Goal: Task Accomplishment & Management: Use online tool/utility

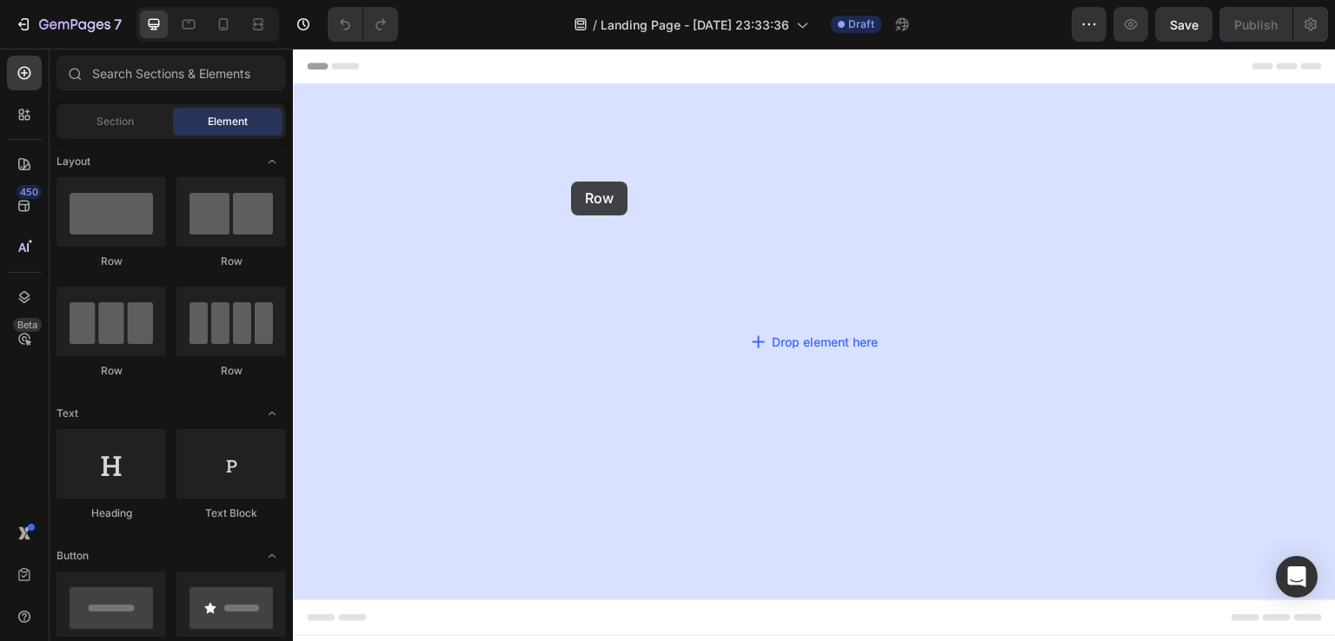
drag, startPoint x: 414, startPoint y: 262, endPoint x: 571, endPoint y: 182, distance: 176.9
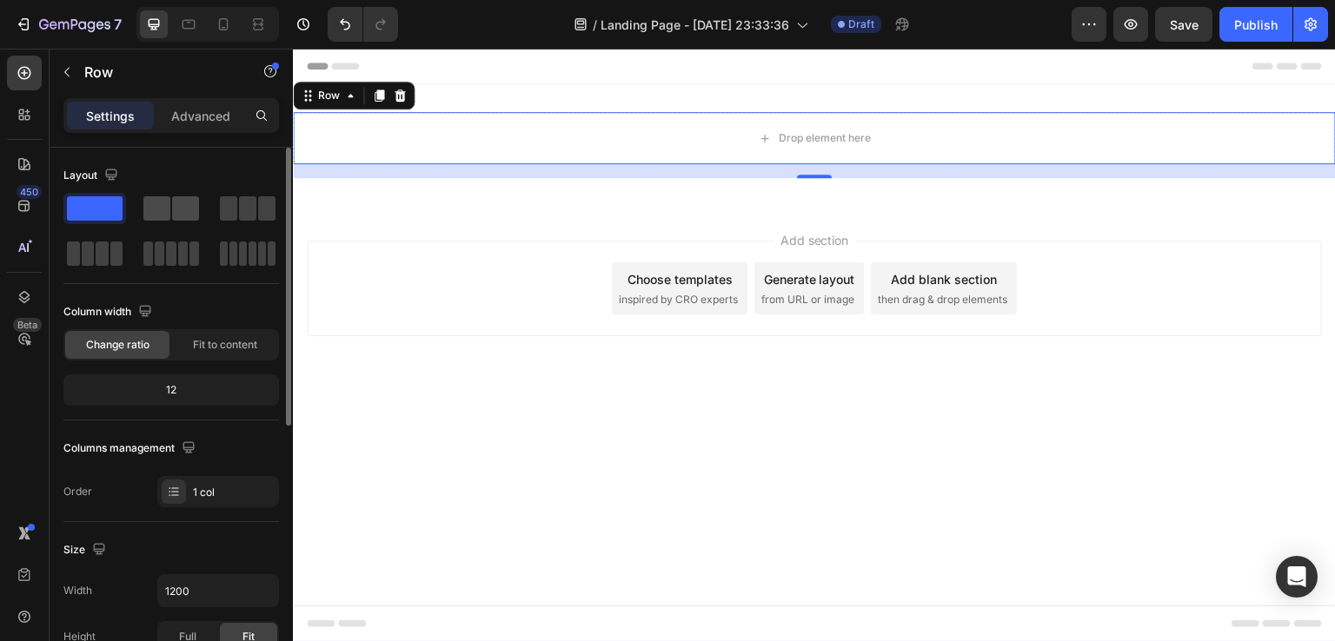
click at [178, 204] on span at bounding box center [185, 208] width 27 height 24
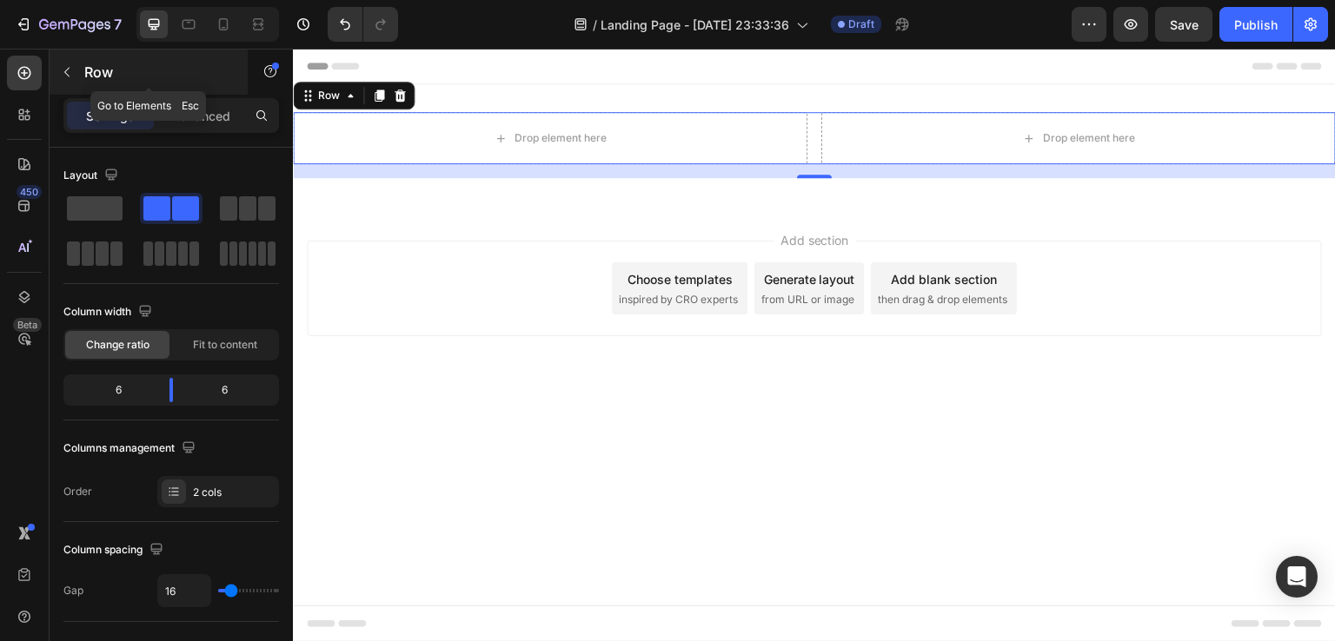
click at [66, 81] on button "button" at bounding box center [67, 72] width 28 height 28
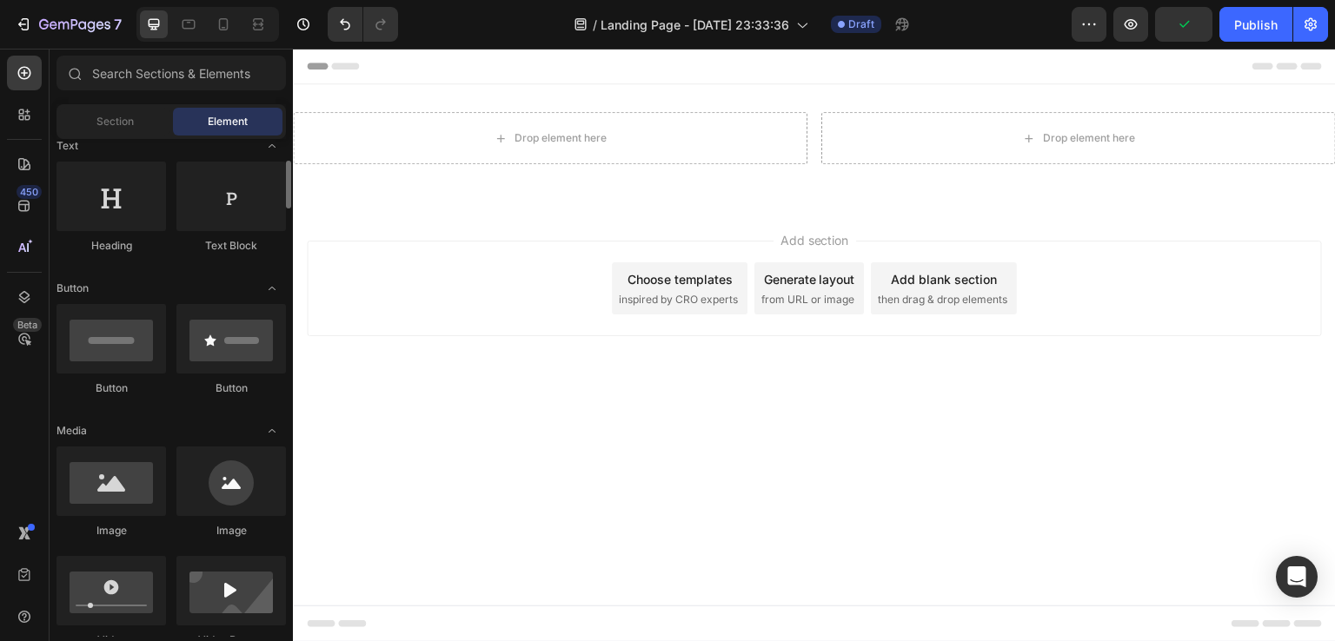
scroll to position [276, 0]
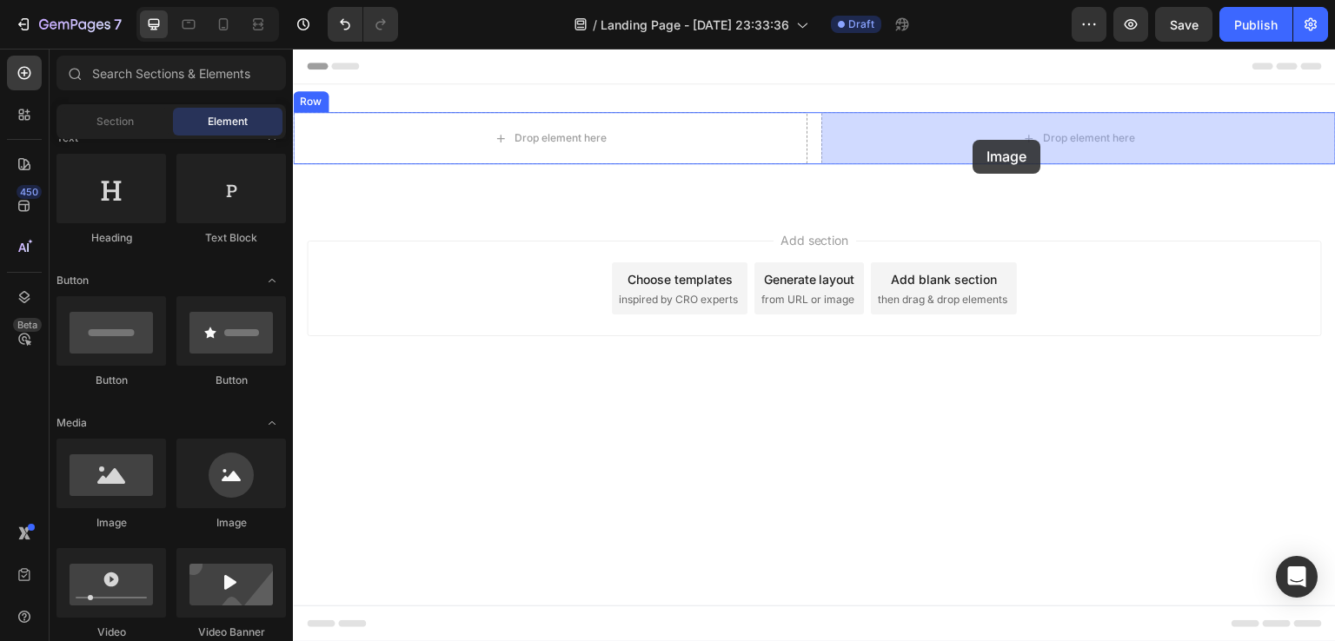
drag, startPoint x: 505, startPoint y: 536, endPoint x: 973, endPoint y: 133, distance: 617.4
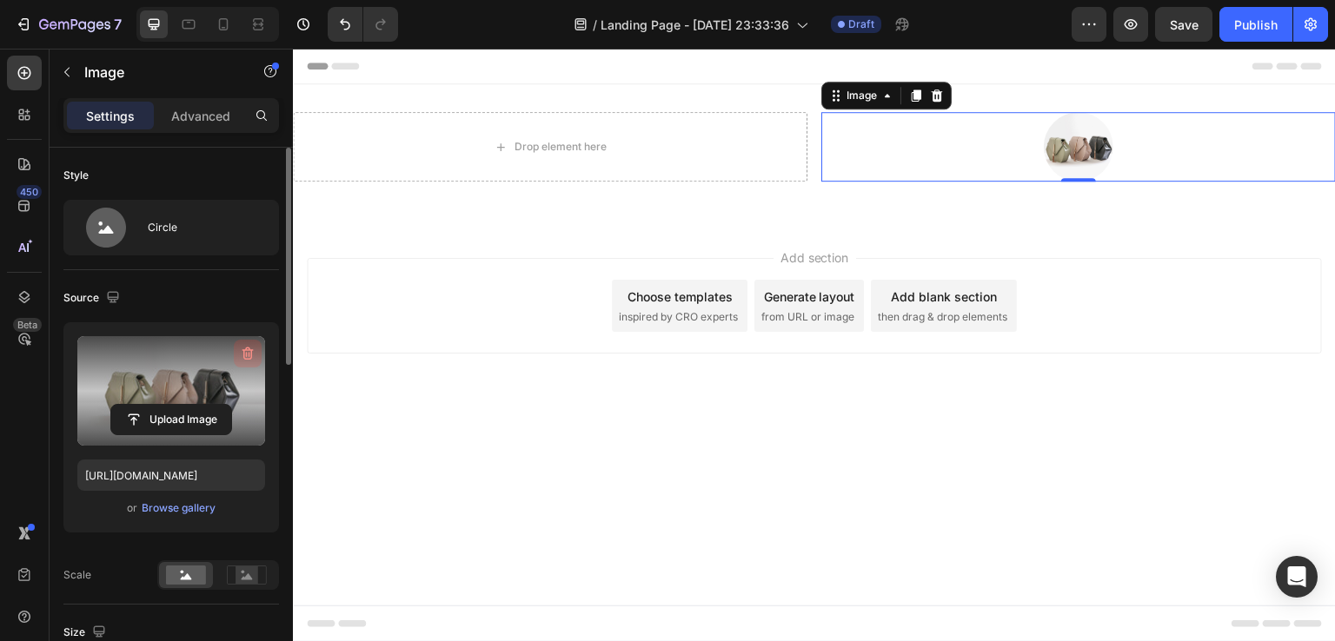
click at [239, 355] on icon "button" at bounding box center [247, 353] width 17 height 17
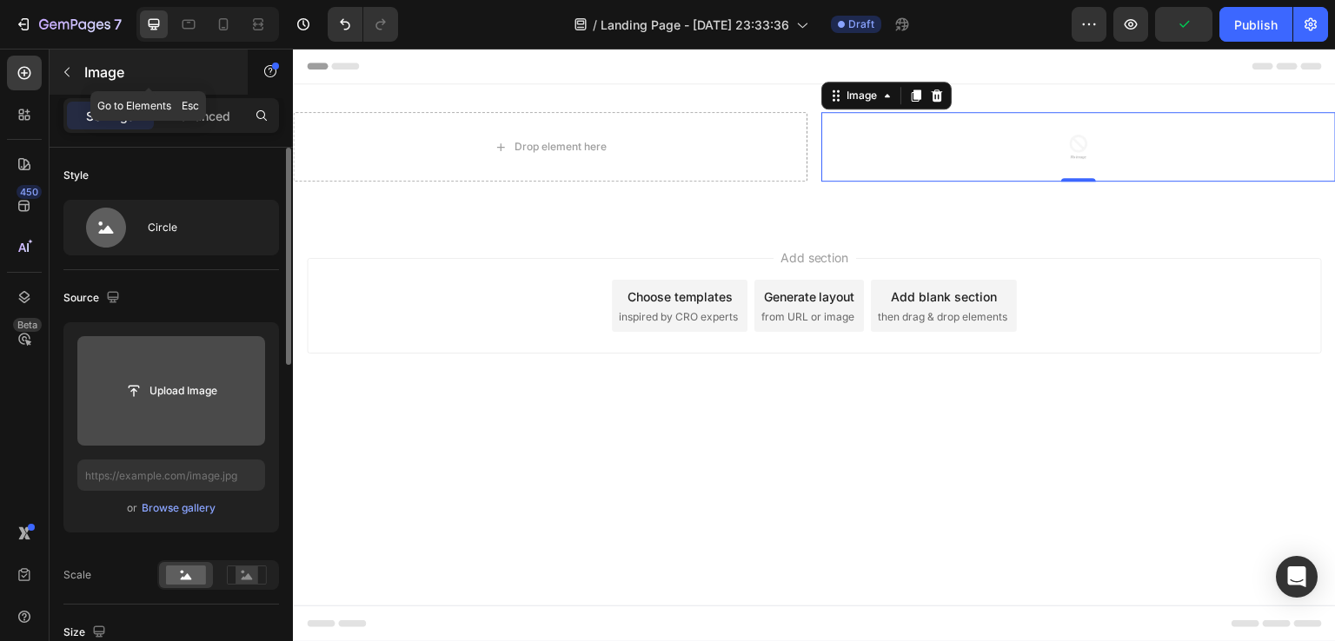
click at [70, 67] on icon "button" at bounding box center [67, 72] width 14 height 14
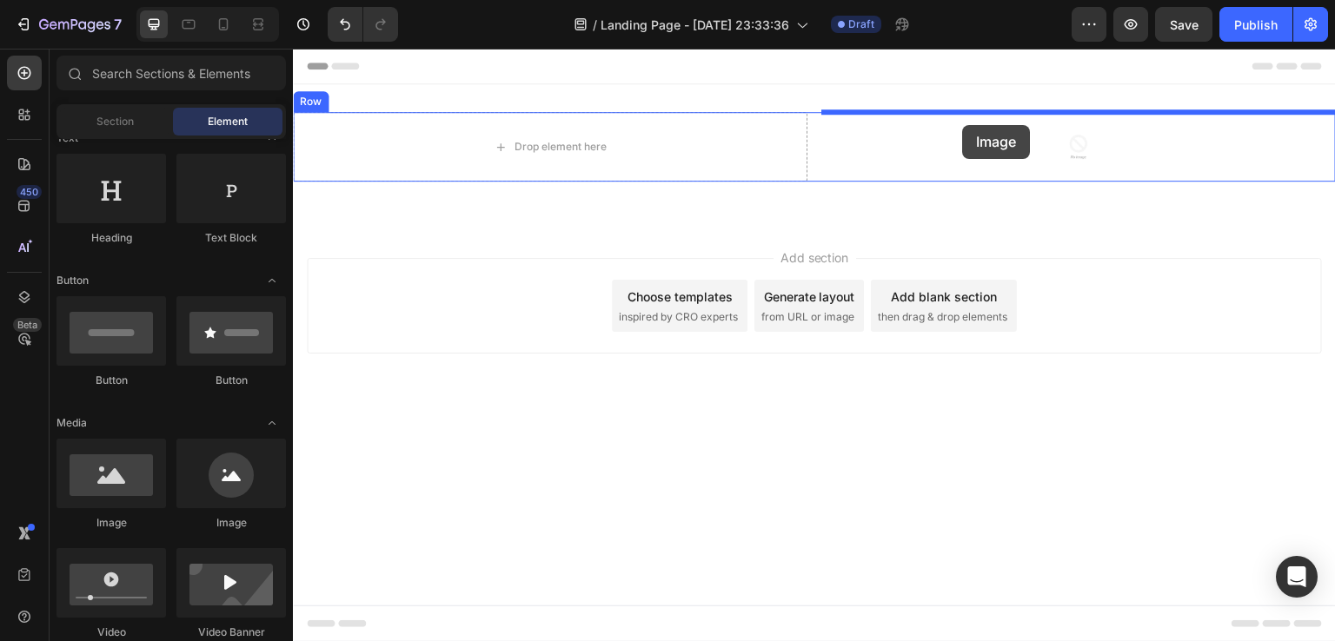
drag, startPoint x: 407, startPoint y: 508, endPoint x: 963, endPoint y: 125, distance: 675.5
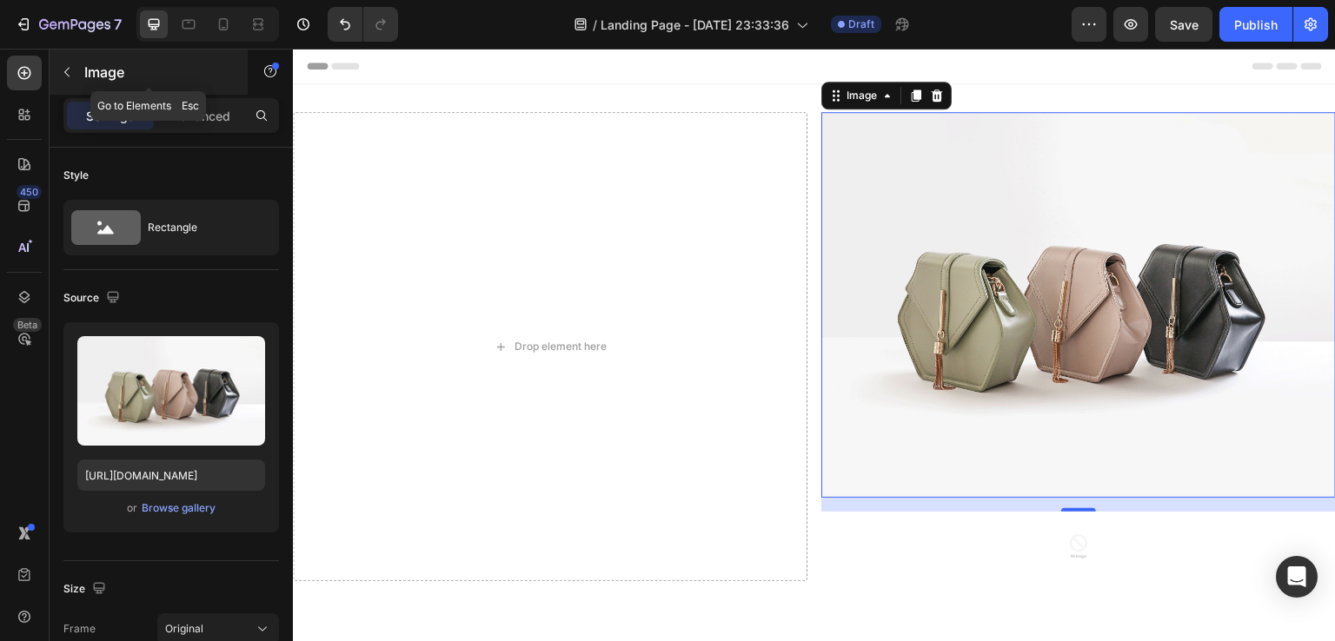
click at [76, 70] on button "button" at bounding box center [67, 72] width 28 height 28
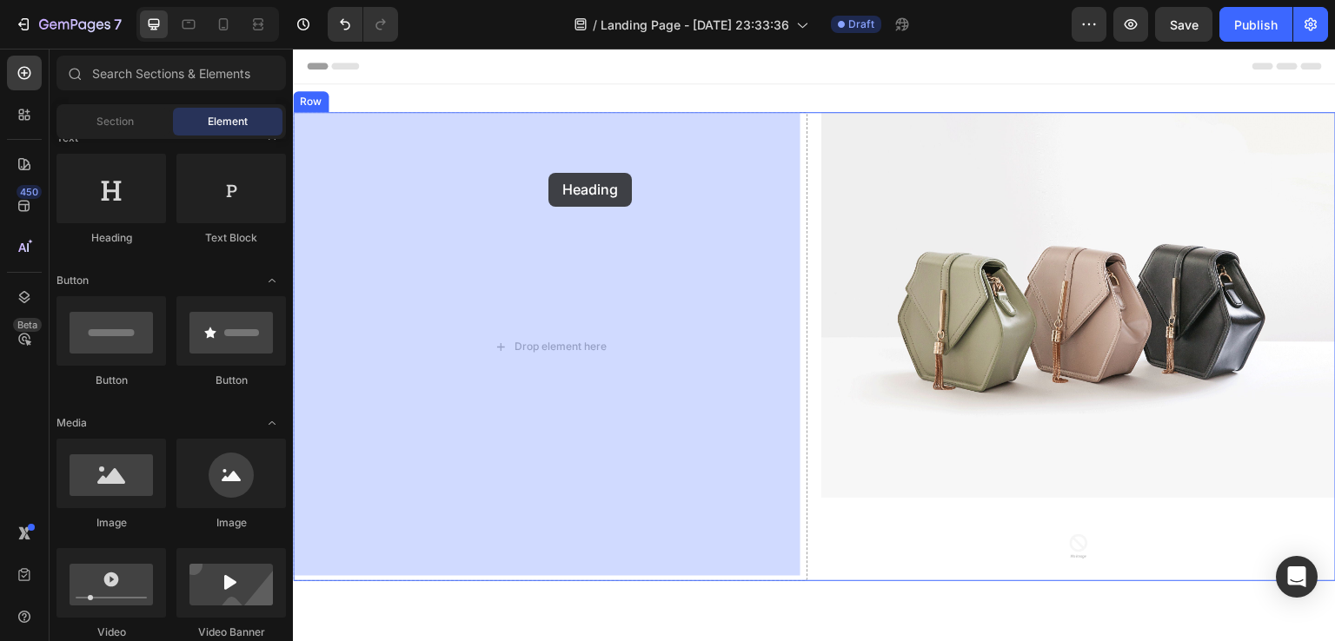
drag, startPoint x: 362, startPoint y: 176, endPoint x: 547, endPoint y: 174, distance: 185.1
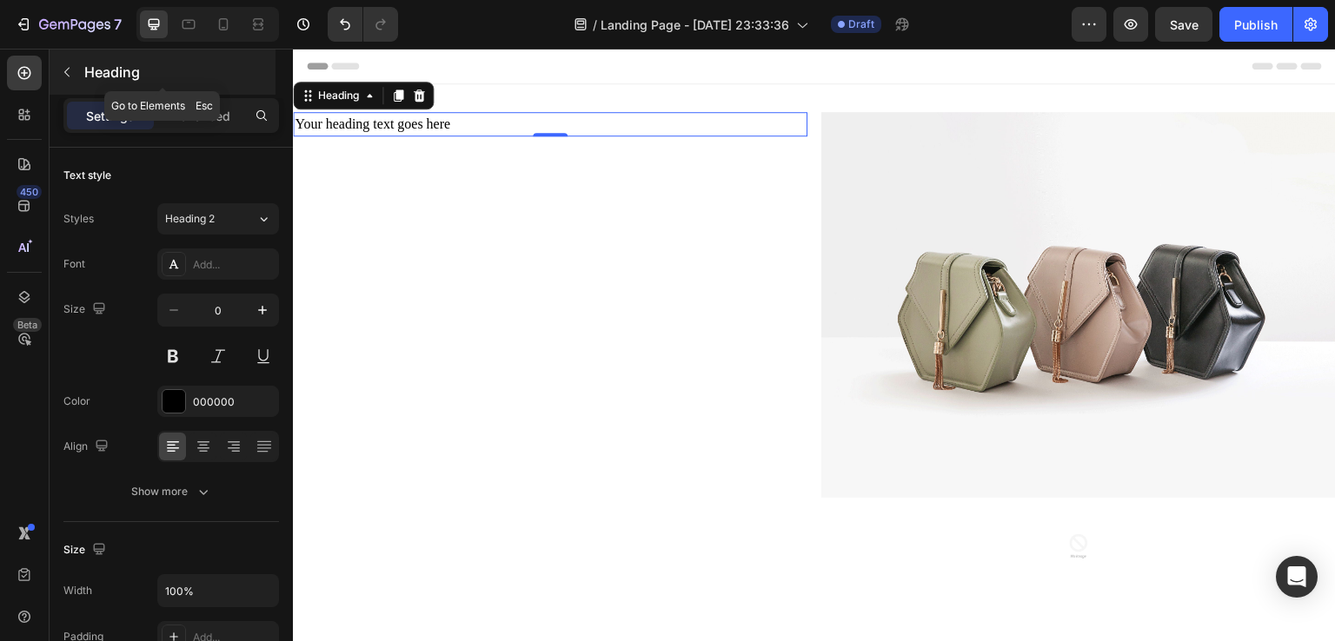
click at [70, 74] on icon "button" at bounding box center [67, 72] width 14 height 14
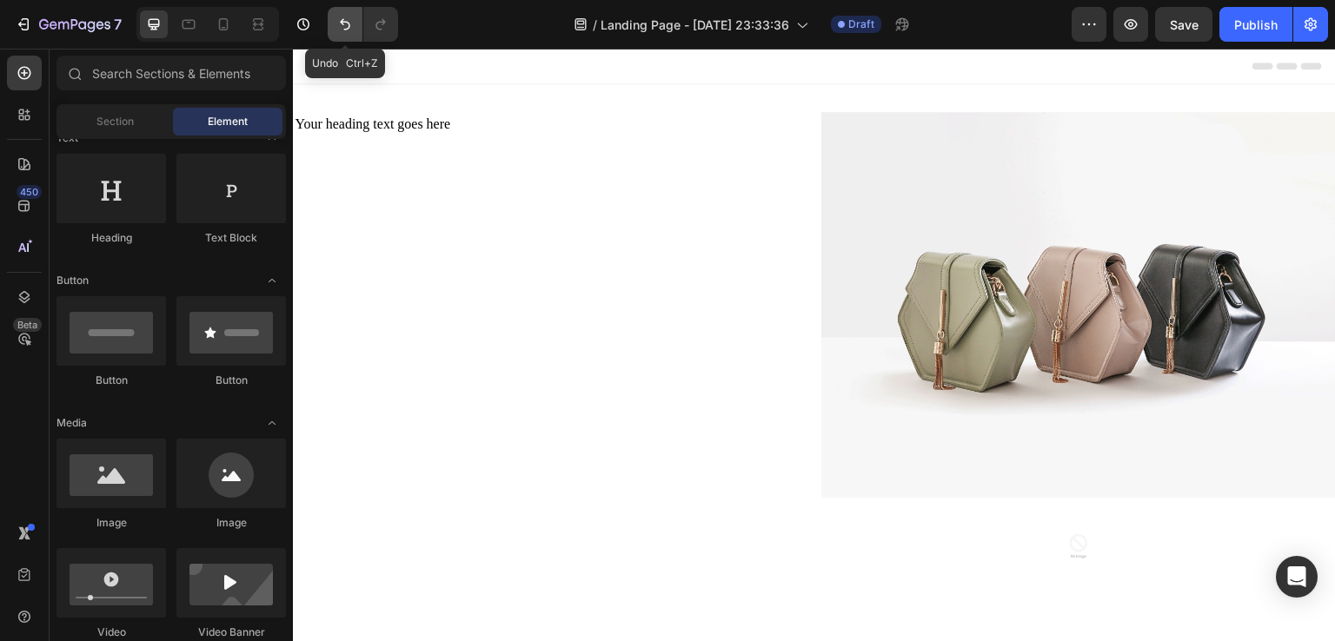
click at [346, 30] on icon "Undo/Redo" at bounding box center [344, 24] width 17 height 17
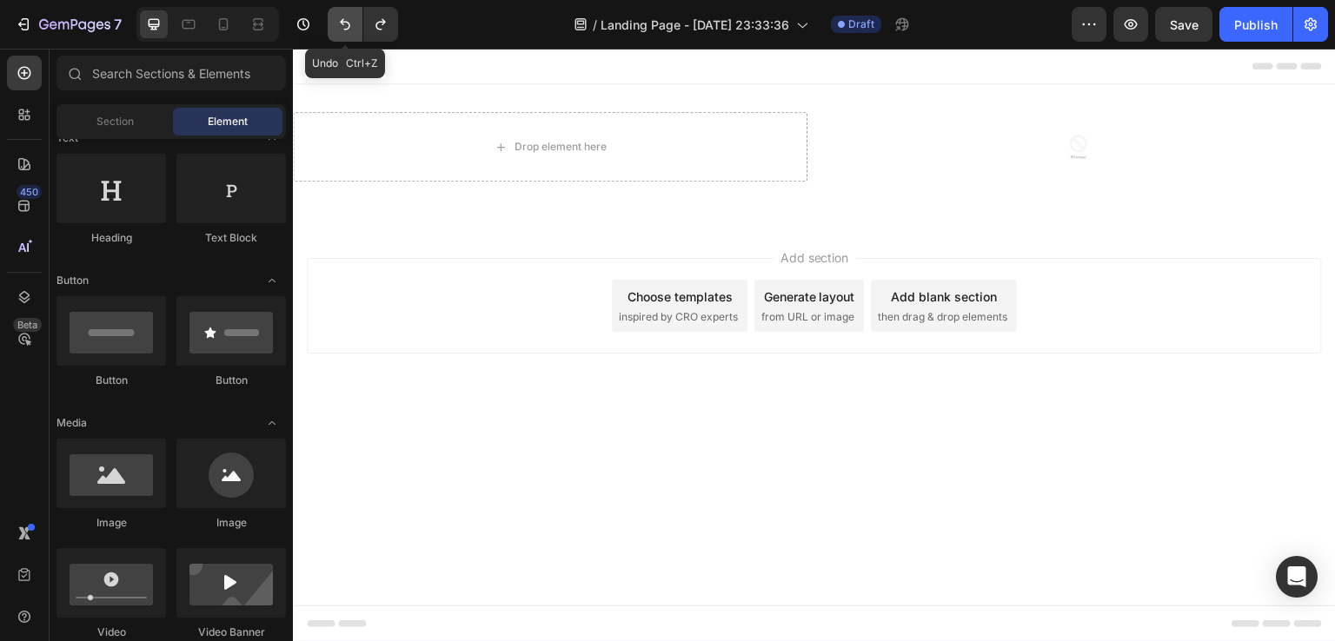
click at [346, 30] on icon "Undo/Redo" at bounding box center [344, 24] width 17 height 17
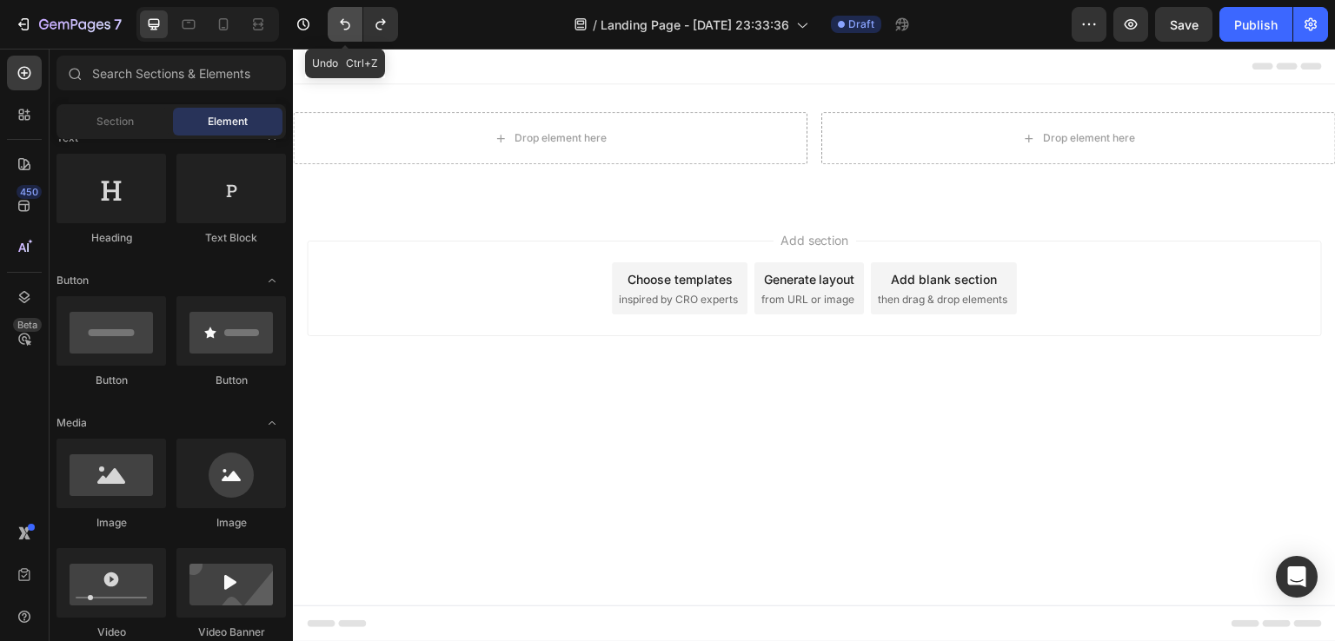
click at [346, 30] on icon "Undo/Redo" at bounding box center [344, 24] width 17 height 17
click at [368, 25] on button "Undo/Redo" at bounding box center [380, 24] width 35 height 35
click at [114, 123] on span "Section" at bounding box center [114, 122] width 37 height 16
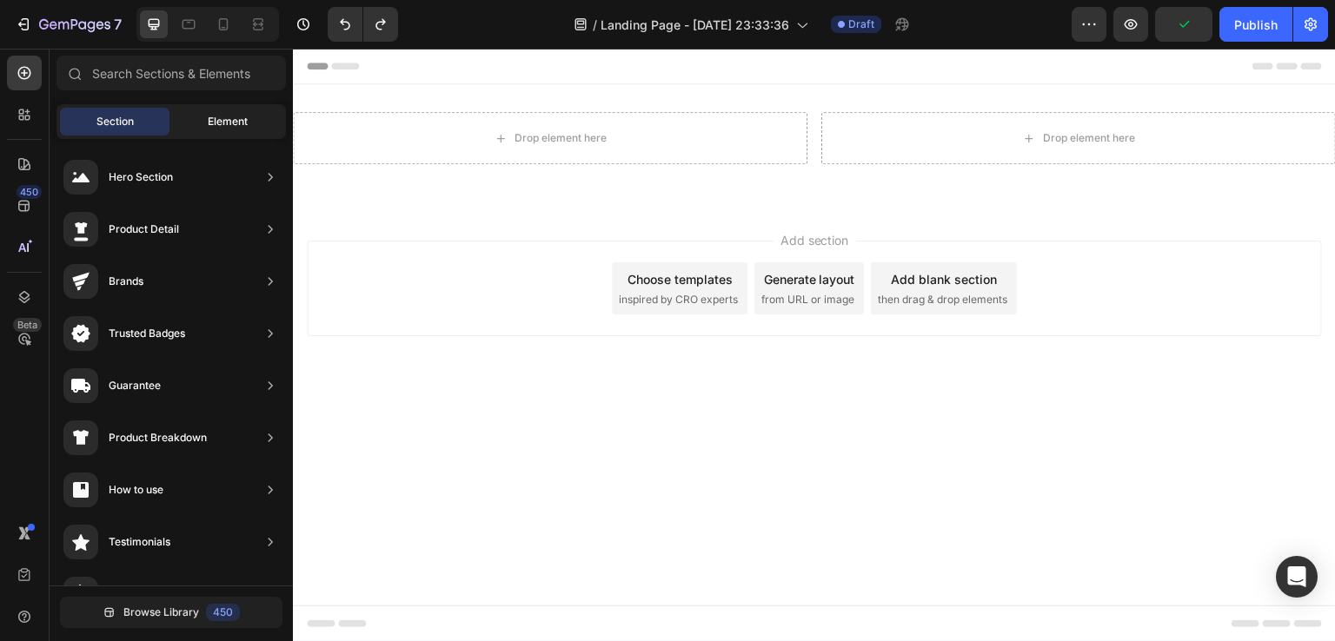
click at [229, 111] on div "Element" at bounding box center [228, 122] width 110 height 28
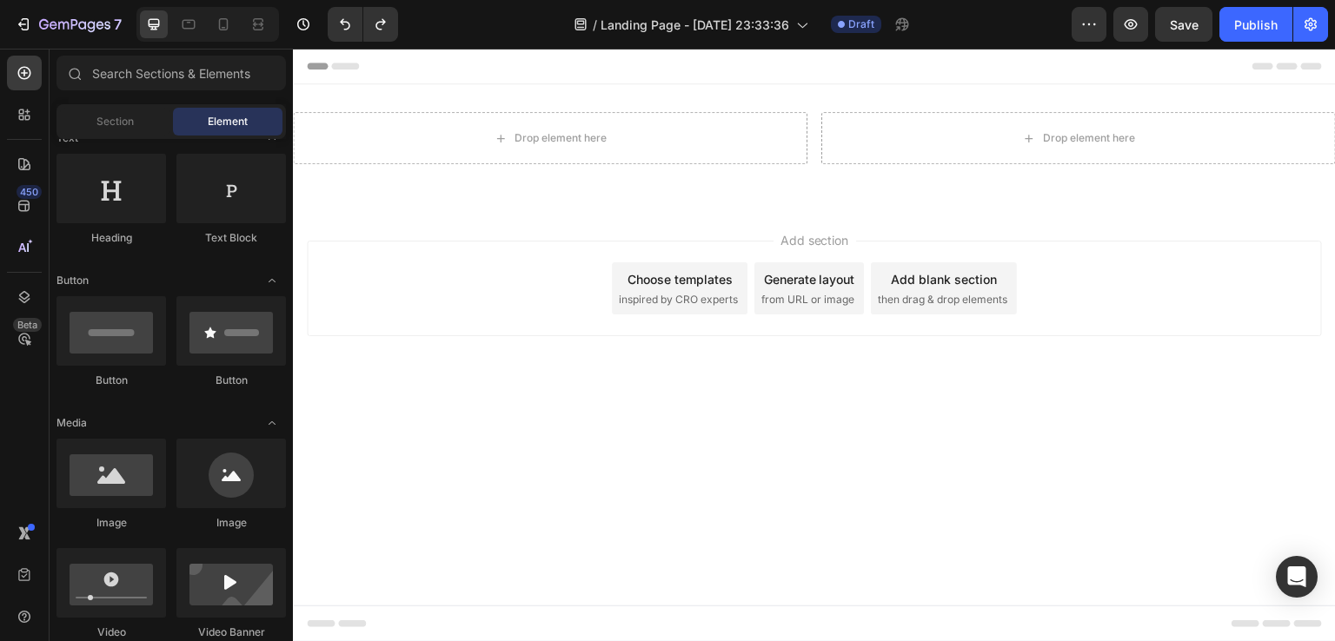
scroll to position [0, 0]
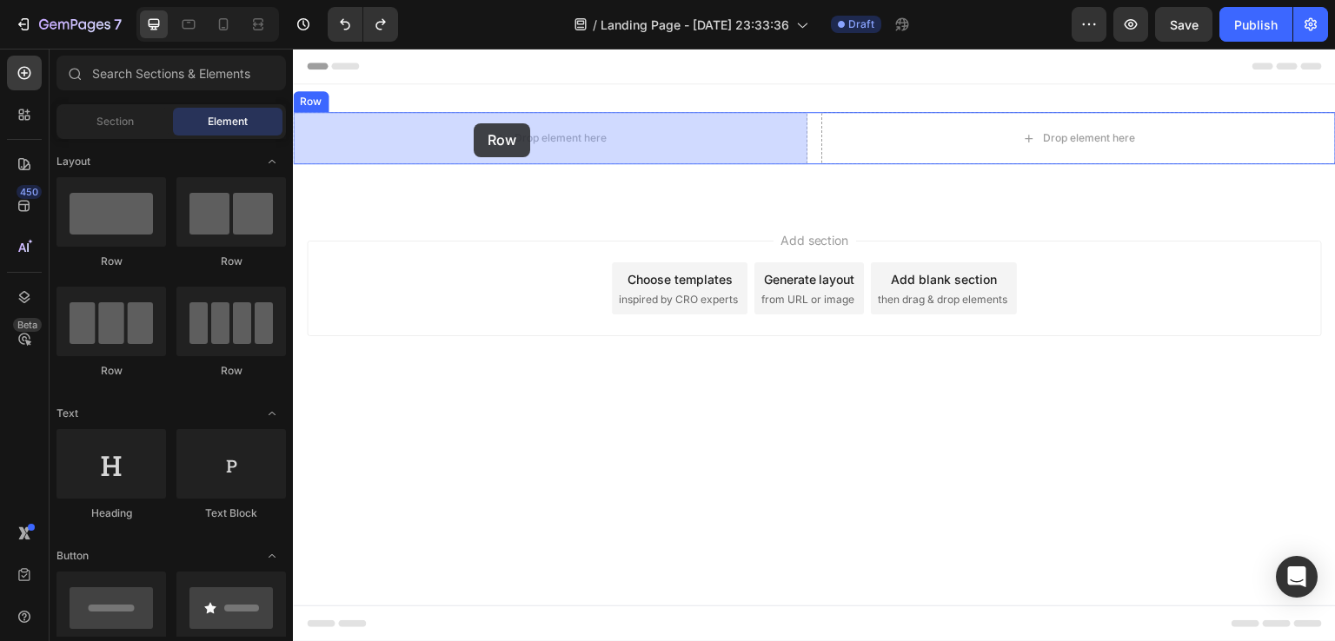
drag, startPoint x: 424, startPoint y: 272, endPoint x: 474, endPoint y: 123, distance: 156.7
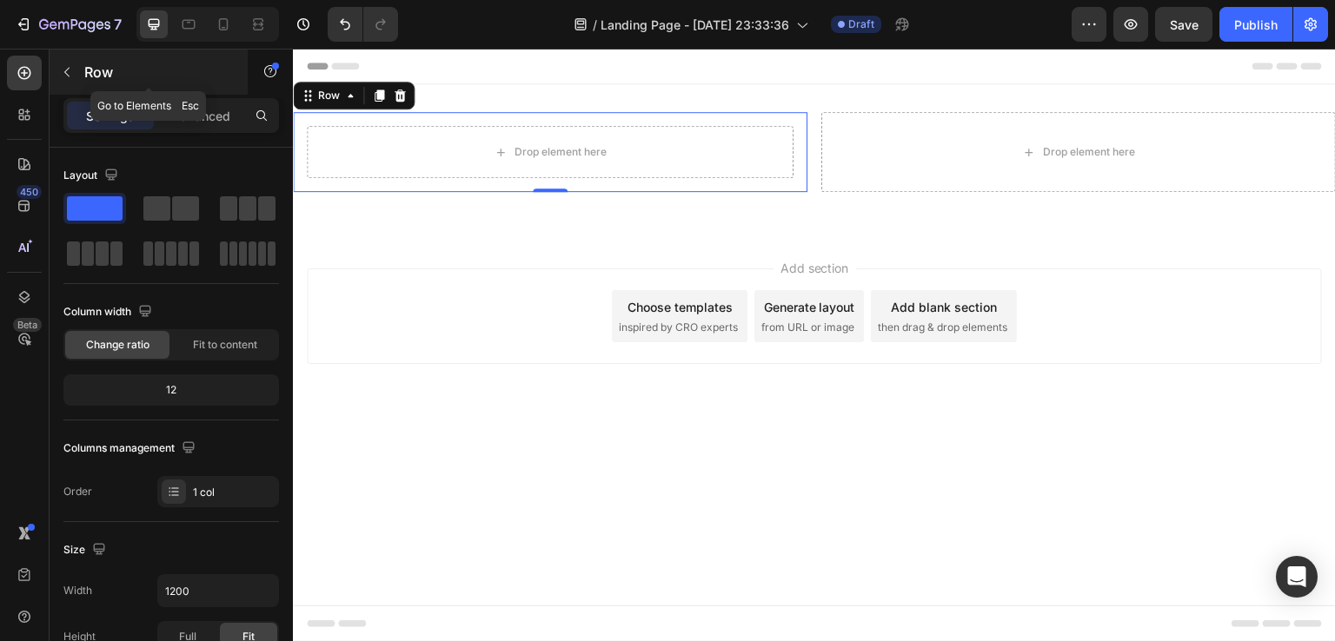
click at [63, 77] on icon "button" at bounding box center [67, 72] width 14 height 14
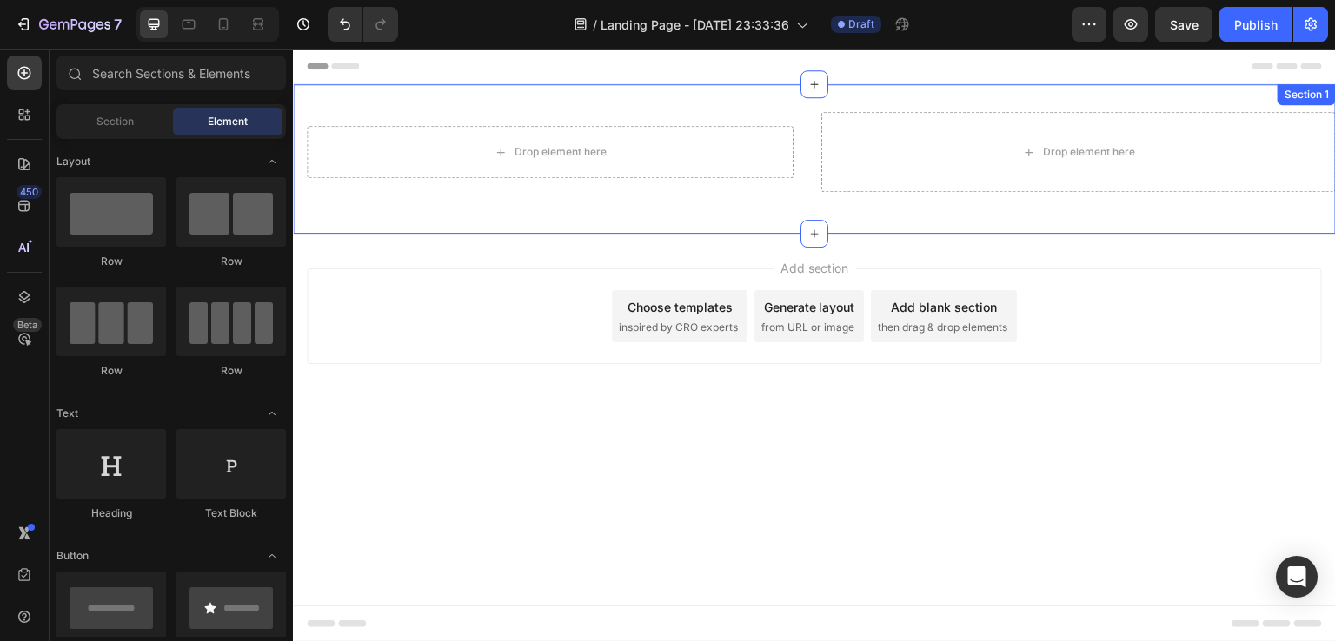
click at [372, 102] on div "Drop element here Row Drop element here Row Section 1" at bounding box center [814, 158] width 1043 height 149
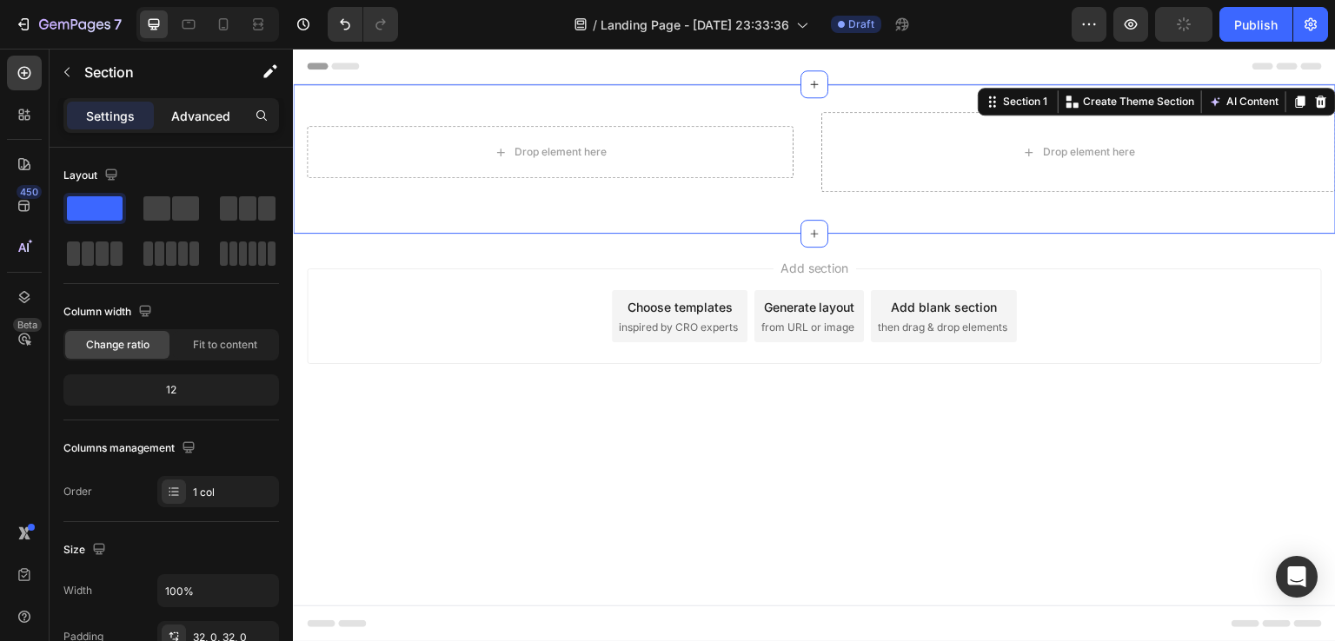
click at [203, 111] on p "Advanced" at bounding box center [200, 116] width 59 height 18
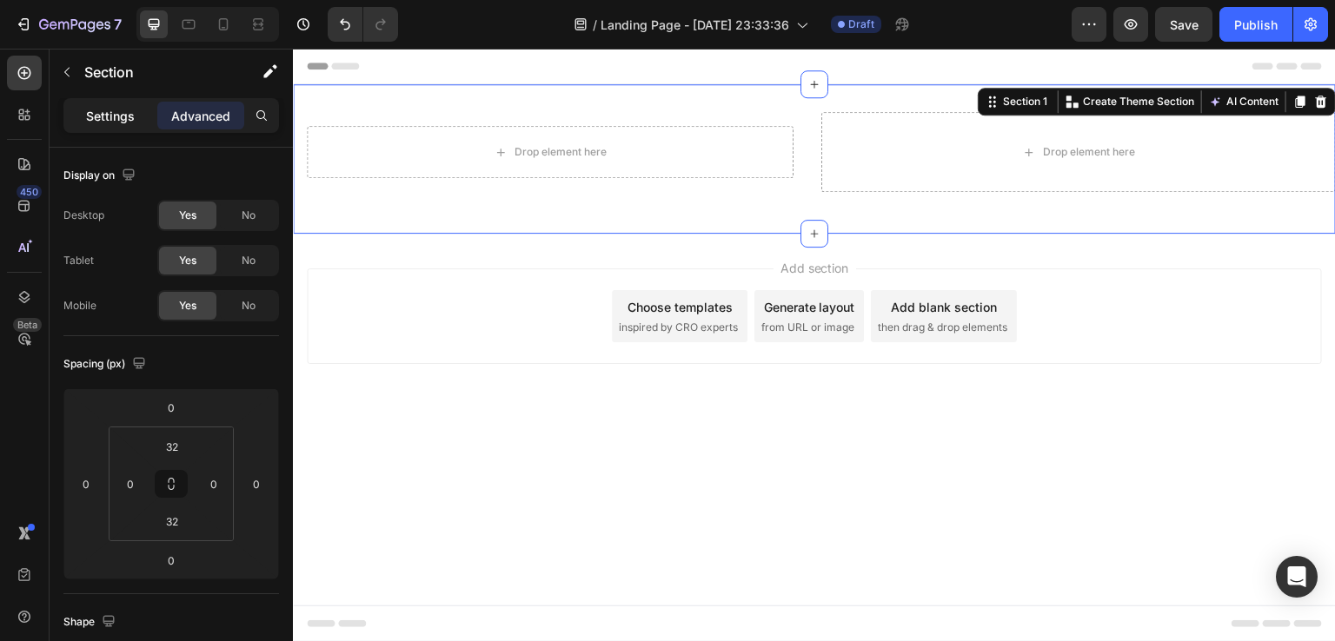
click at [129, 116] on p "Settings" at bounding box center [110, 116] width 49 height 18
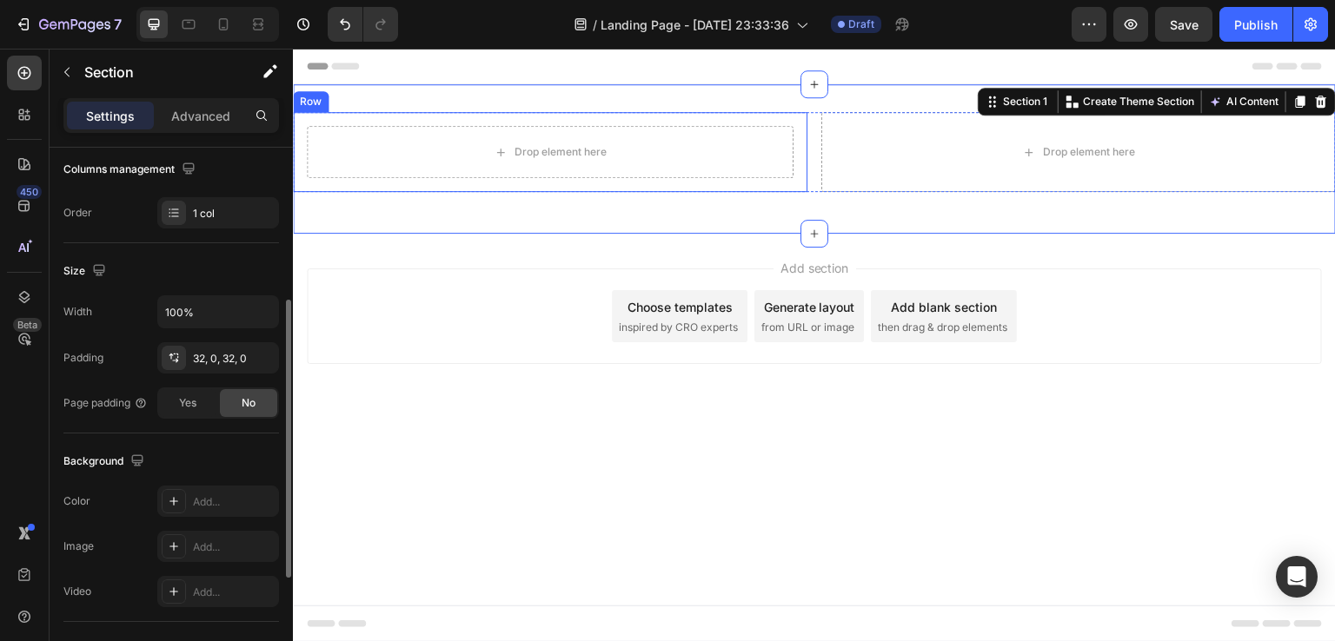
scroll to position [285, 0]
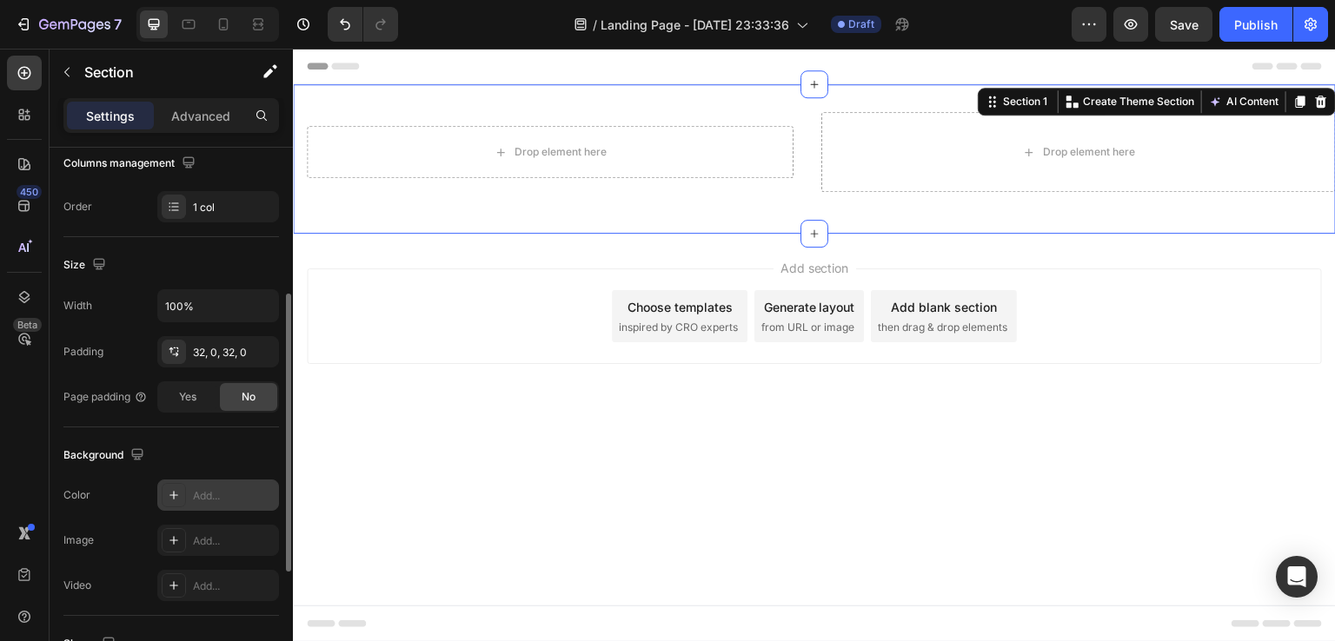
click at [170, 500] on icon at bounding box center [174, 495] width 14 height 14
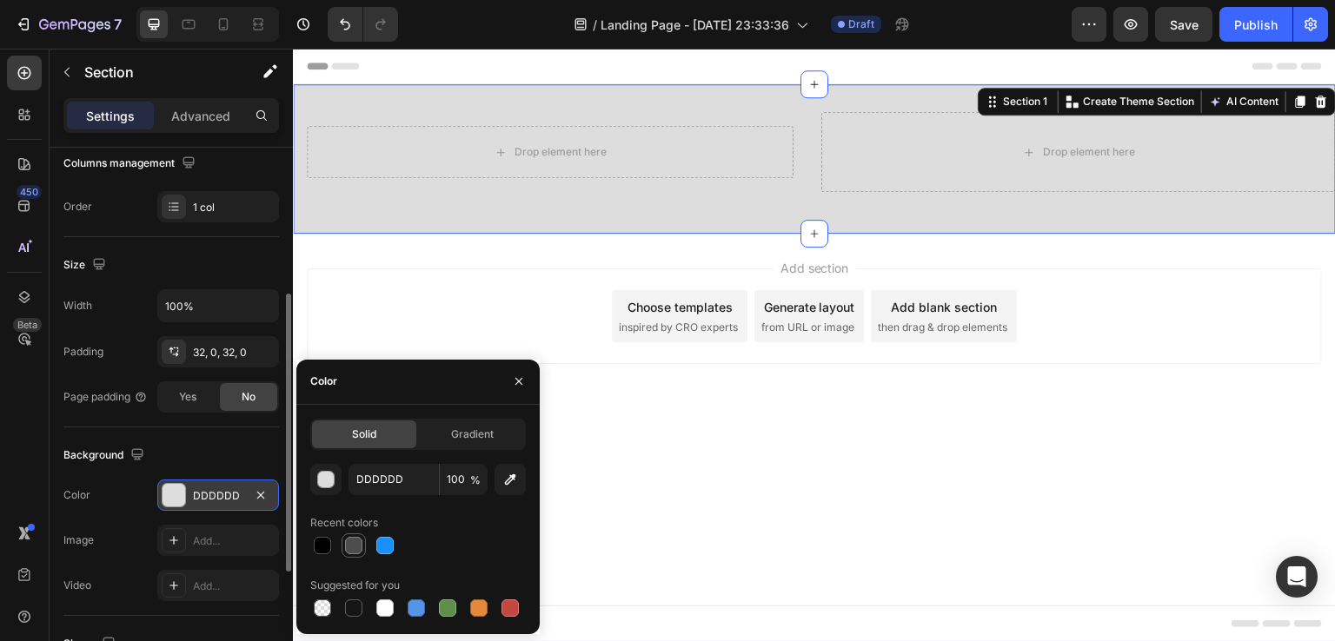
click at [355, 548] on div at bounding box center [353, 545] width 17 height 17
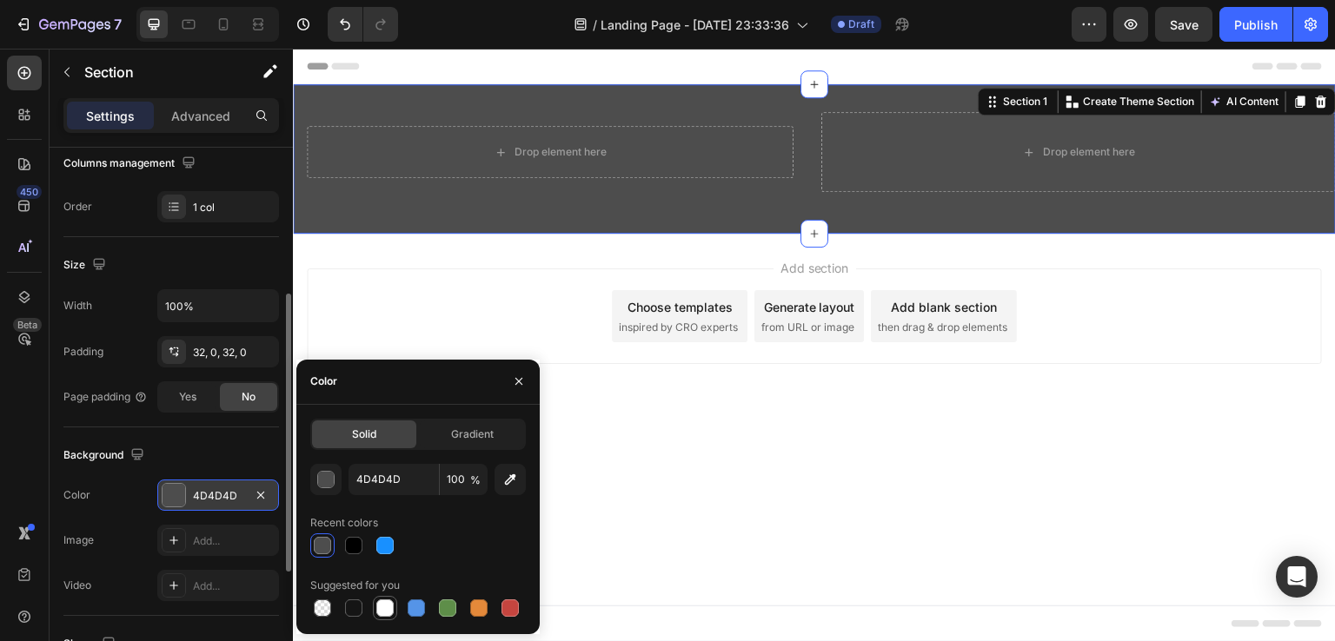
click at [386, 607] on div at bounding box center [384, 608] width 17 height 17
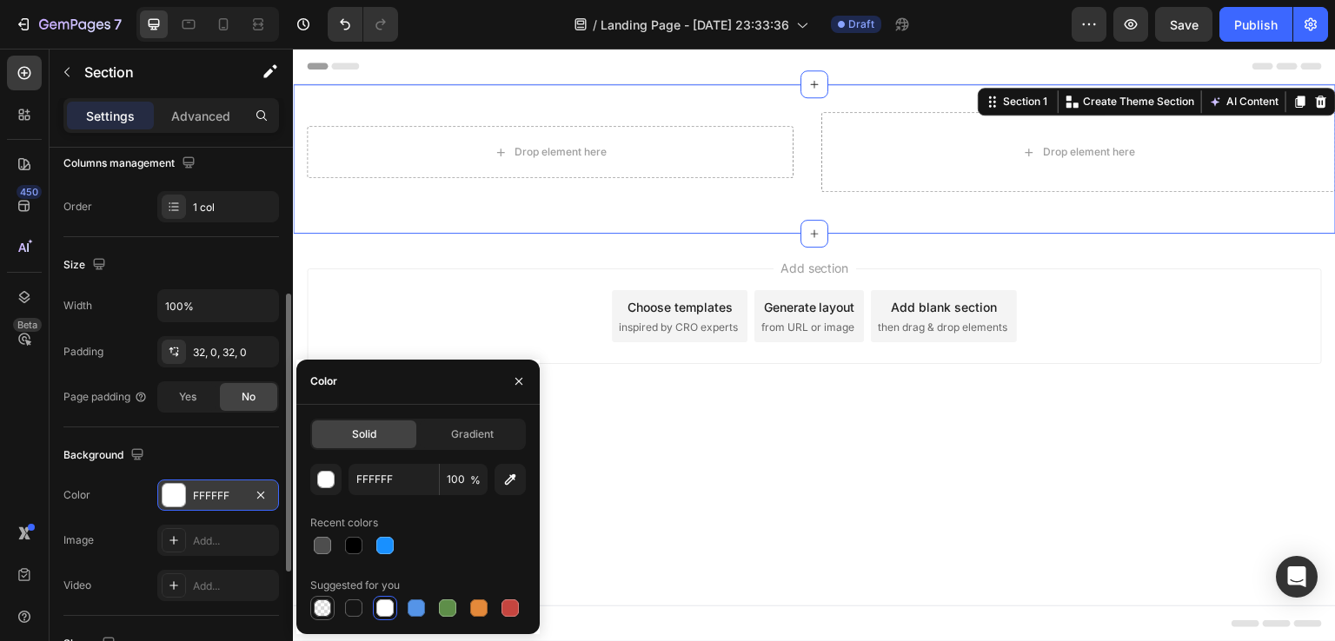
click at [322, 608] on div at bounding box center [322, 608] width 17 height 17
type input "000000"
type input "0"
click at [386, 538] on div at bounding box center [384, 545] width 17 height 17
type input "1890FF"
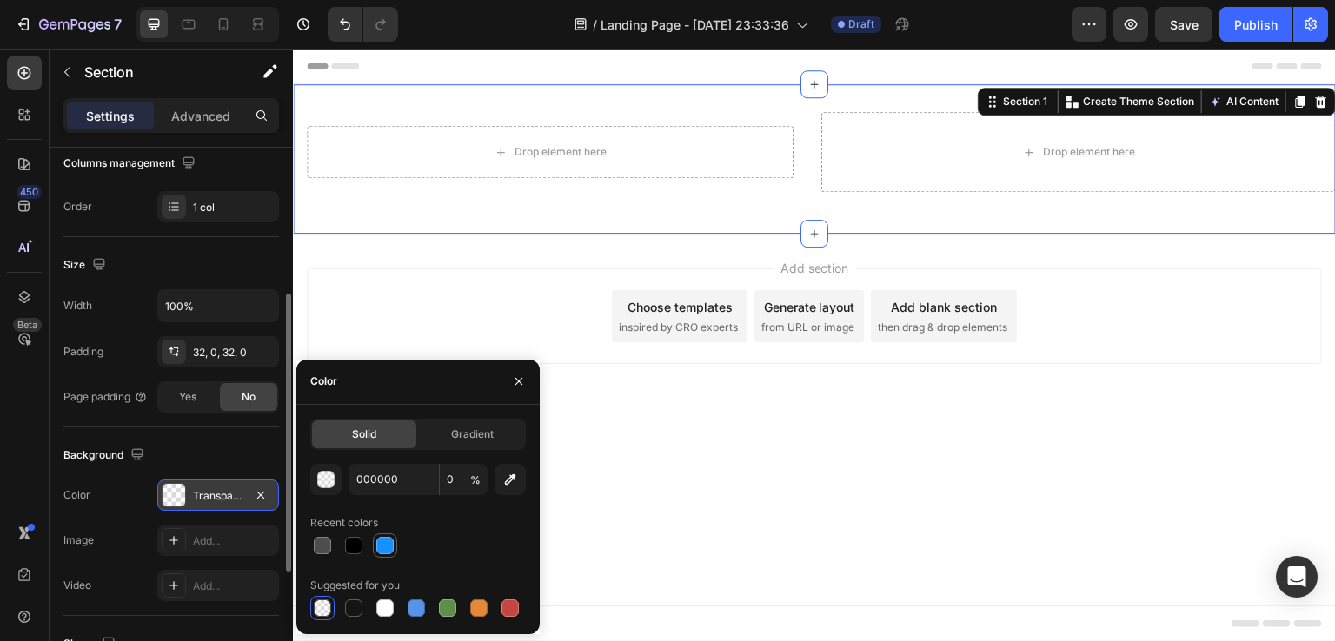
type input "100"
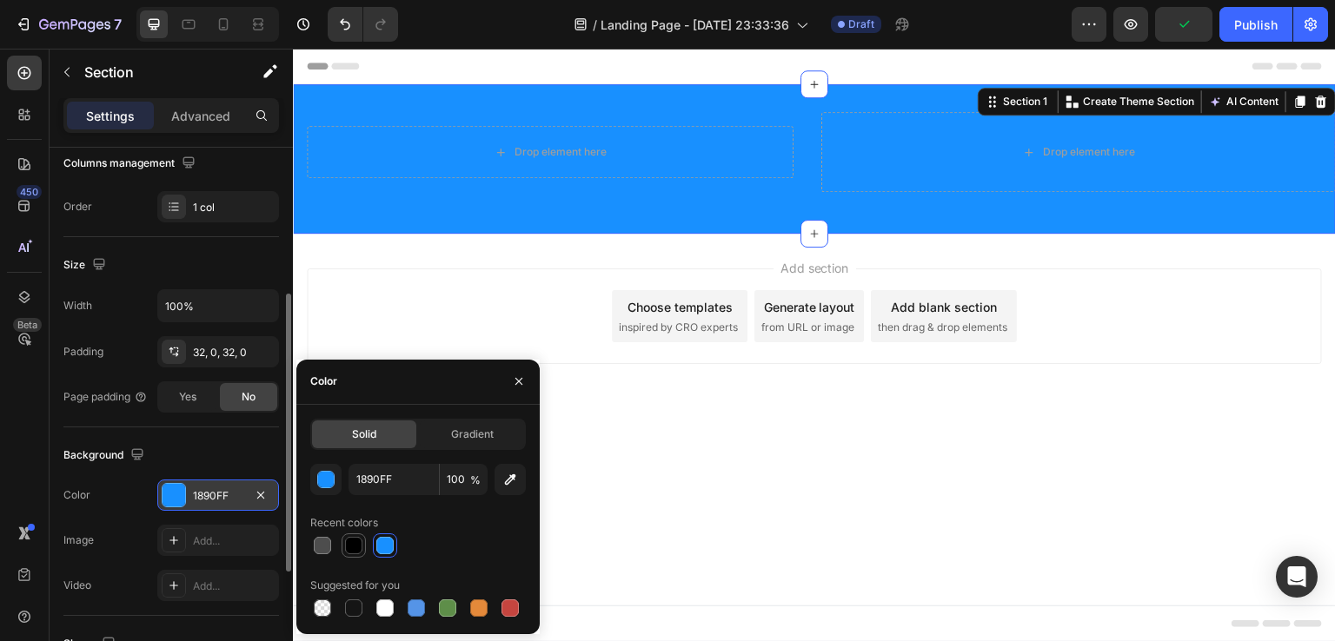
click at [355, 550] on div at bounding box center [353, 545] width 17 height 17
type input "000000"
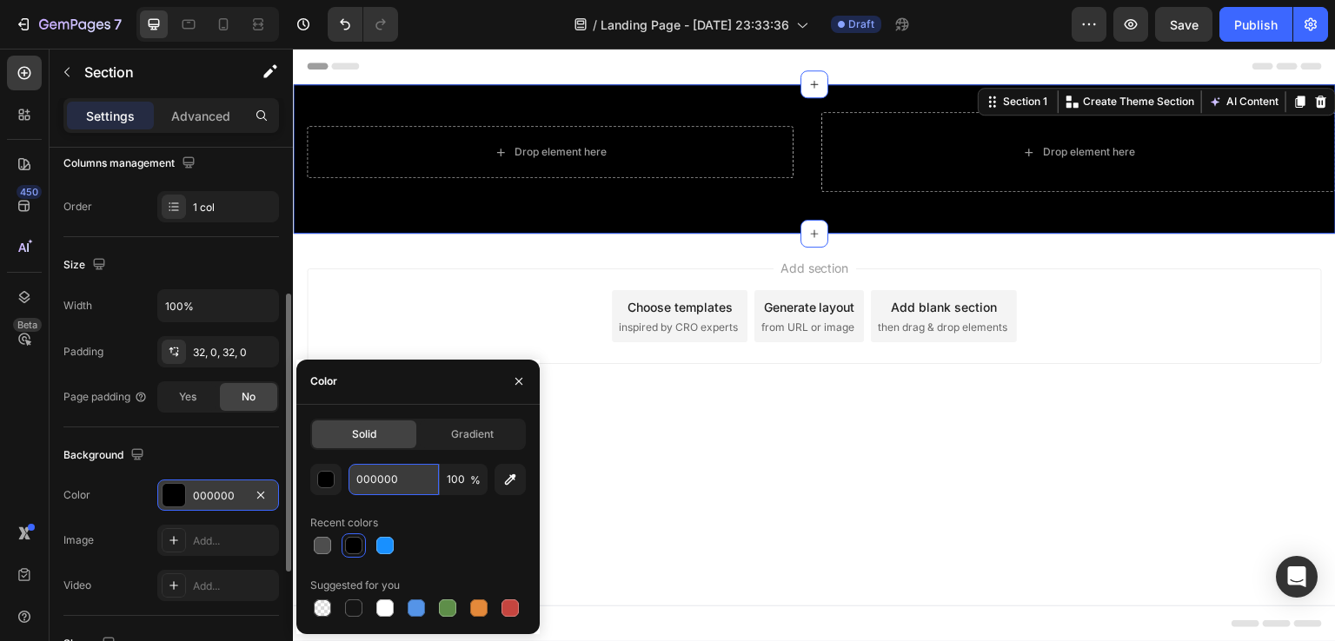
click at [402, 479] on input "000000" at bounding box center [394, 479] width 90 height 31
click at [442, 439] on div "Gradient" at bounding box center [472, 435] width 104 height 28
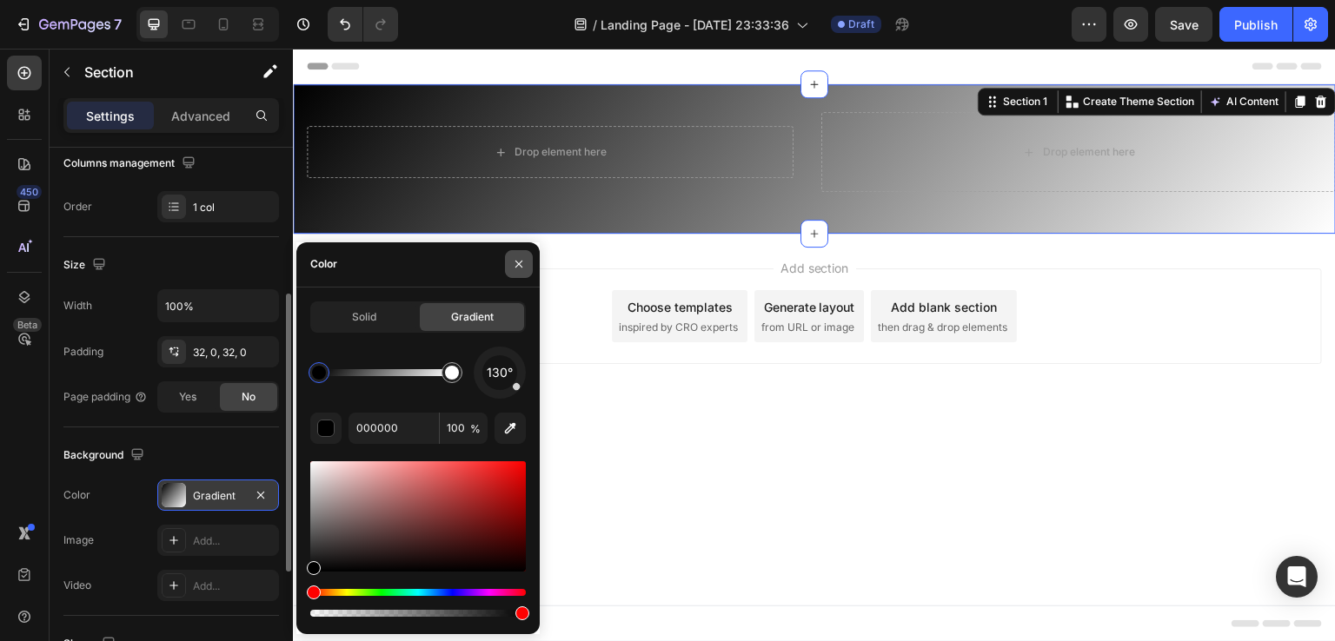
click at [512, 269] on icon "button" at bounding box center [519, 264] width 14 height 14
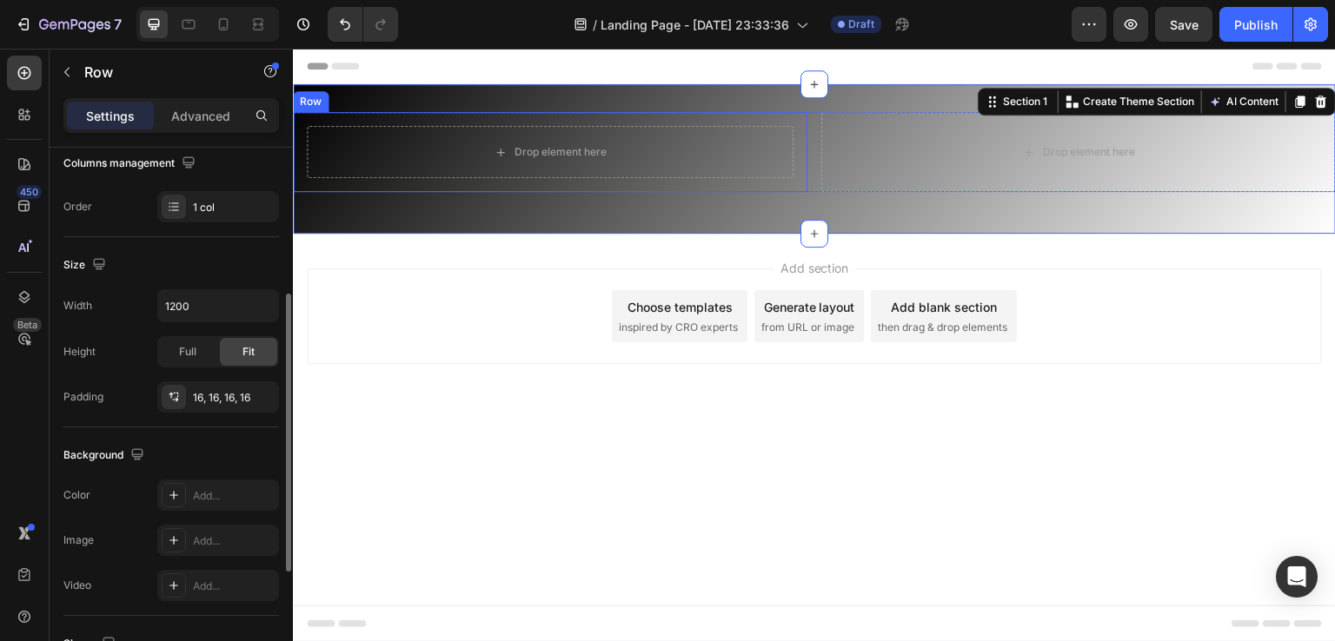
click at [503, 190] on div "Drop element here Row" at bounding box center [550, 152] width 515 height 80
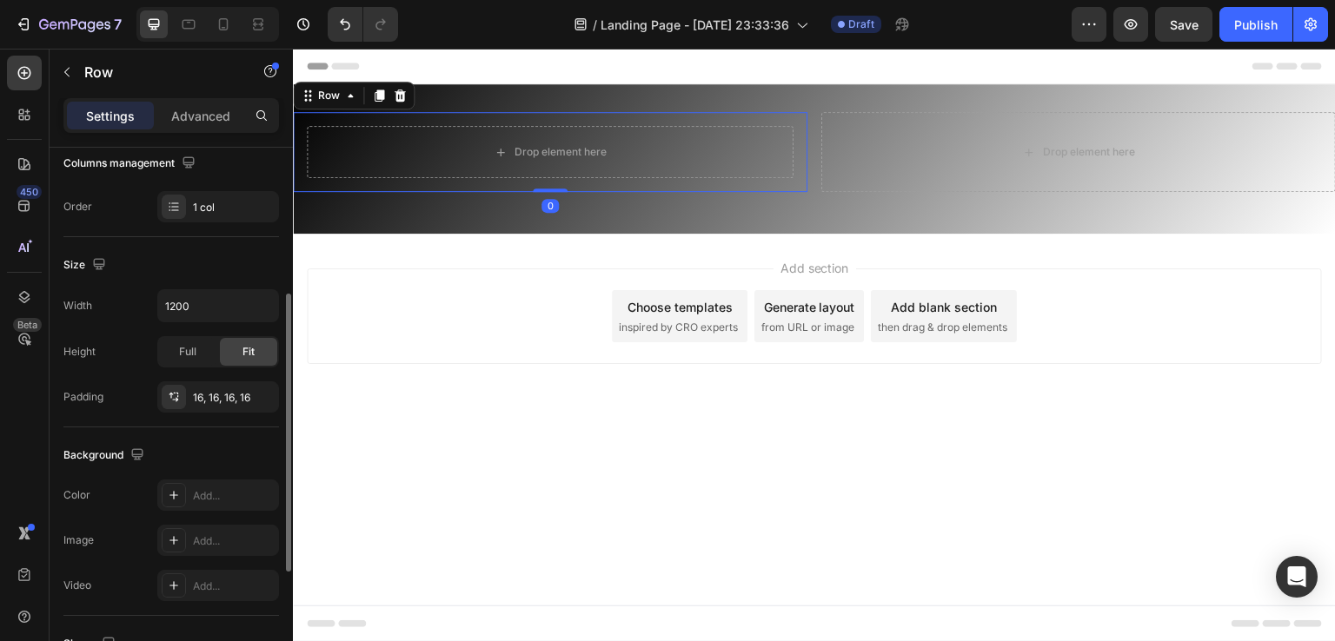
scroll to position [0, 0]
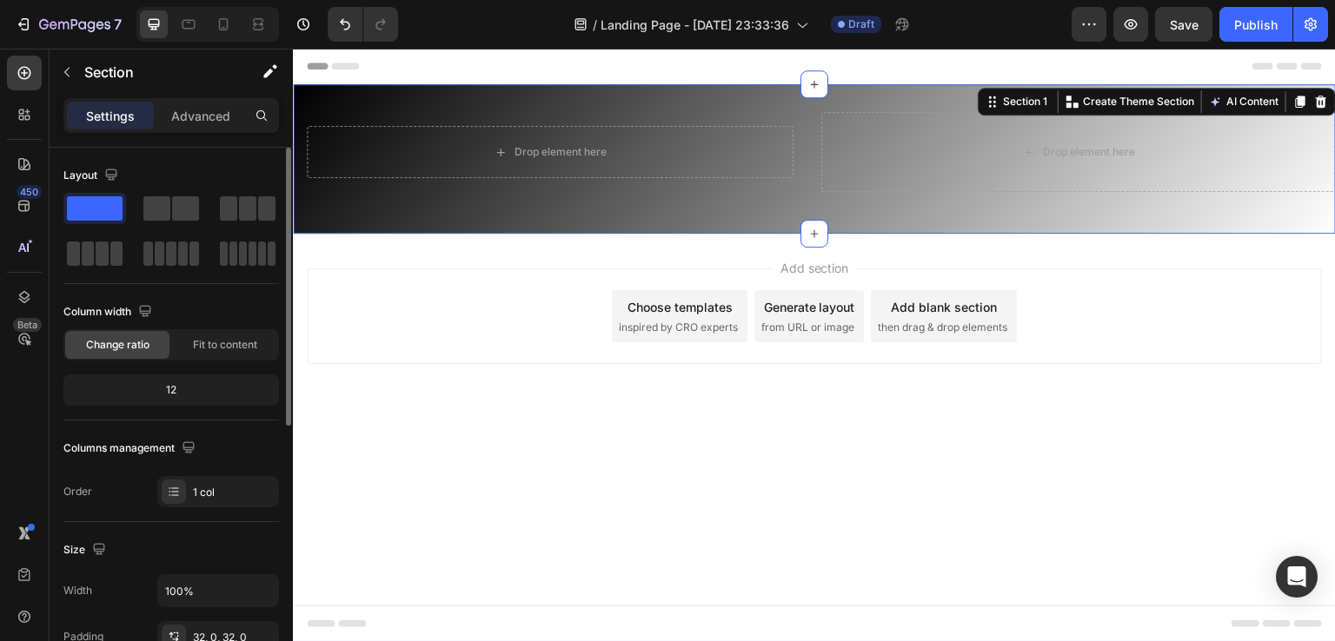
click at [438, 196] on div "Drop element here Row Drop element here Row" at bounding box center [814, 159] width 1043 height 94
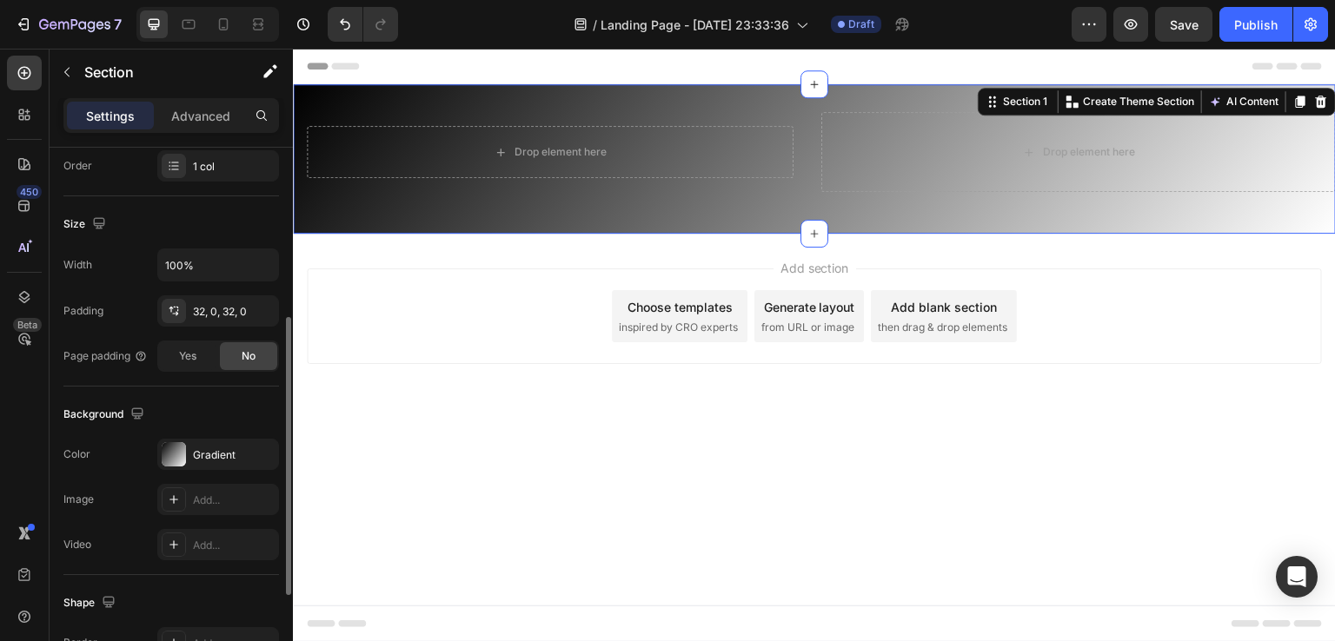
scroll to position [330, 0]
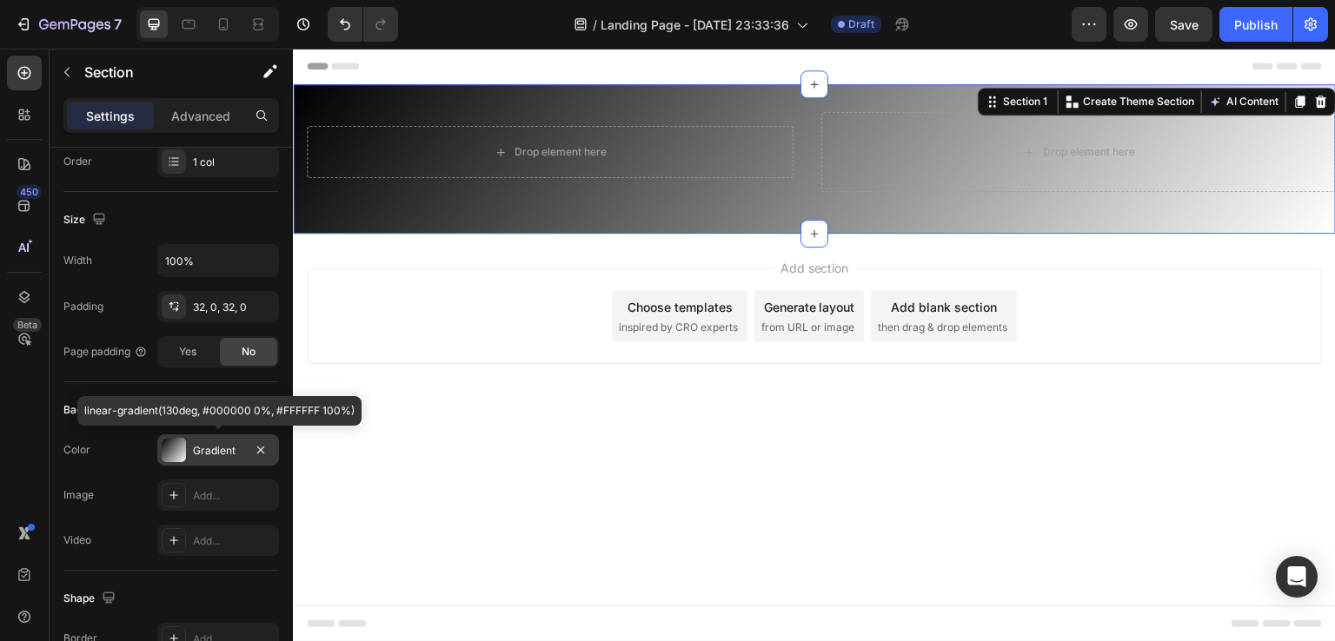
click at [171, 450] on div at bounding box center [174, 450] width 24 height 24
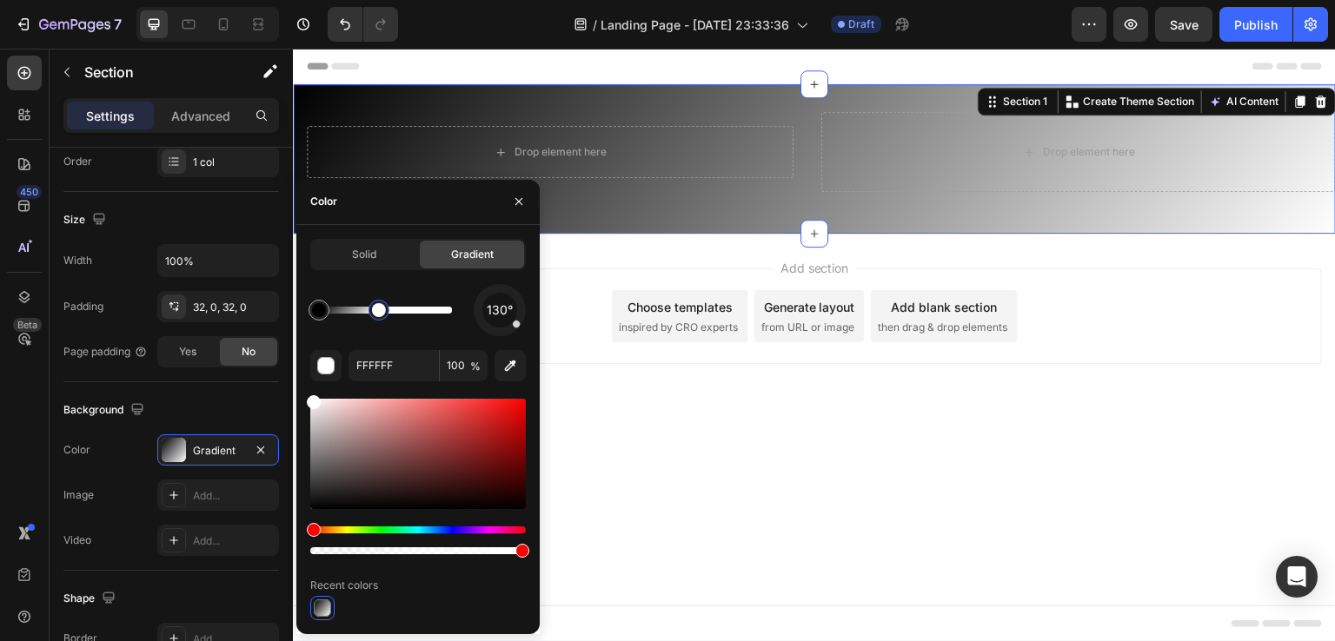
drag, startPoint x: 443, startPoint y: 314, endPoint x: 379, endPoint y: 329, distance: 66.2
click at [379, 329] on div "130°" at bounding box center [418, 310] width 216 height 52
drag, startPoint x: 669, startPoint y: 359, endPoint x: 628, endPoint y: 281, distance: 88.2
click at [340, 314] on div at bounding box center [385, 310] width 133 height 7
click at [349, 315] on div at bounding box center [339, 310] width 21 height 21
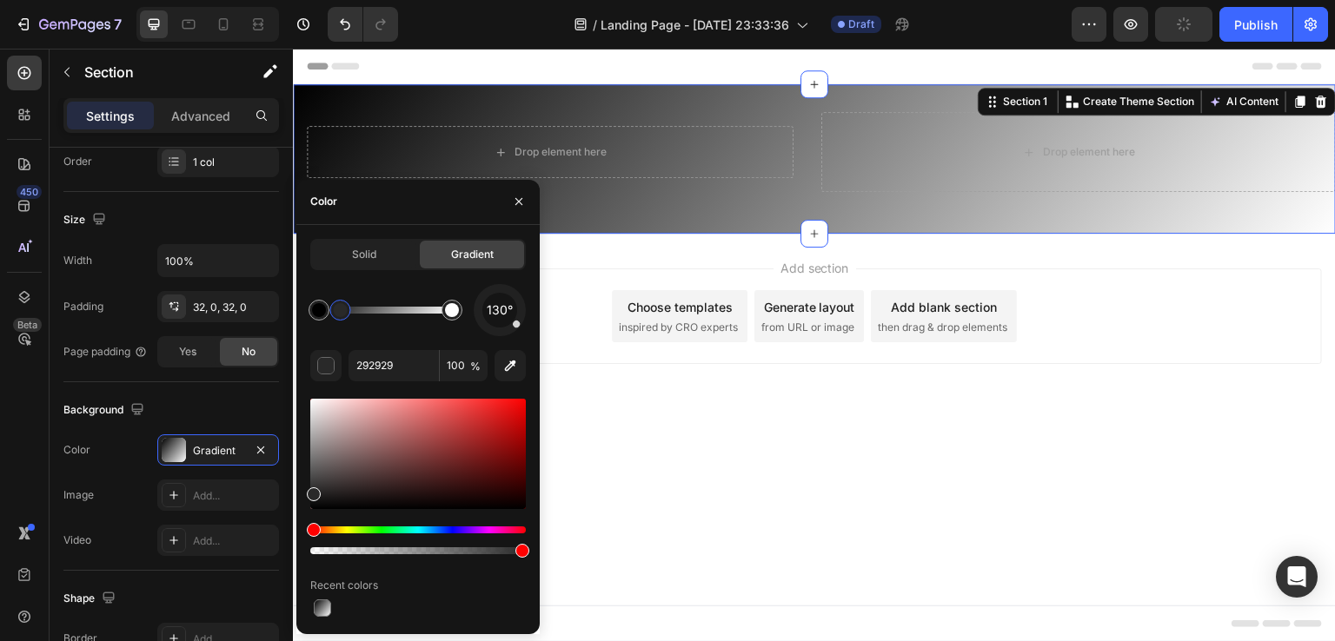
type input "707070"
click at [378, 312] on div at bounding box center [385, 310] width 133 height 7
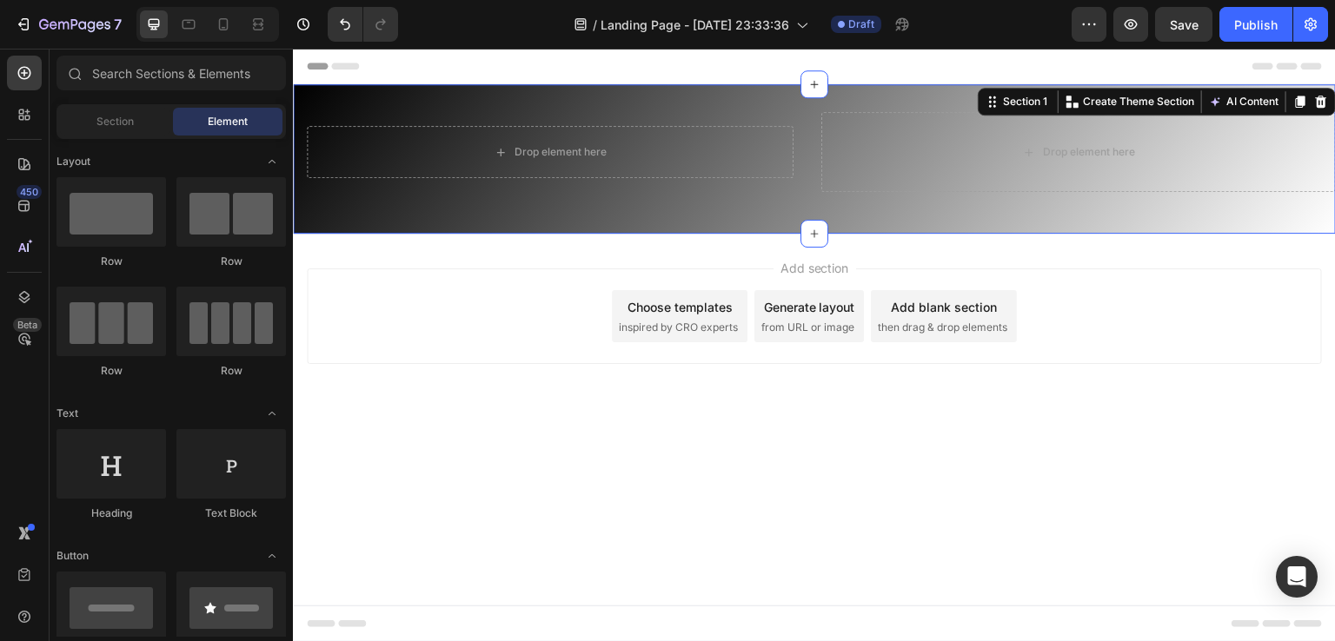
click at [623, 396] on div "Add section Choose templates inspired by CRO experts Generate layout from URL o…" at bounding box center [814, 341] width 1043 height 214
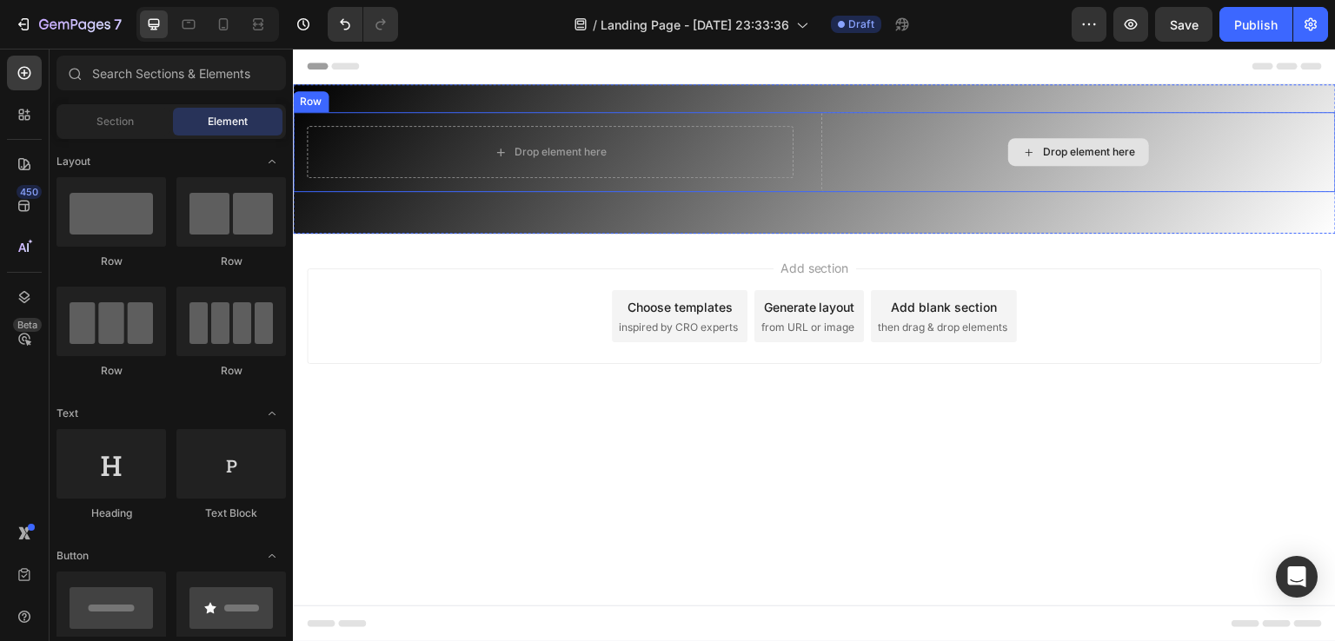
click at [930, 138] on div "Drop element here" at bounding box center [1078, 152] width 515 height 80
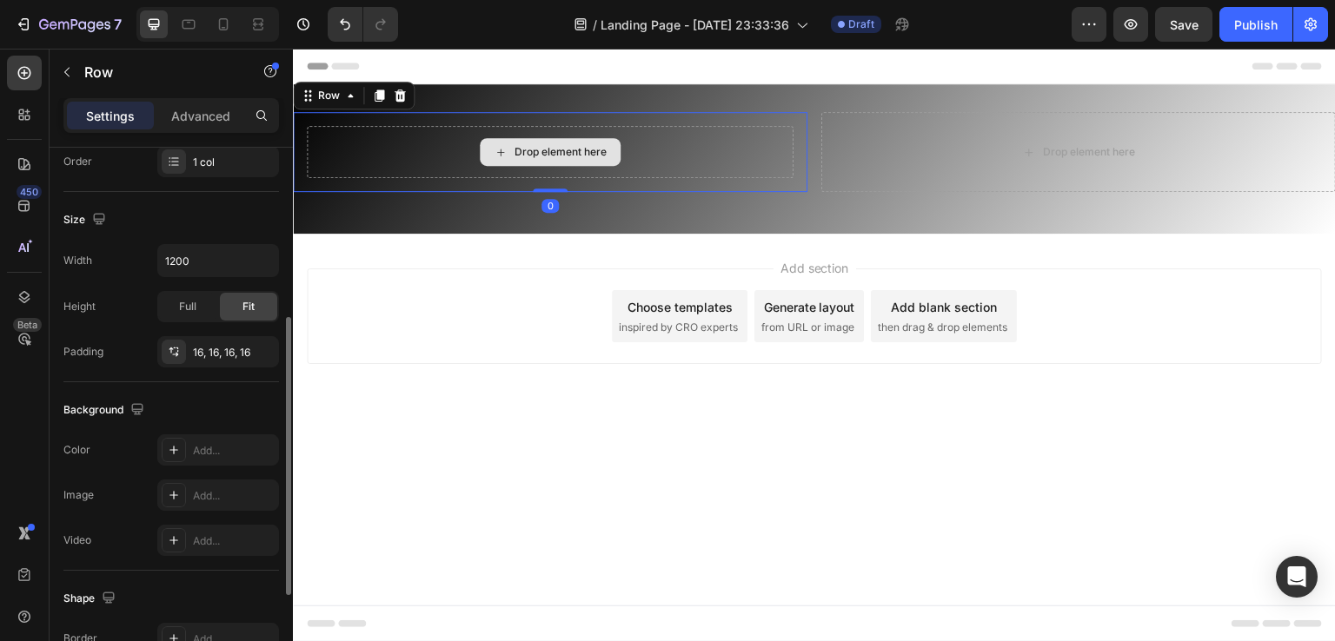
click at [459, 149] on div "Drop element here" at bounding box center [550, 152] width 487 height 52
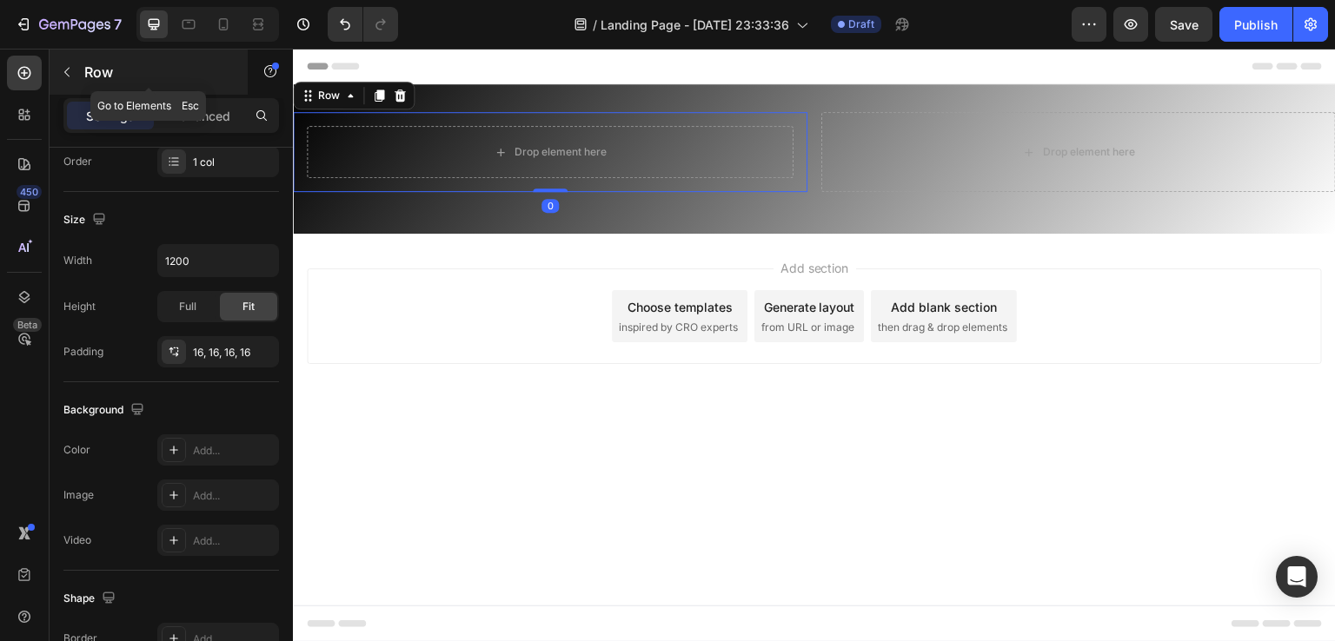
click at [60, 73] on icon "button" at bounding box center [67, 72] width 14 height 14
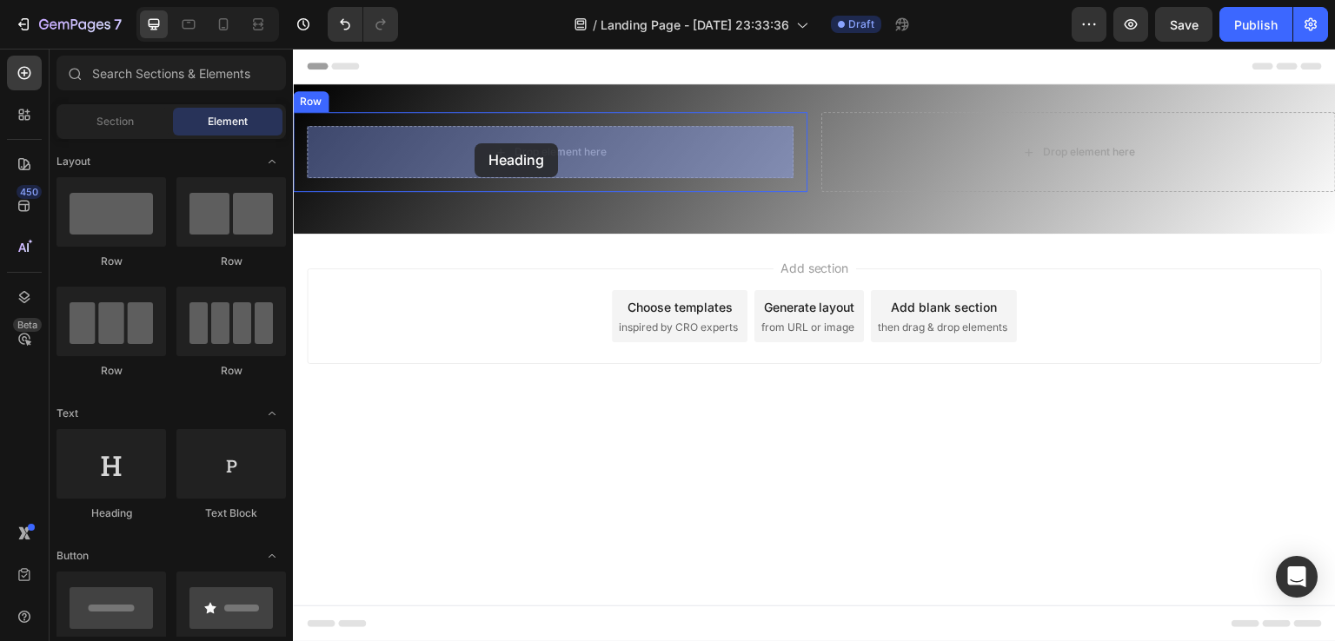
drag, startPoint x: 394, startPoint y: 515, endPoint x: 475, endPoint y: 143, distance: 379.8
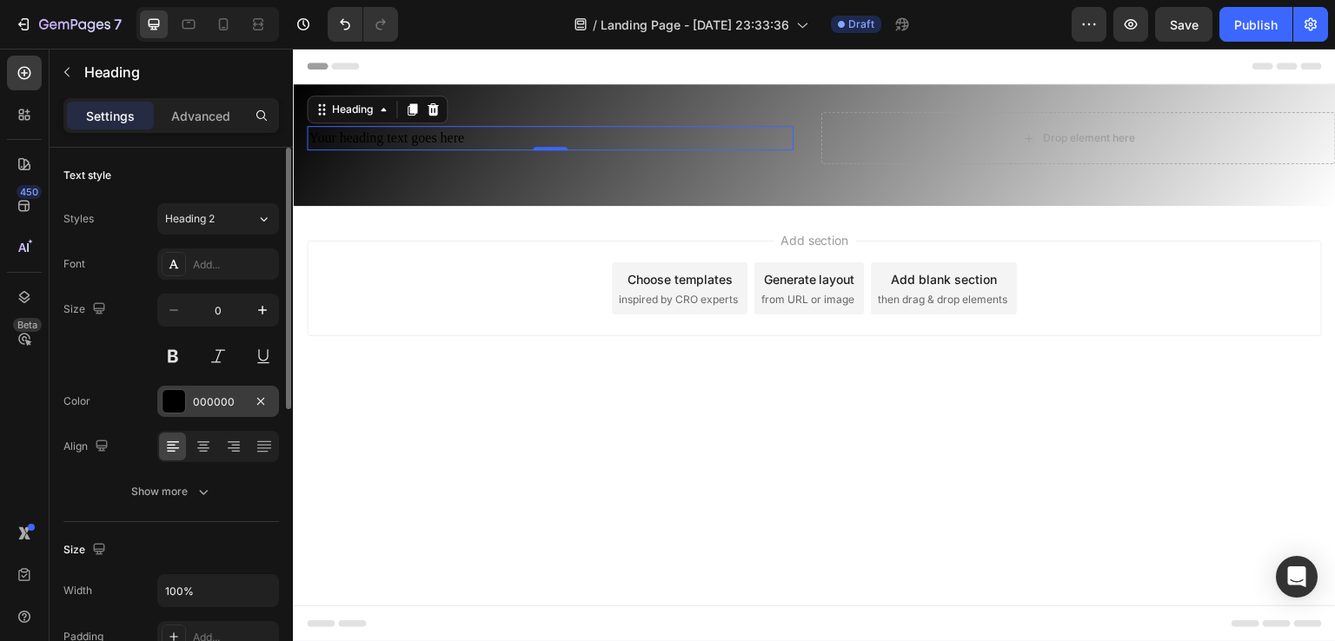
click at [168, 395] on div at bounding box center [174, 401] width 23 height 23
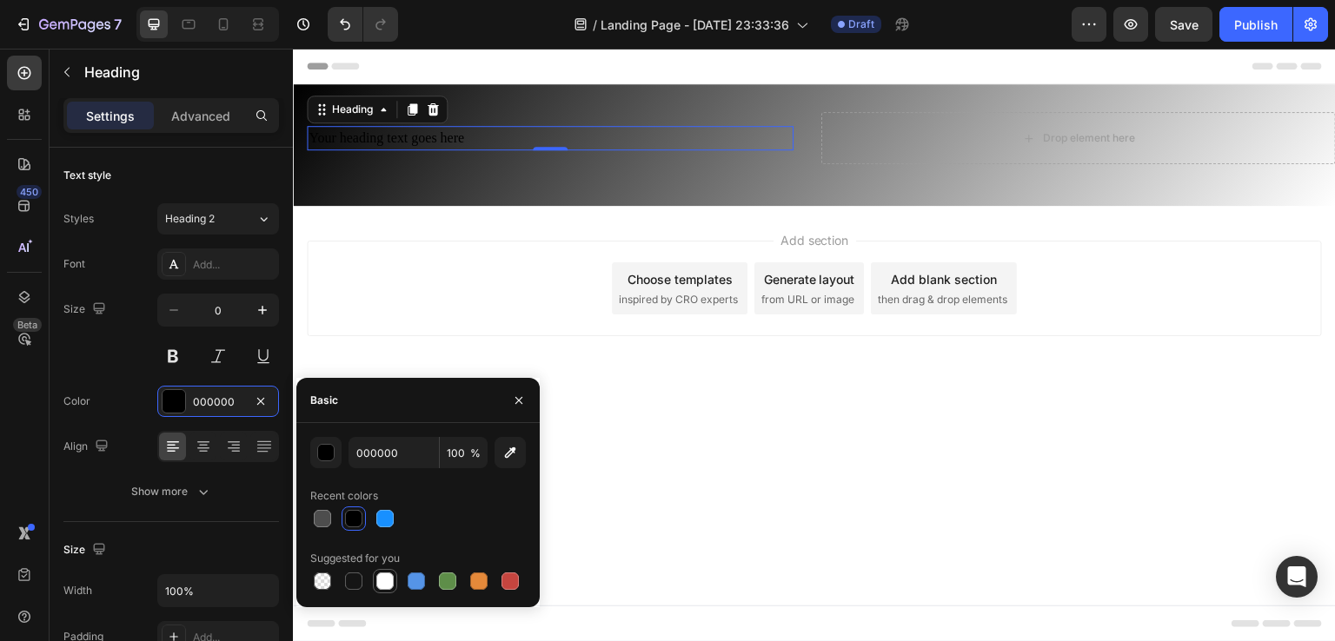
click at [387, 582] on div at bounding box center [384, 581] width 17 height 17
type input "FFFFFF"
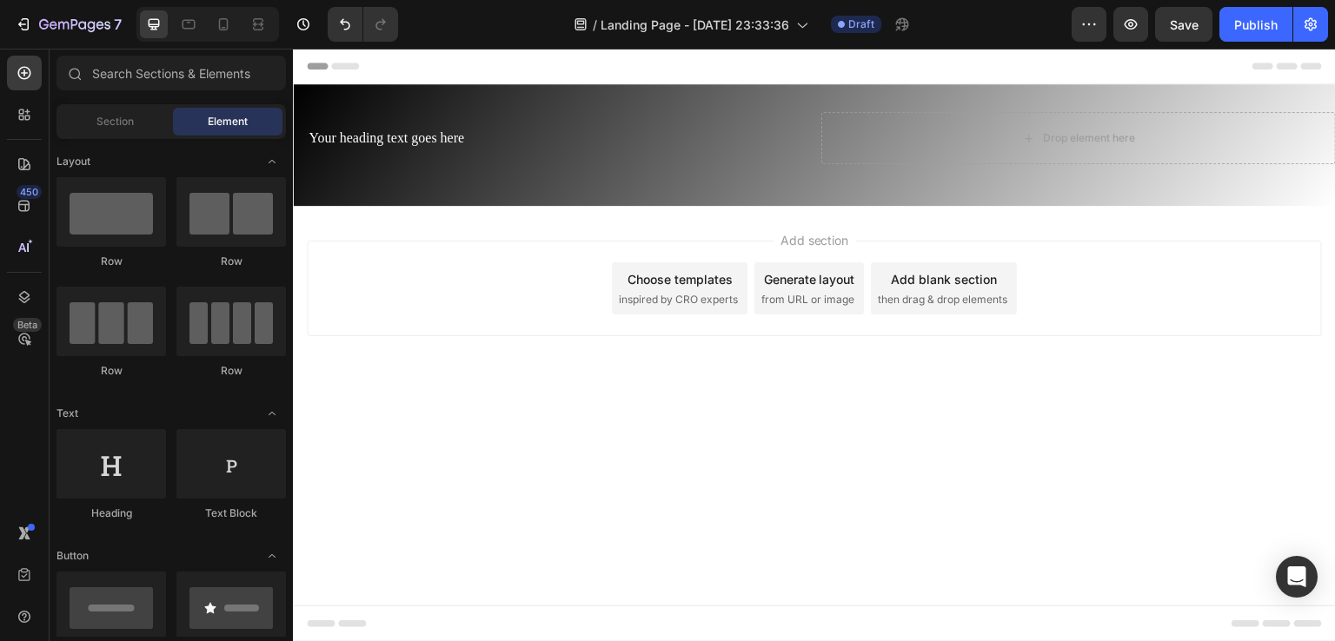
click at [397, 319] on div "Add section Choose templates inspired by CRO experts Generate layout from URL o…" at bounding box center [814, 289] width 1015 height 96
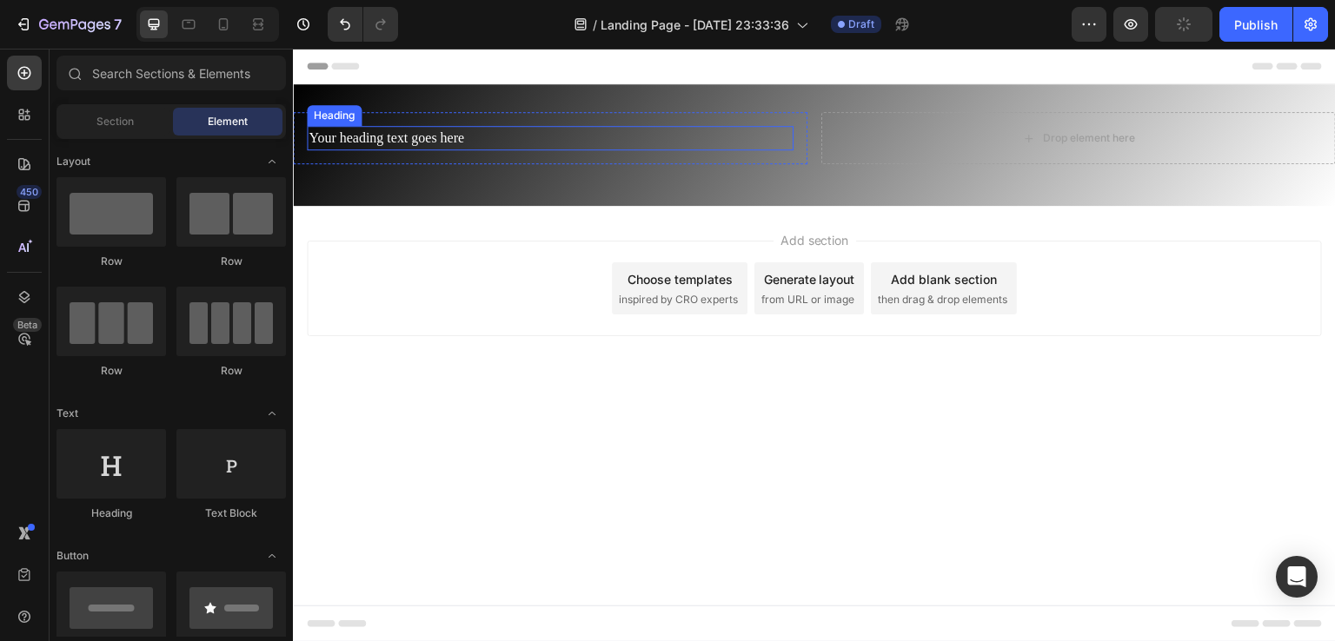
click at [410, 136] on h2 "Your heading text goes here" at bounding box center [550, 138] width 487 height 24
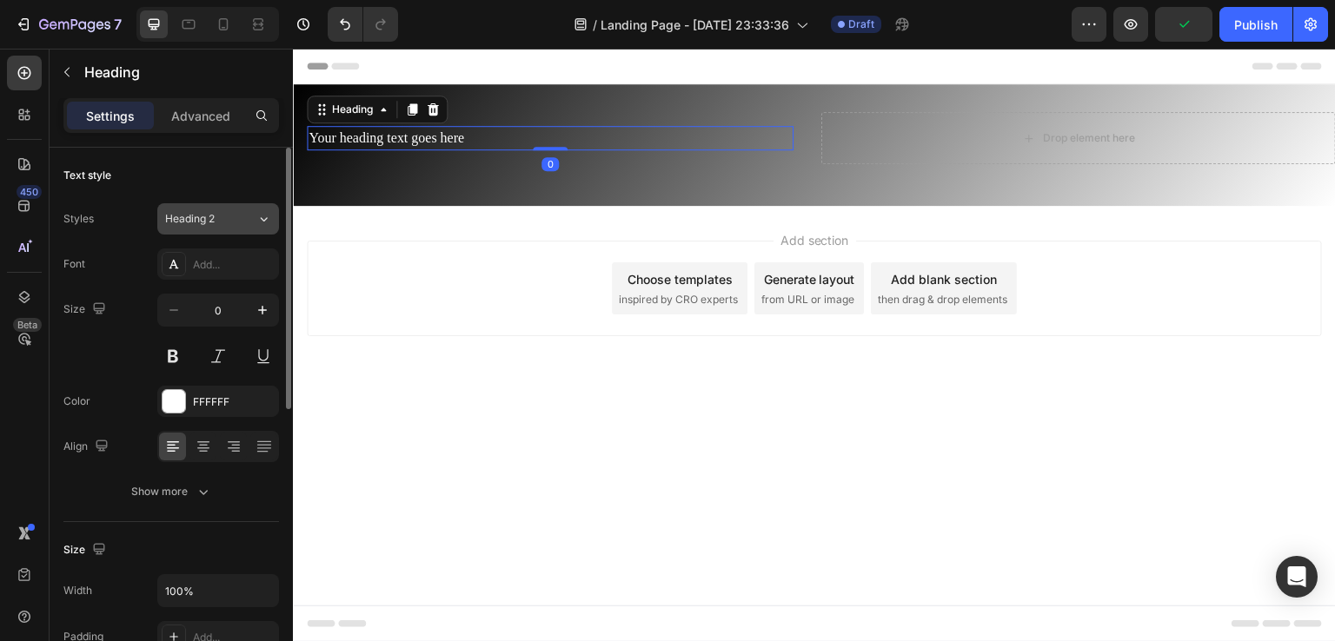
click at [250, 218] on div "Heading 2" at bounding box center [210, 219] width 91 height 16
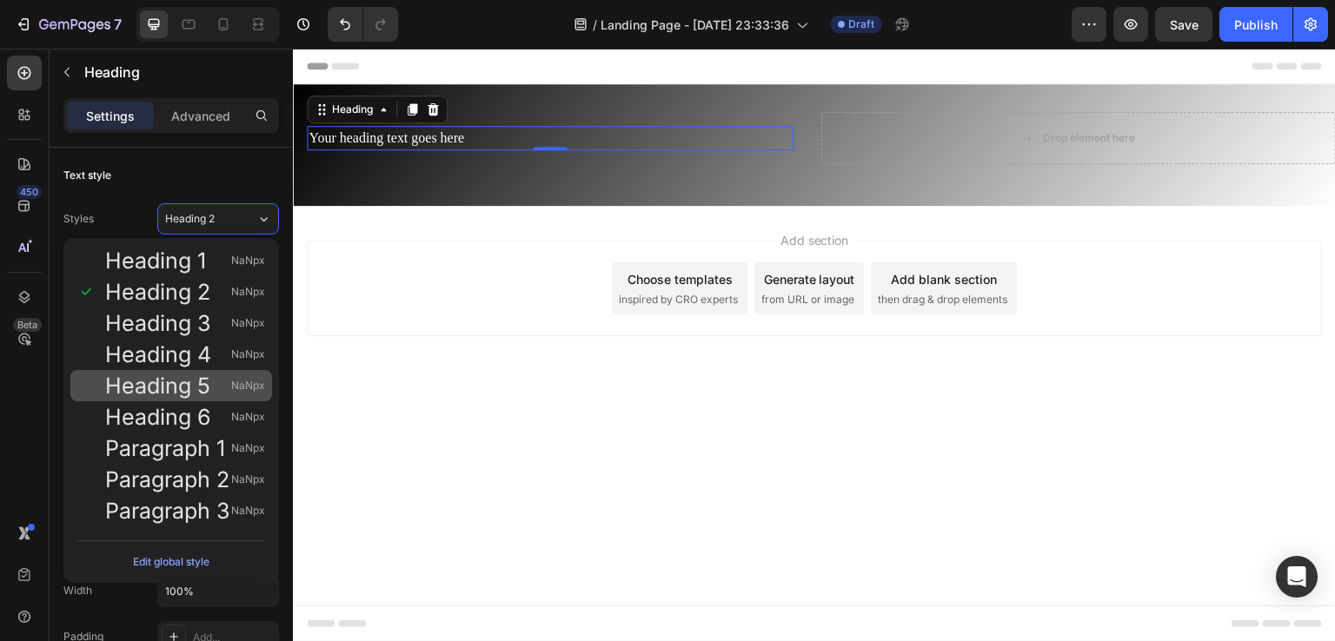
click at [154, 370] on div "Heading 5 NaNpx" at bounding box center [171, 385] width 202 height 31
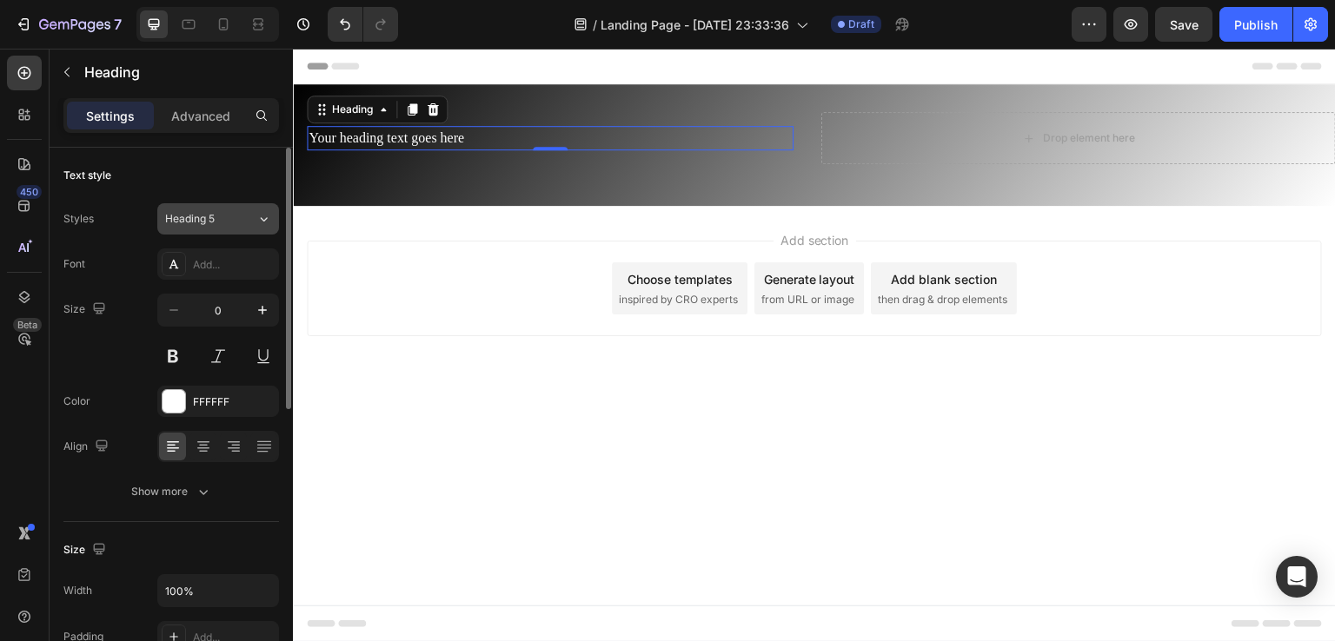
click at [262, 216] on icon at bounding box center [263, 218] width 15 height 17
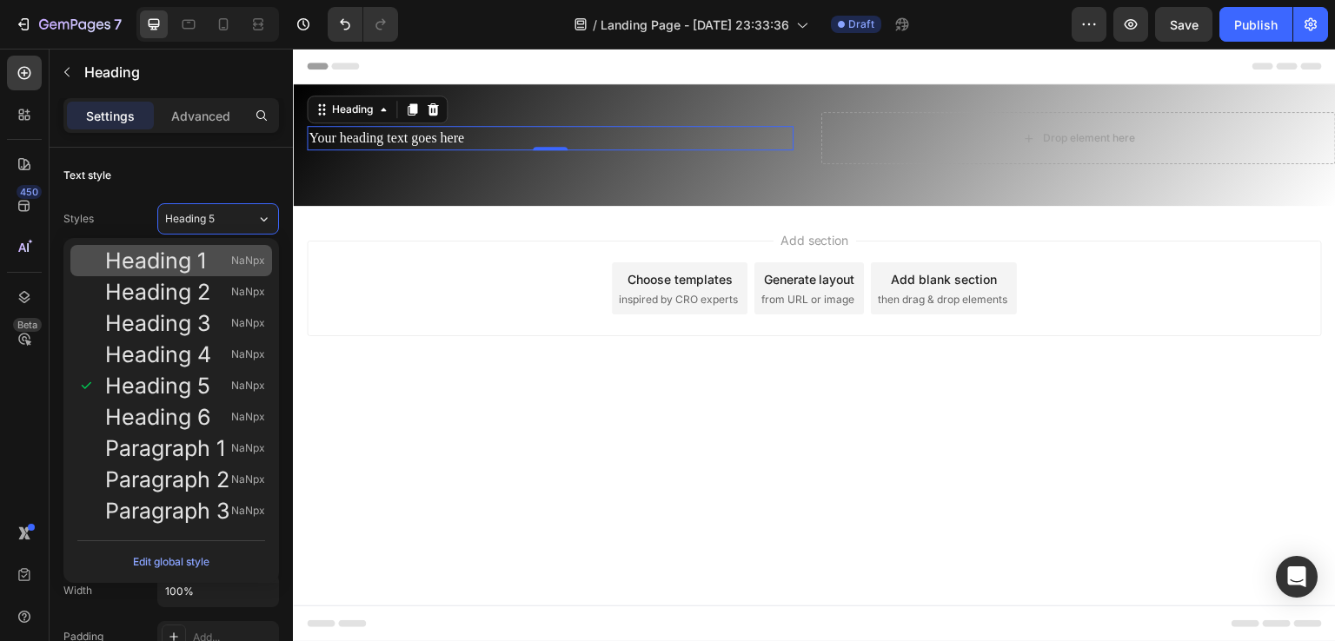
click at [176, 257] on span "Heading 1" at bounding box center [155, 260] width 101 height 17
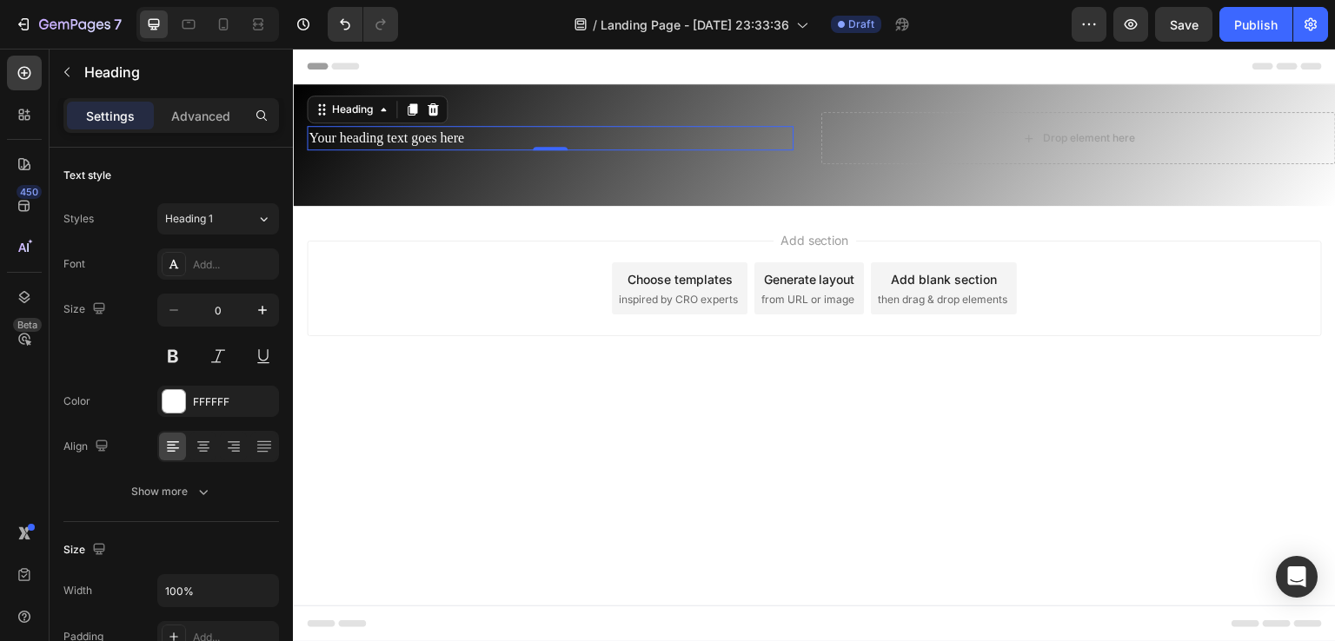
click at [430, 134] on h2 "Your heading text goes here" at bounding box center [550, 138] width 487 height 24
click at [468, 135] on p "Your heading text goes here" at bounding box center [550, 138] width 483 height 21
click at [75, 92] on div "Heading" at bounding box center [163, 72] width 226 height 45
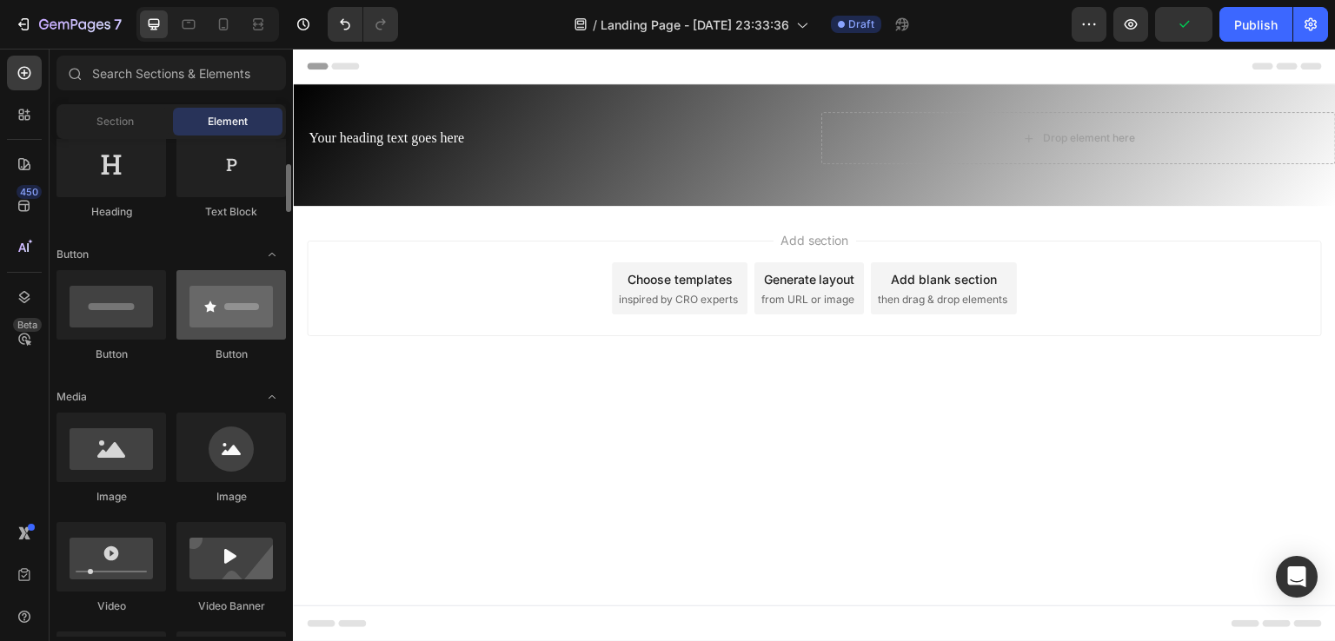
scroll to position [302, 0]
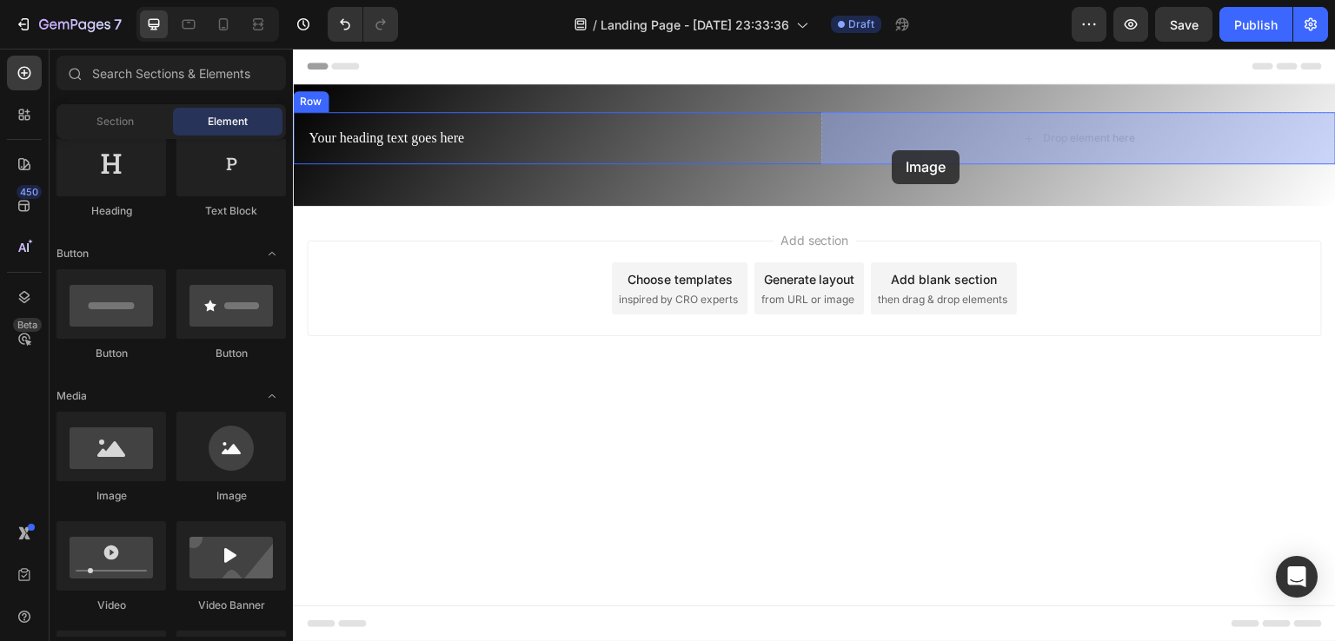
drag, startPoint x: 401, startPoint y: 496, endPoint x: 897, endPoint y: 149, distance: 605.9
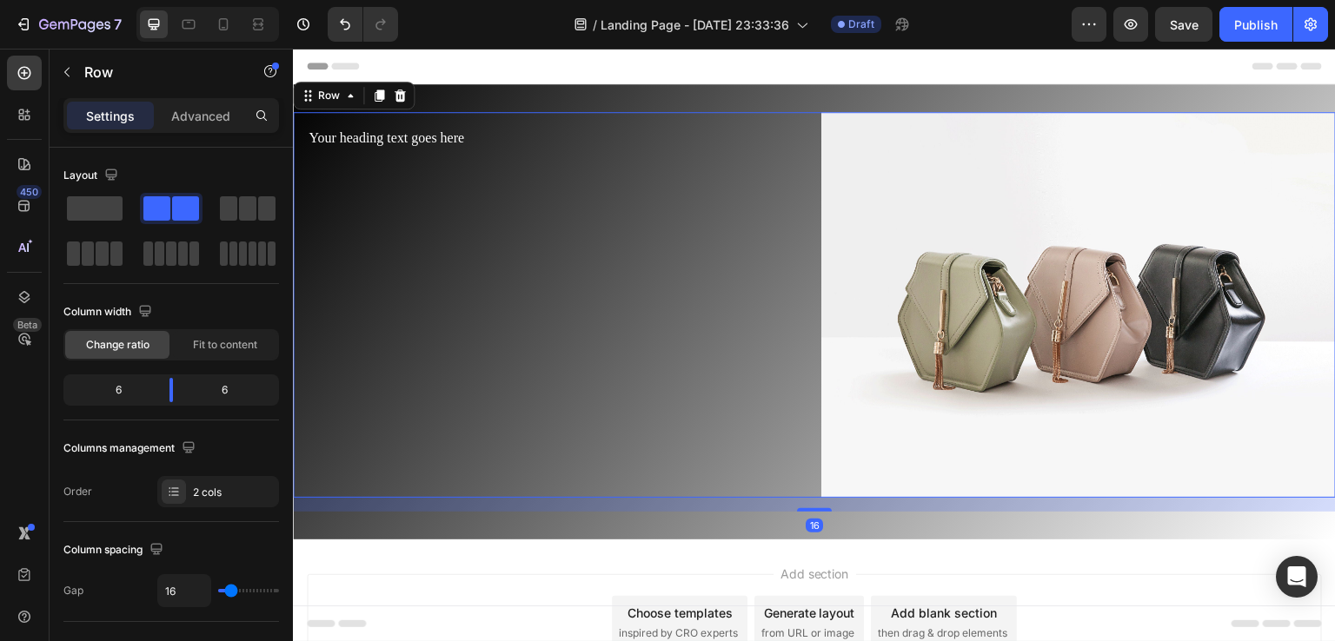
click at [486, 251] on div "Your heading text goes here Heading Row" at bounding box center [550, 305] width 515 height 386
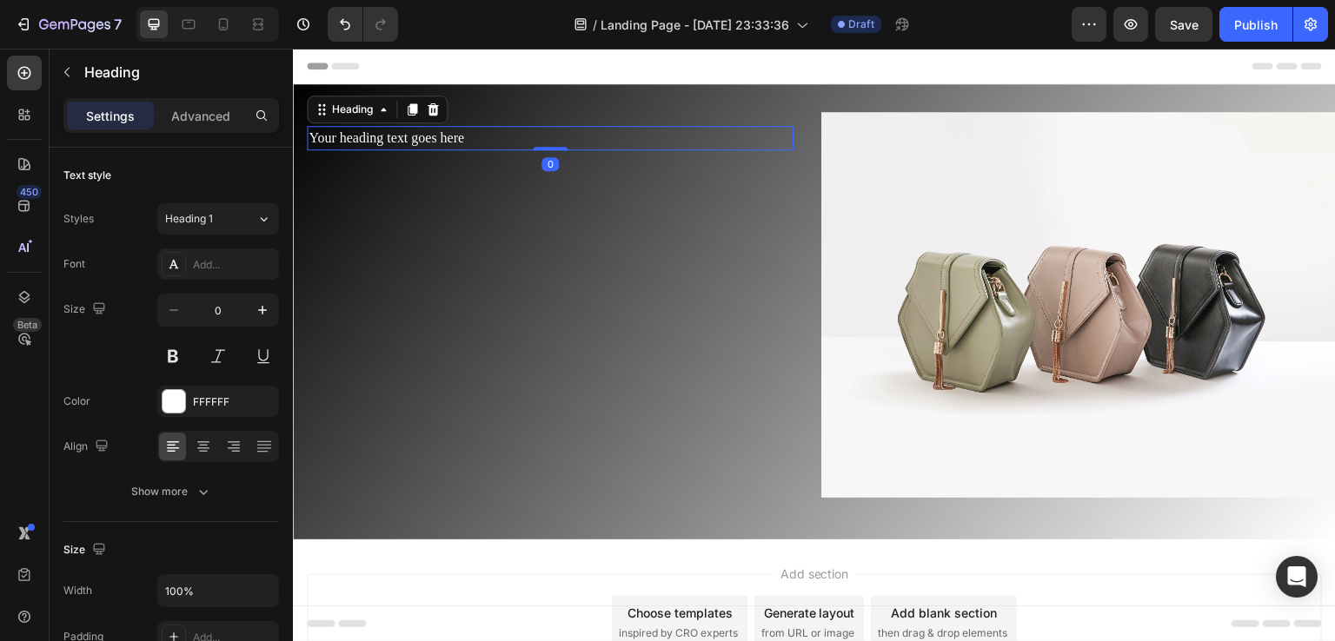
click at [386, 140] on p "Your heading text goes here" at bounding box center [550, 138] width 483 height 21
click at [260, 308] on icon "button" at bounding box center [262, 310] width 17 height 17
type input "1"
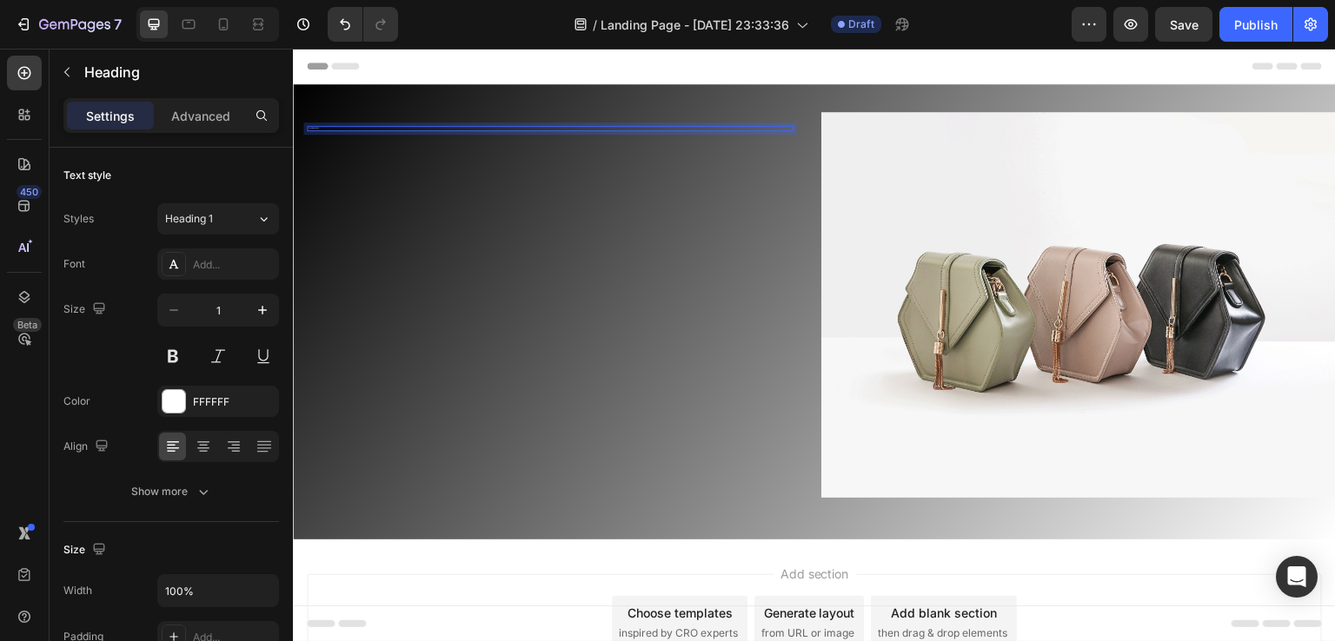
click at [468, 126] on h2 "Your heading text goes here" at bounding box center [550, 128] width 487 height 5
click at [229, 114] on p "Advanced" at bounding box center [200, 116] width 59 height 18
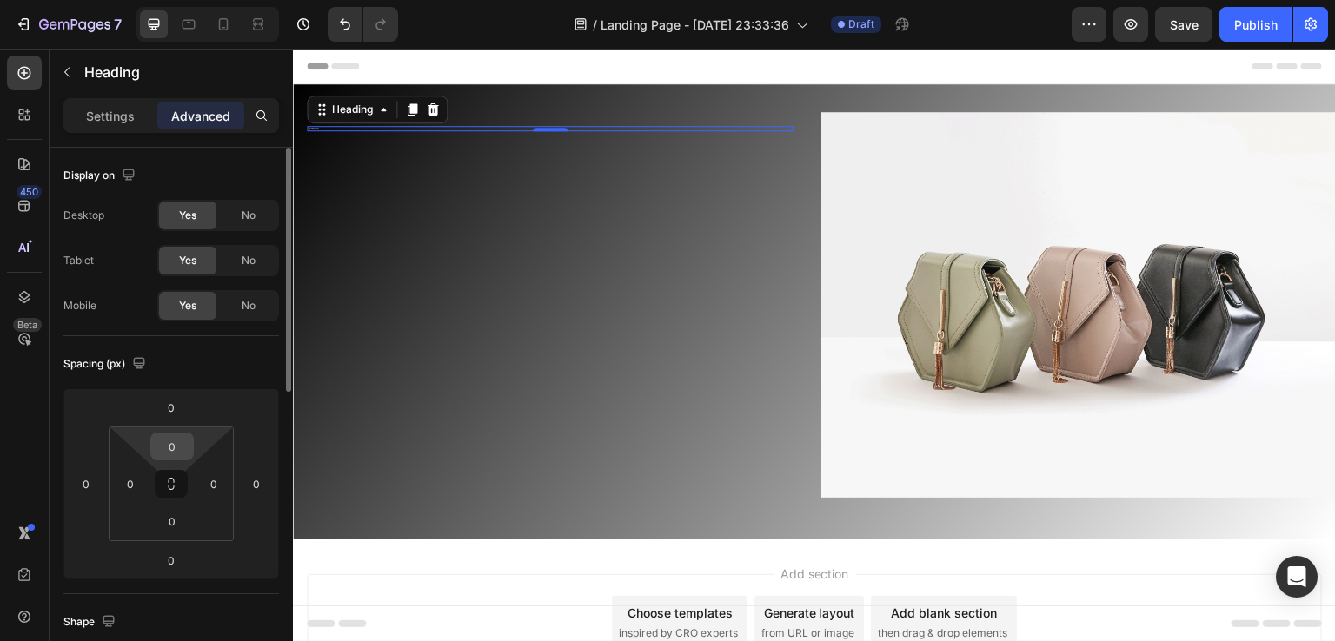
click at [181, 446] on input "0" at bounding box center [172, 447] width 35 height 26
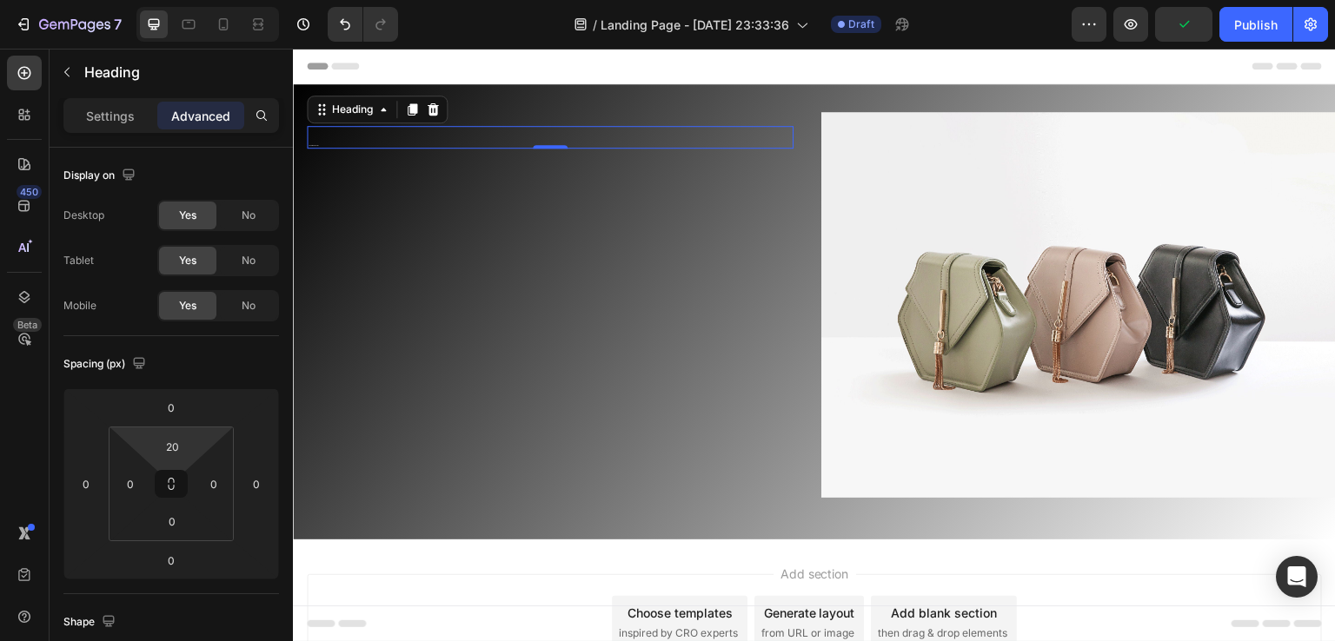
click at [457, 136] on div "Your heading text goes here Heading 0" at bounding box center [550, 137] width 487 height 23
click at [183, 438] on input "20" at bounding box center [172, 447] width 35 height 26
type input "2"
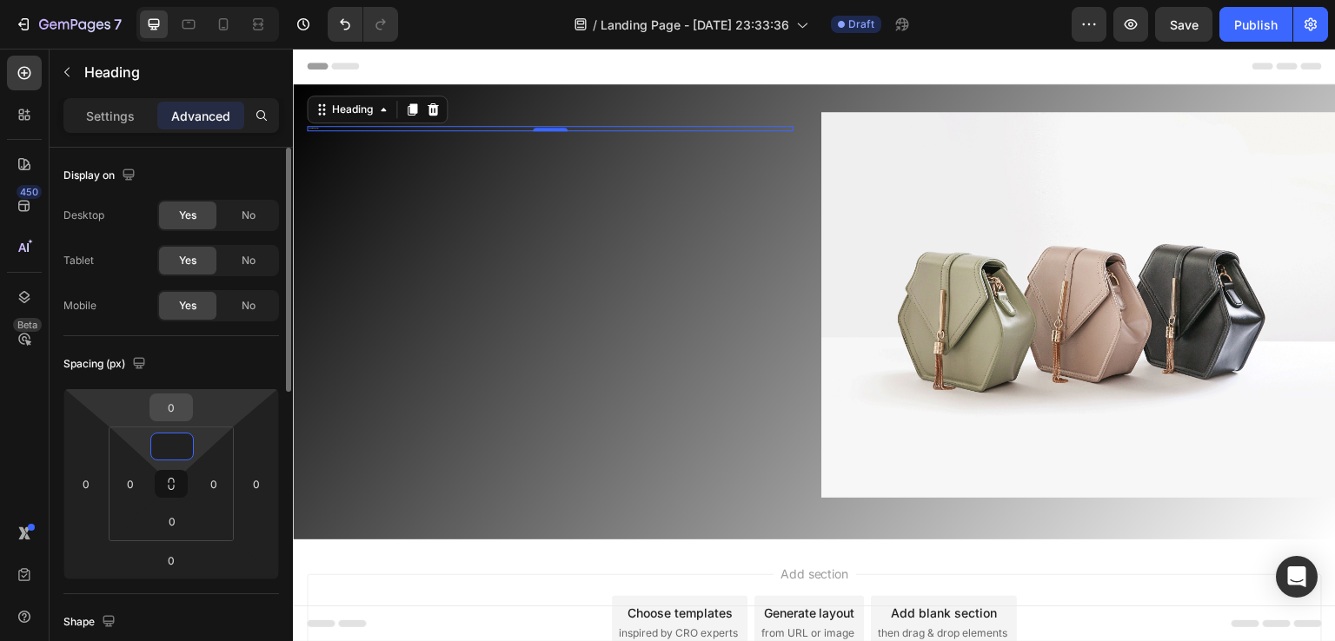
type input "0"
click at [180, 411] on input "0" at bounding box center [171, 408] width 35 height 26
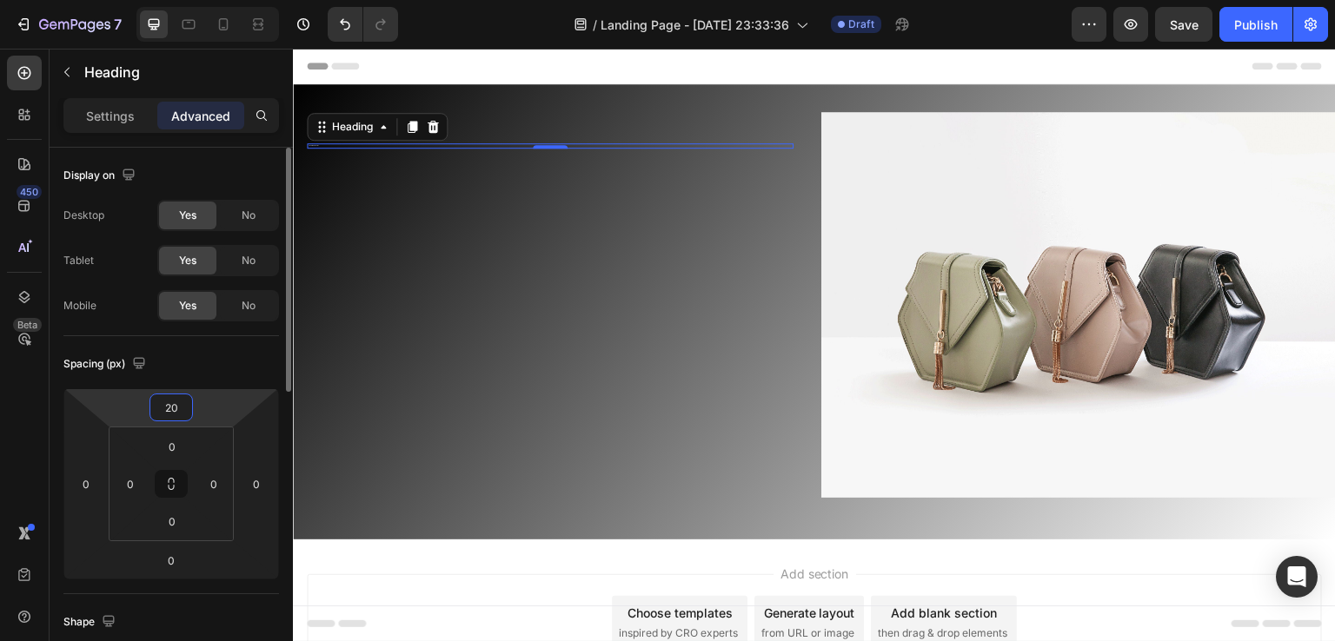
type input "2"
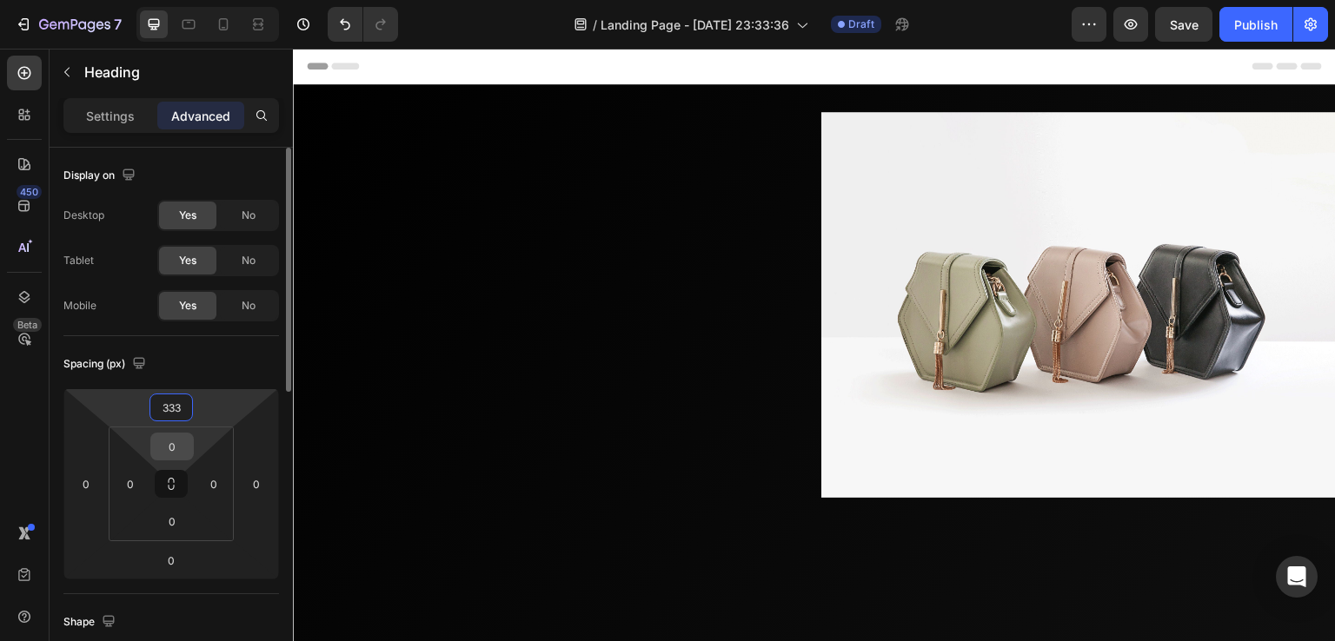
scroll to position [0, 0]
type input "3"
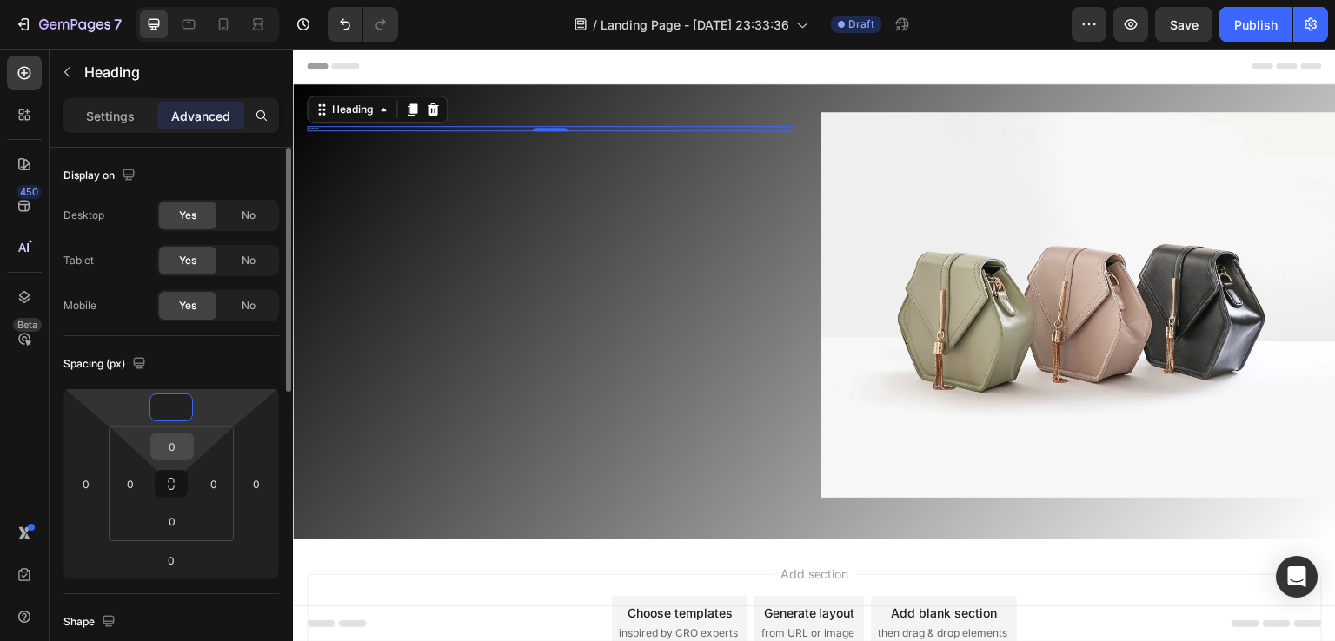
type input "0"
click at [176, 448] on input "0" at bounding box center [172, 447] width 35 height 26
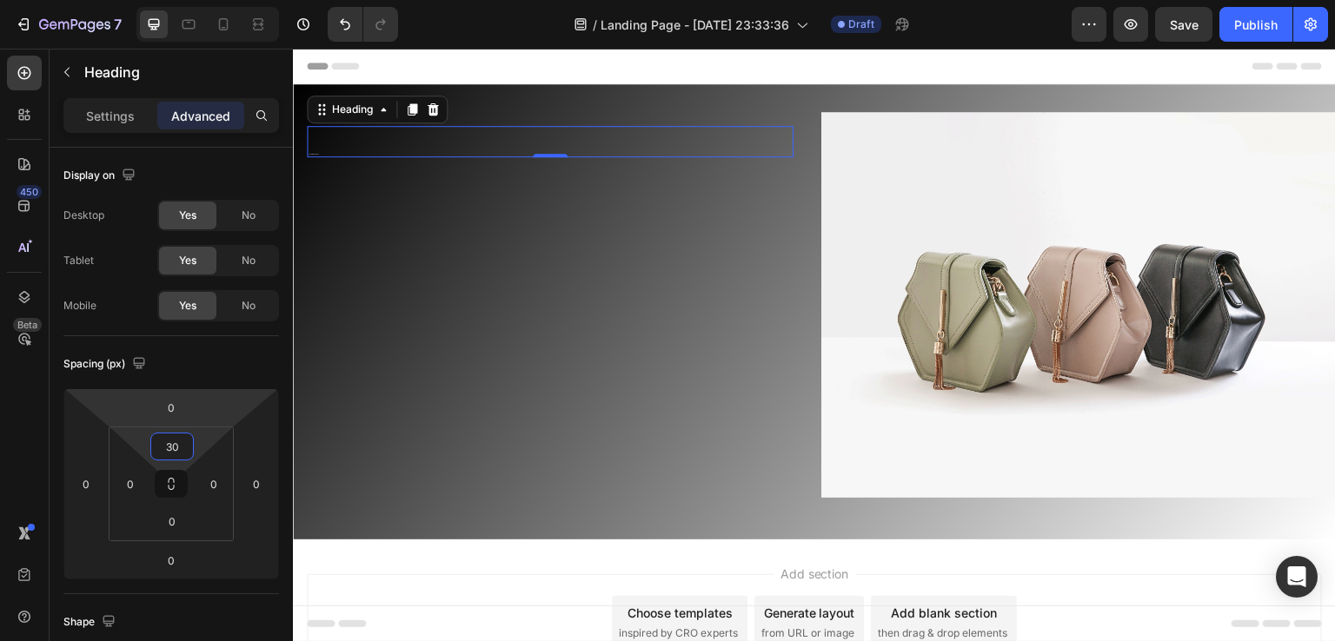
type input "30"
click at [448, 149] on div "Your heading text goes here Heading 0" at bounding box center [550, 141] width 487 height 31
click at [115, 116] on p "Settings" at bounding box center [110, 116] width 49 height 18
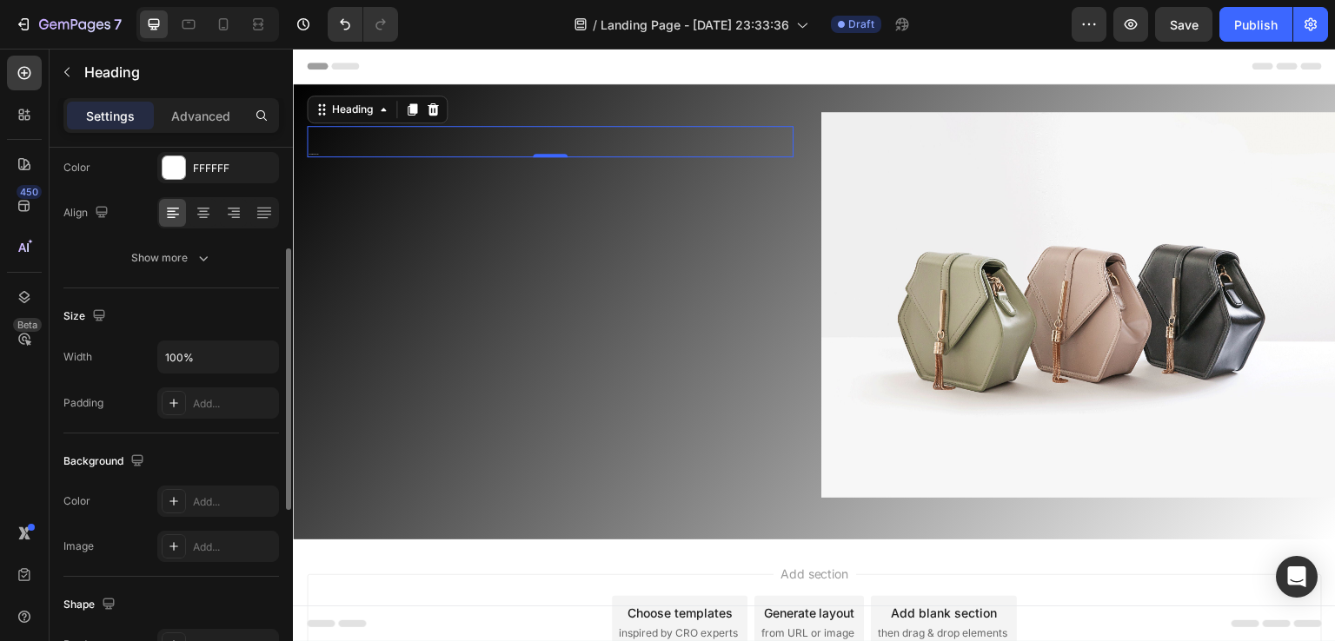
scroll to position [265, 0]
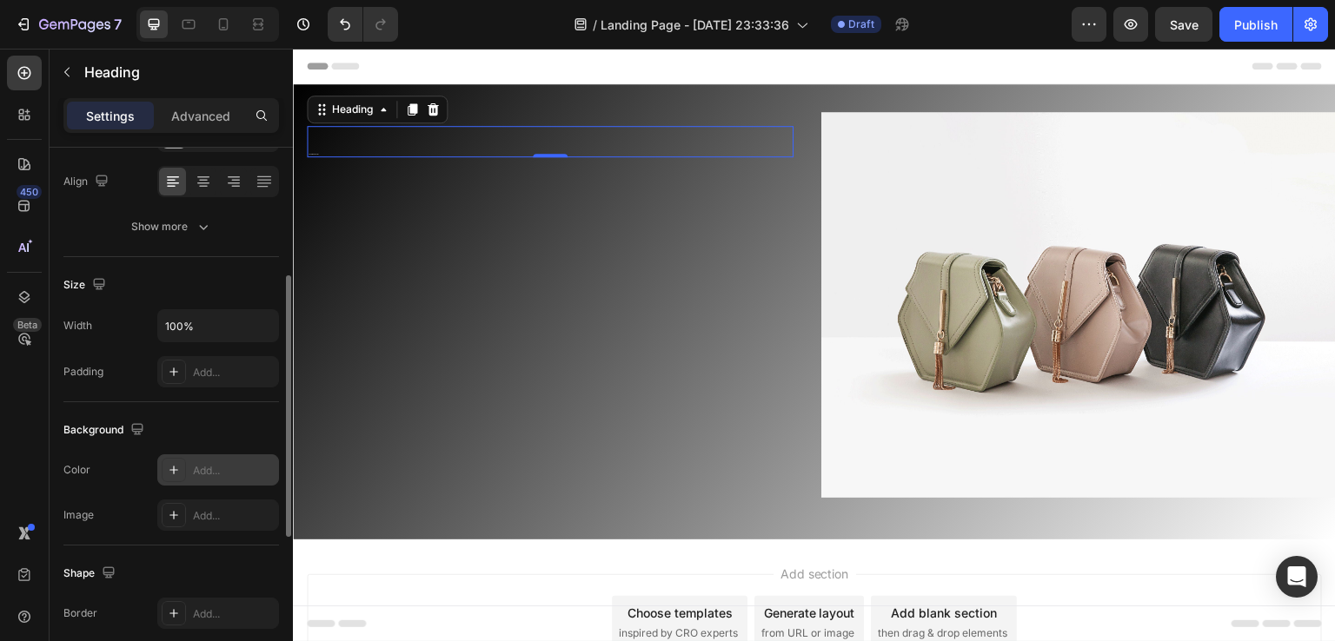
click at [170, 463] on icon at bounding box center [174, 470] width 14 height 14
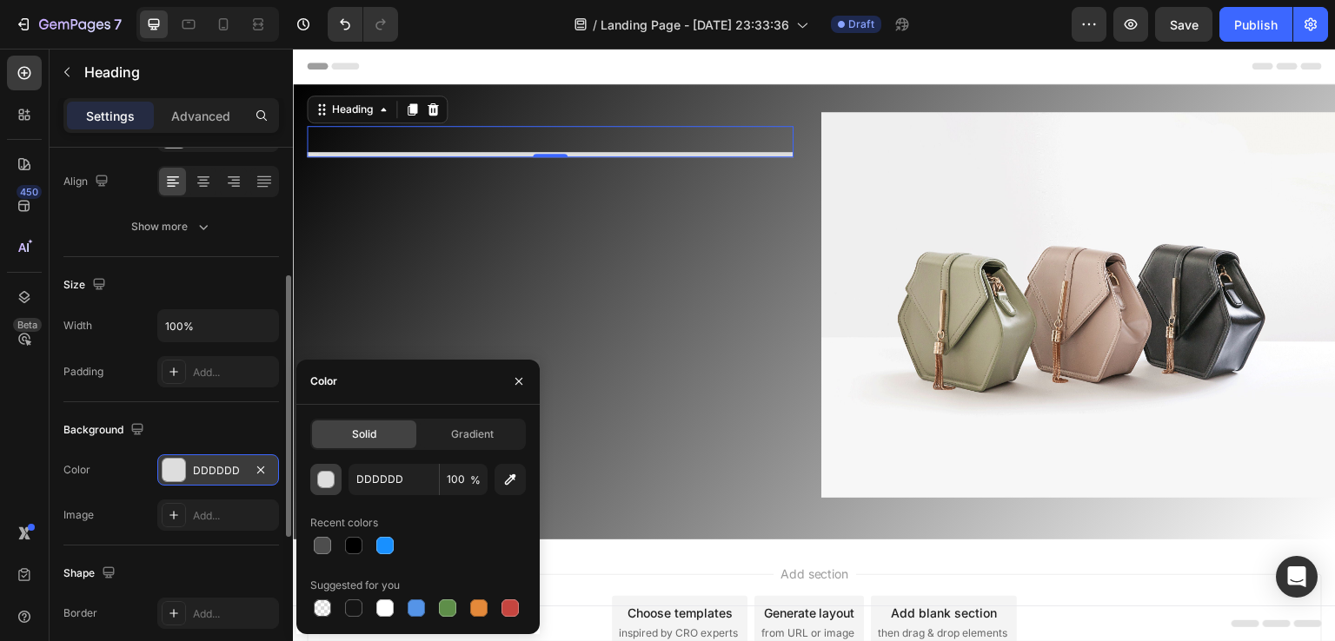
click at [322, 477] on div "button" at bounding box center [326, 480] width 17 height 17
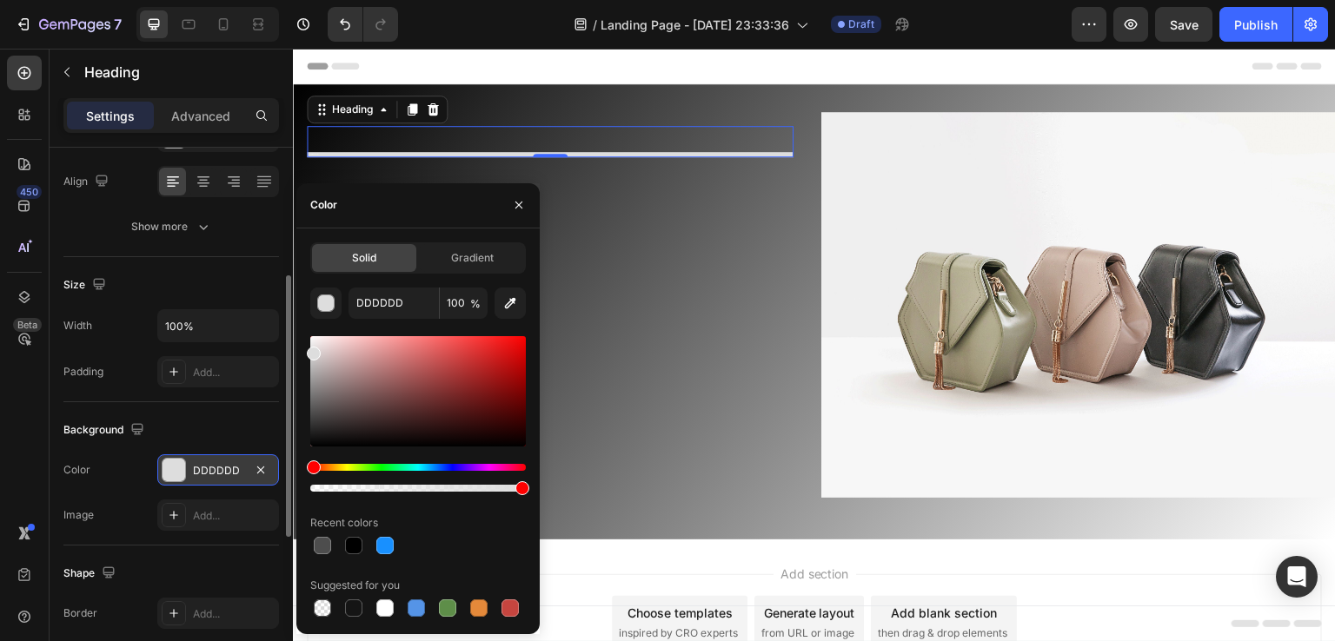
click at [612, 134] on div "Your heading text goes here Heading 0" at bounding box center [550, 141] width 487 height 31
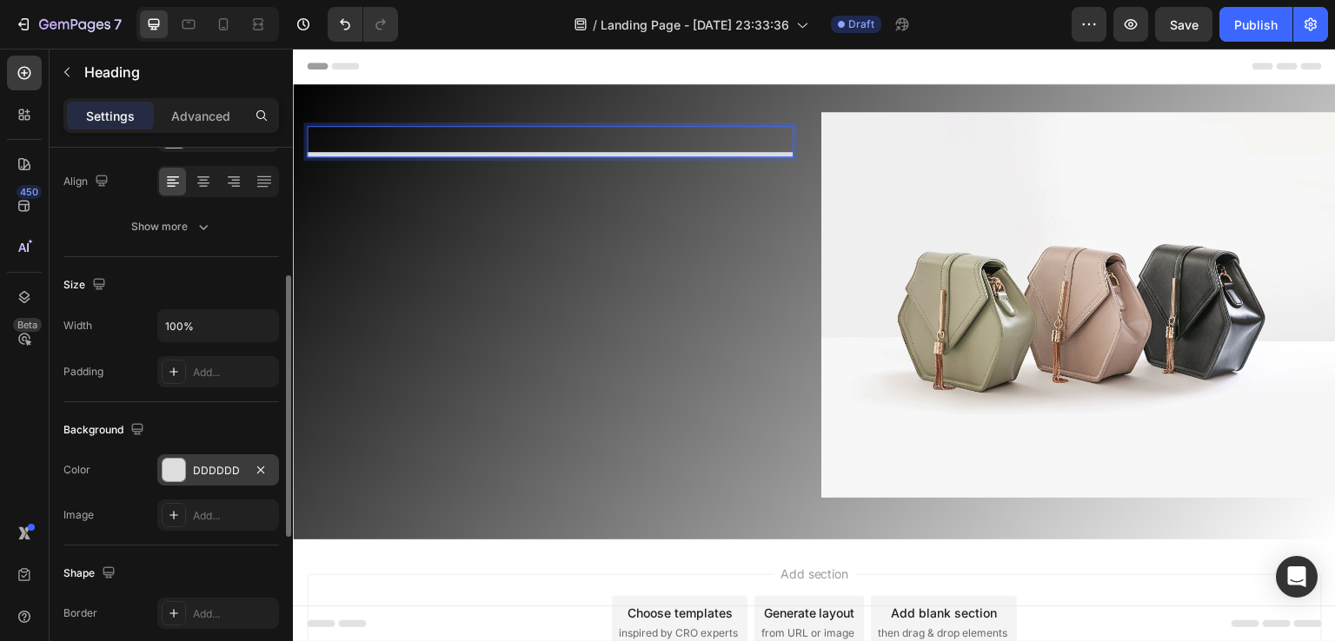
click at [550, 152] on h2 "Your heading text goes here" at bounding box center [550, 154] width 487 height 5
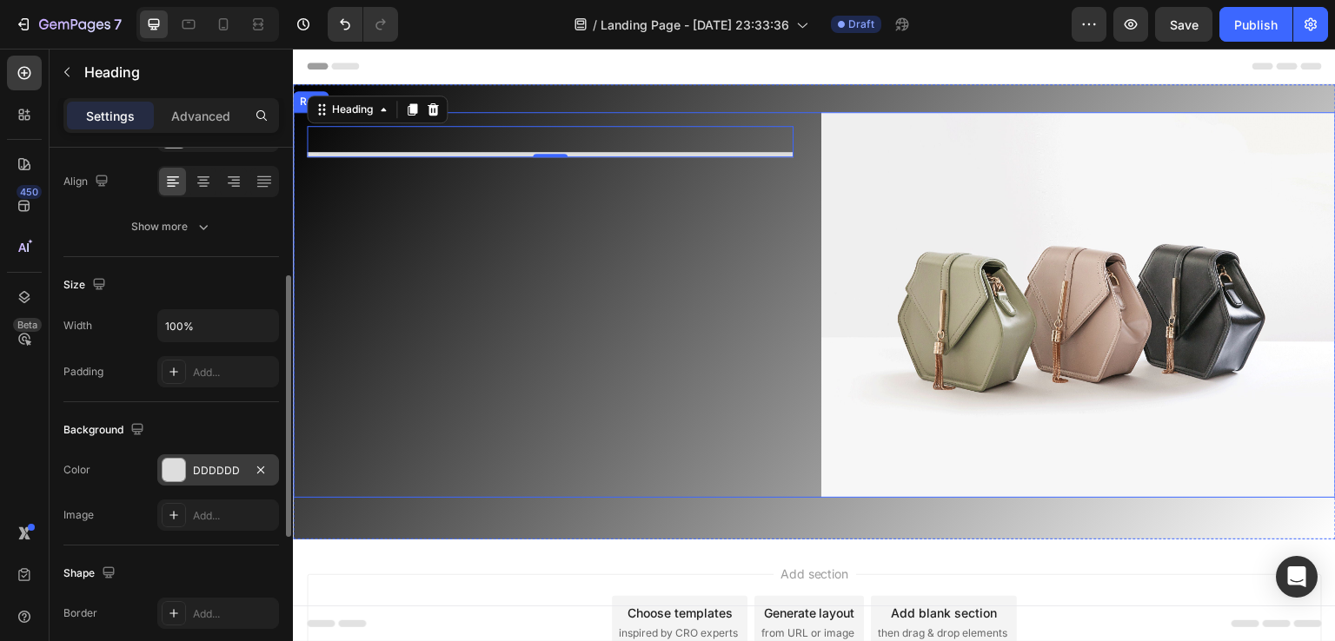
drag, startPoint x: 546, startPoint y: 140, endPoint x: 466, endPoint y: 227, distance: 118.1
click at [466, 227] on div "Your heading text goes here Heading 0 Row" at bounding box center [550, 305] width 515 height 386
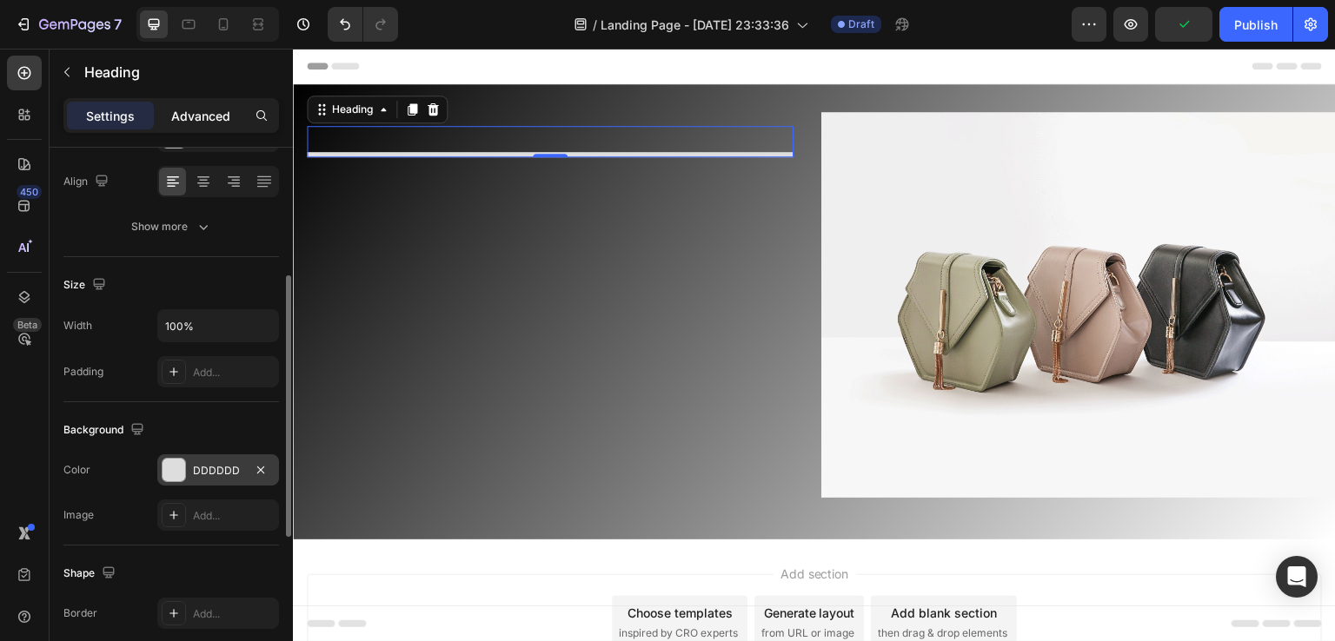
click at [164, 112] on div "Advanced" at bounding box center [200, 116] width 87 height 28
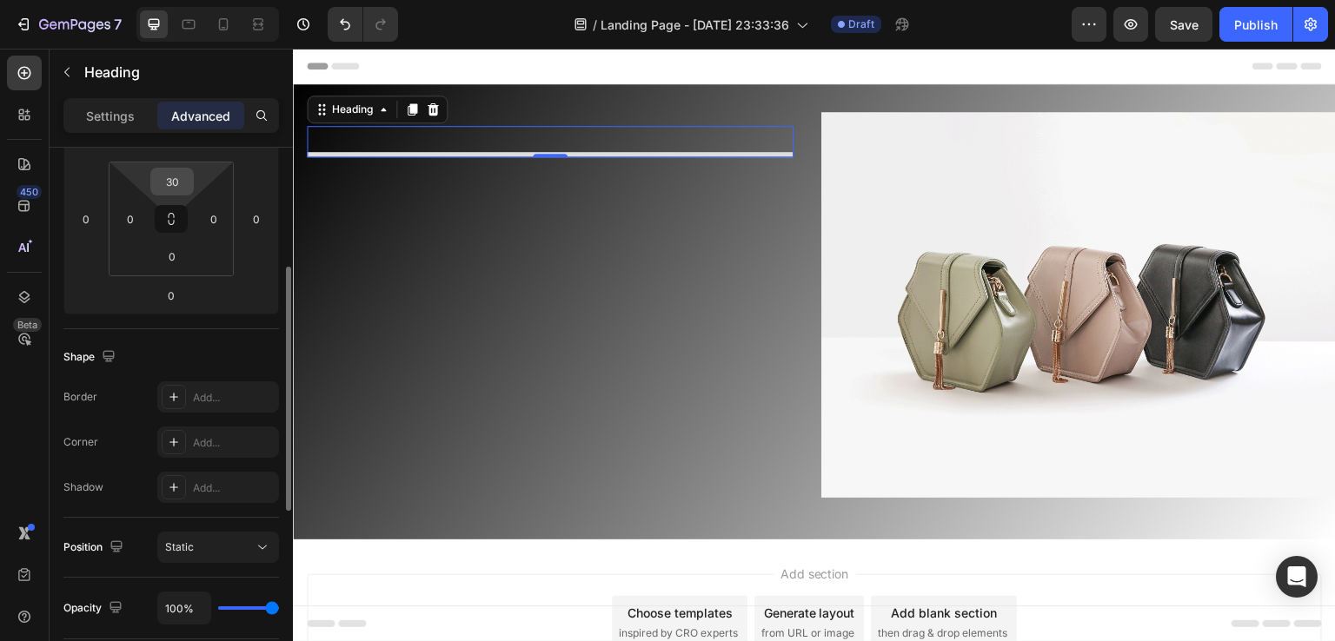
click at [181, 176] on input "30" at bounding box center [172, 182] width 35 height 26
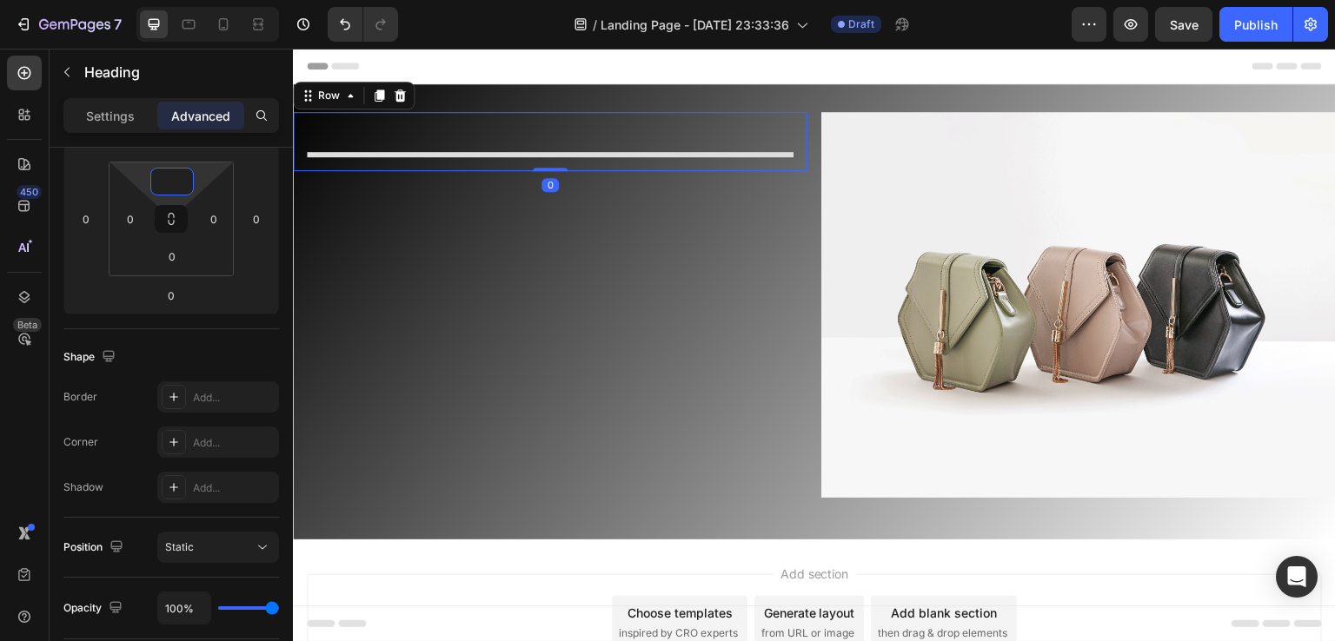
click at [483, 121] on div "Your heading text goes here Heading Row 0" at bounding box center [550, 141] width 515 height 59
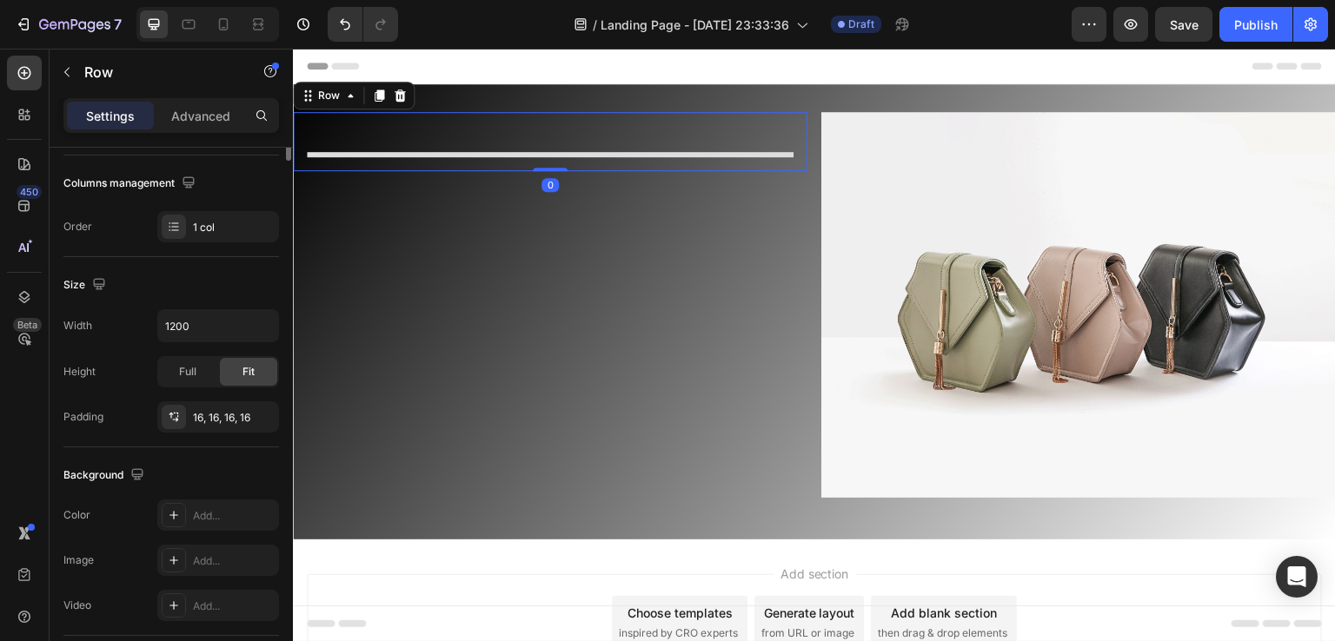
scroll to position [0, 0]
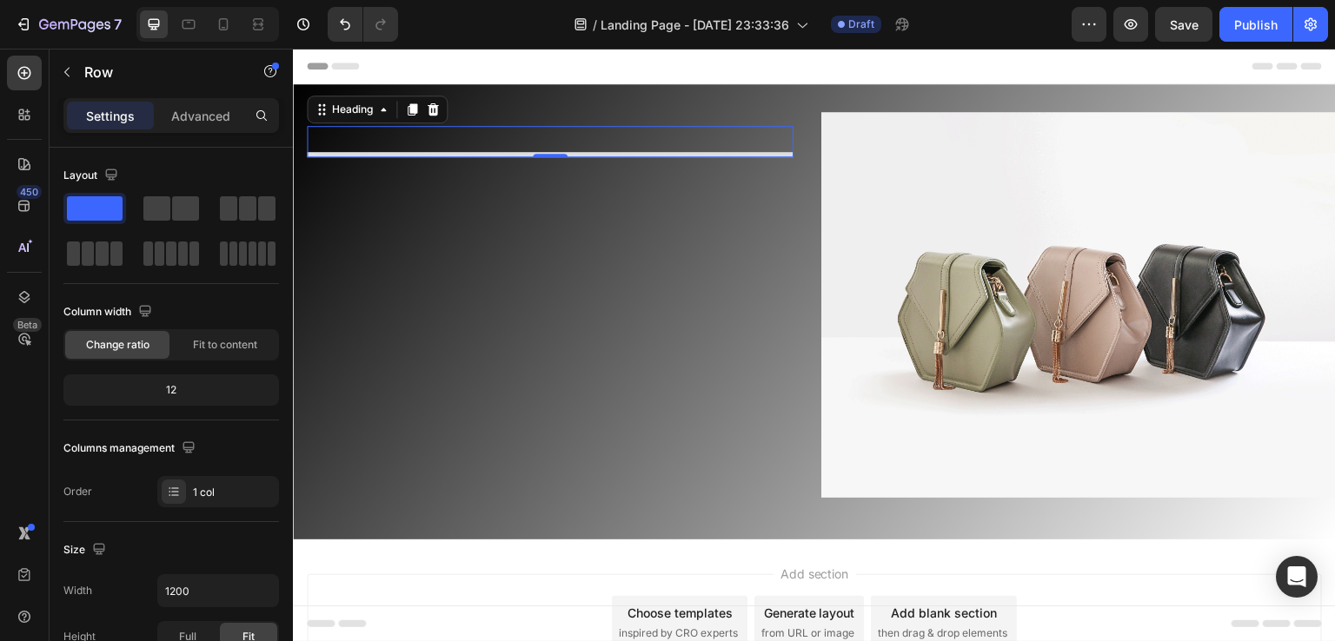
click at [408, 154] on p "Your heading text goes here" at bounding box center [550, 155] width 483 height 2
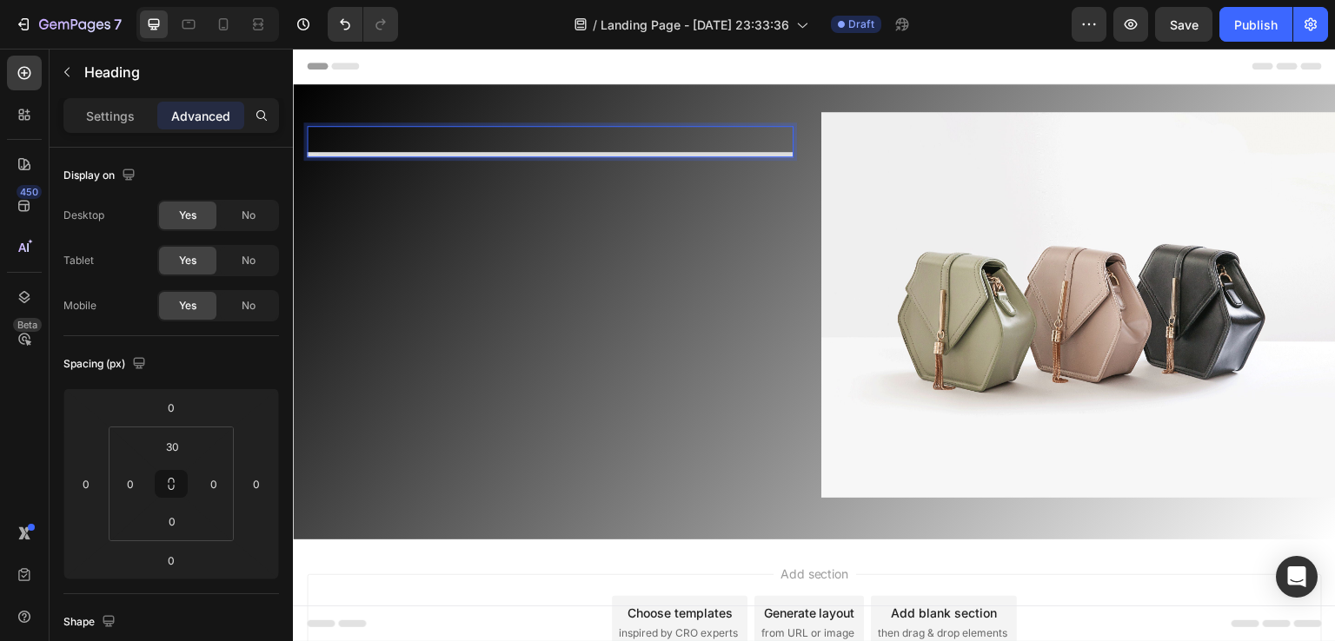
click at [484, 154] on p "Your heading text goes here" at bounding box center [550, 155] width 483 height 2
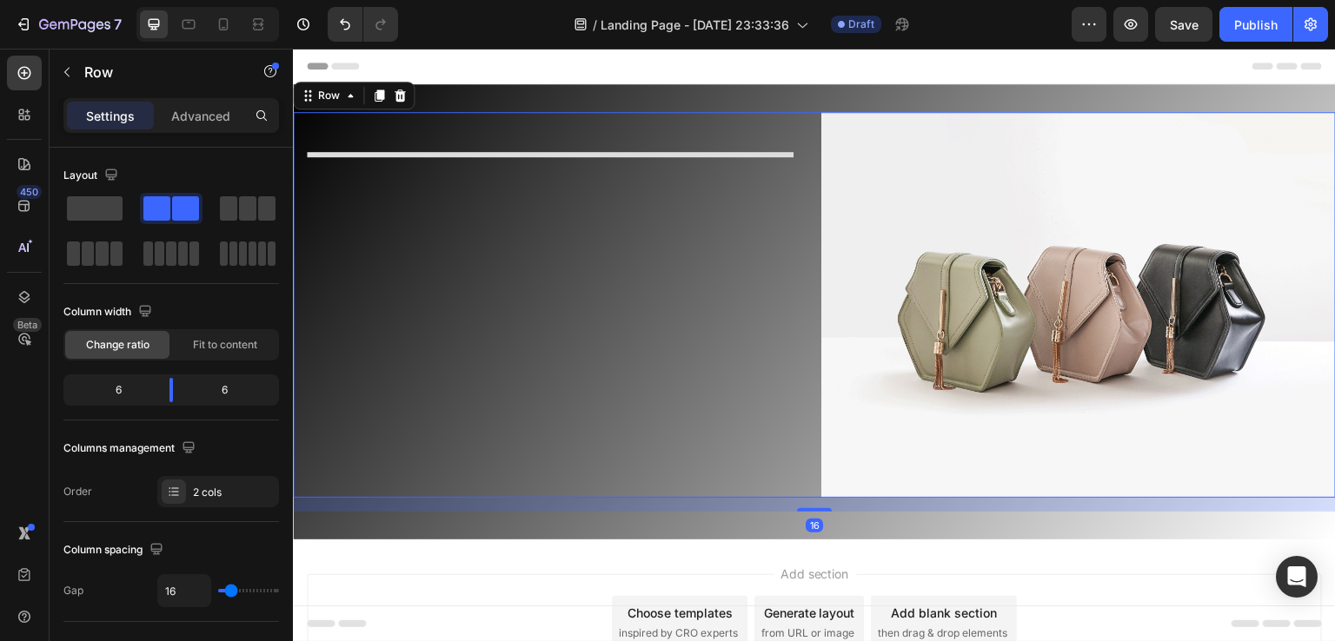
click at [368, 196] on div "Your heading text goes here Heading Row" at bounding box center [550, 305] width 515 height 386
click at [183, 102] on div "Advanced" at bounding box center [200, 116] width 87 height 28
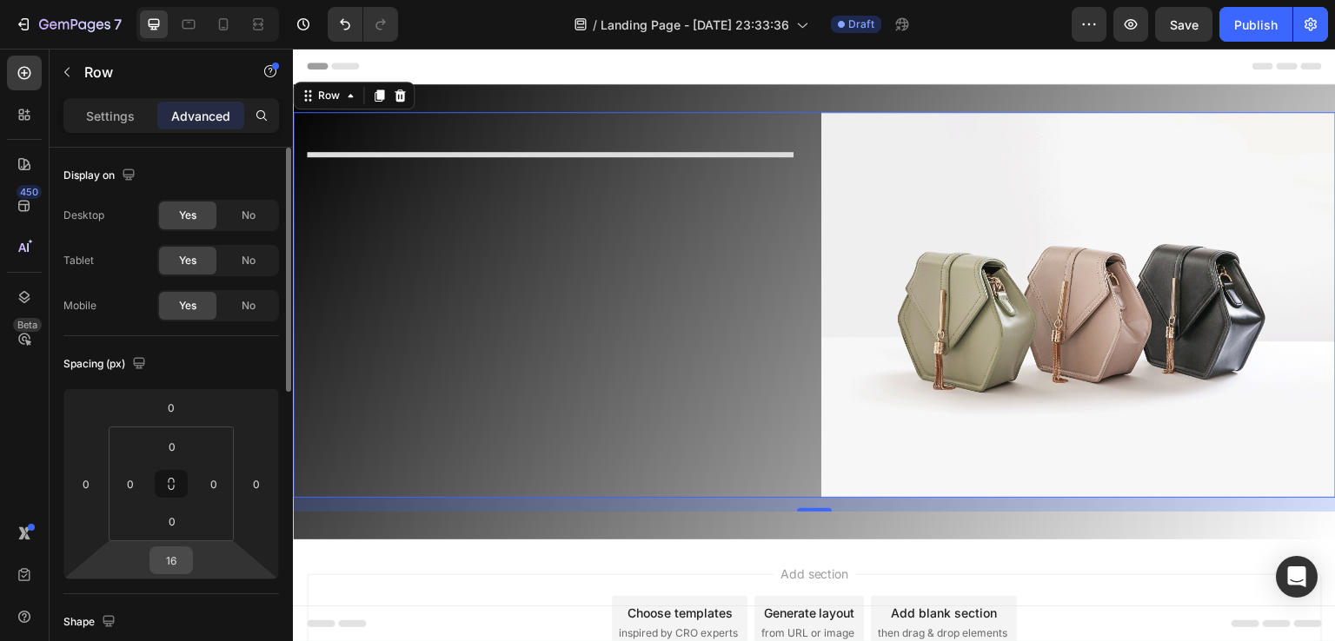
click at [176, 562] on input "16" at bounding box center [171, 561] width 35 height 26
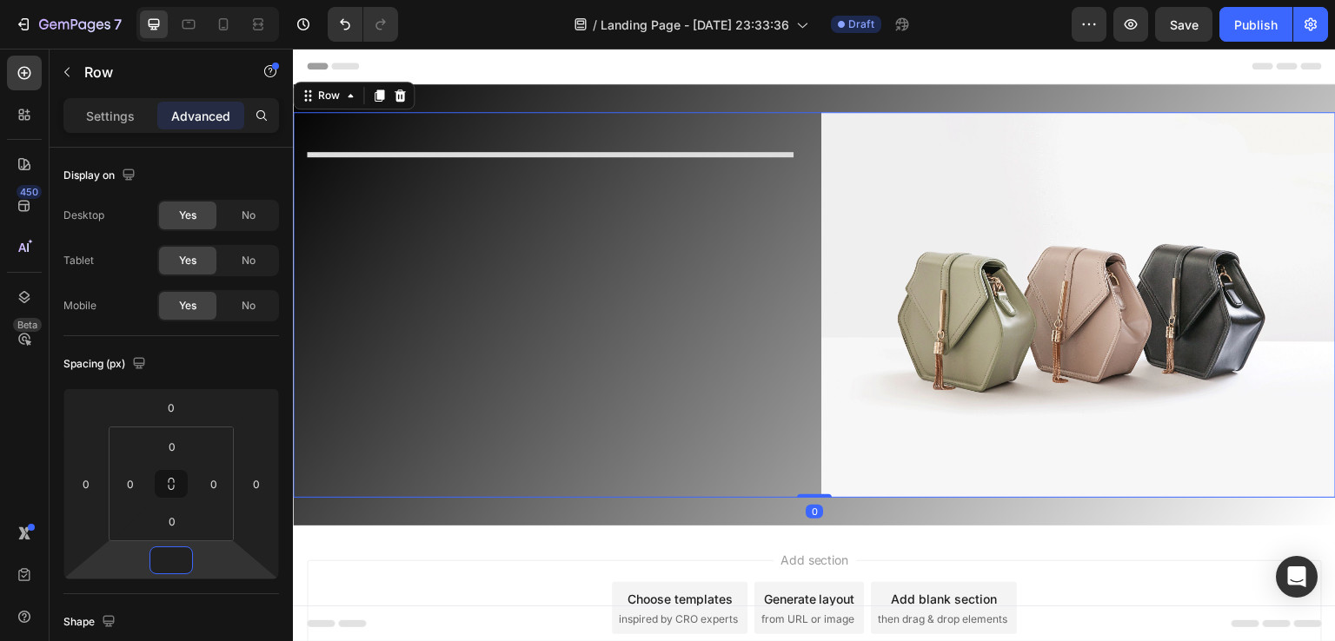
type input "0"
click at [758, 461] on div "Your heading text goes here Heading Row" at bounding box center [550, 305] width 515 height 386
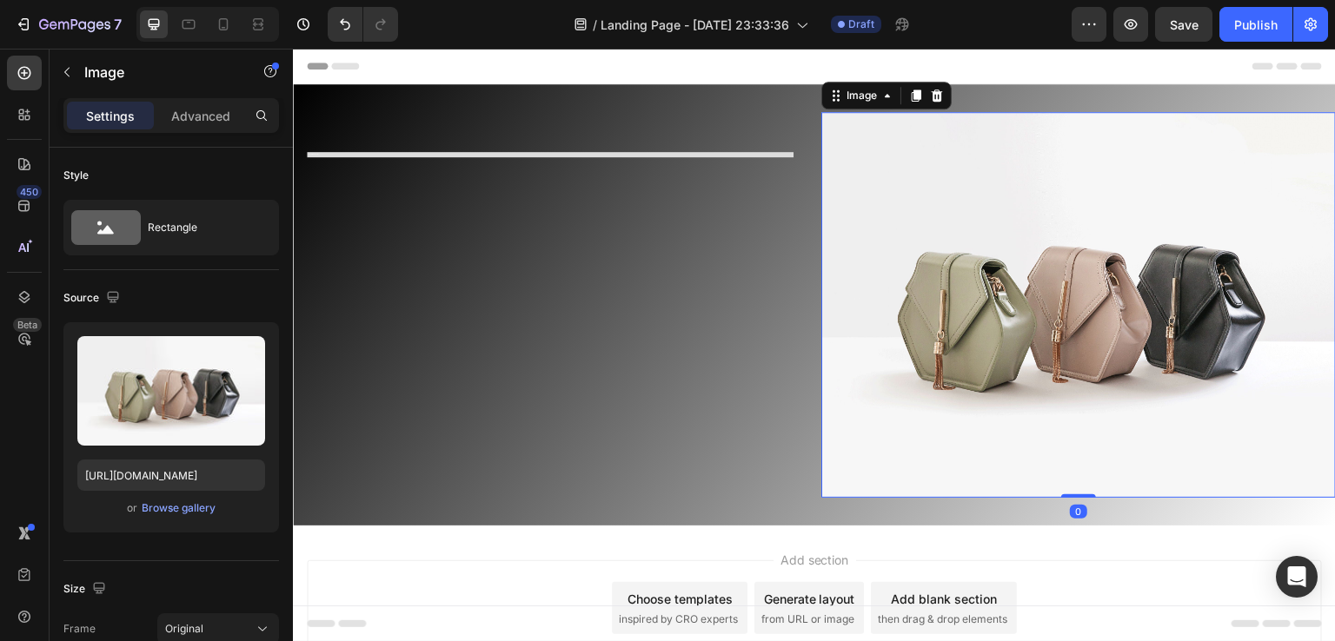
click at [940, 460] on img at bounding box center [1078, 305] width 515 height 386
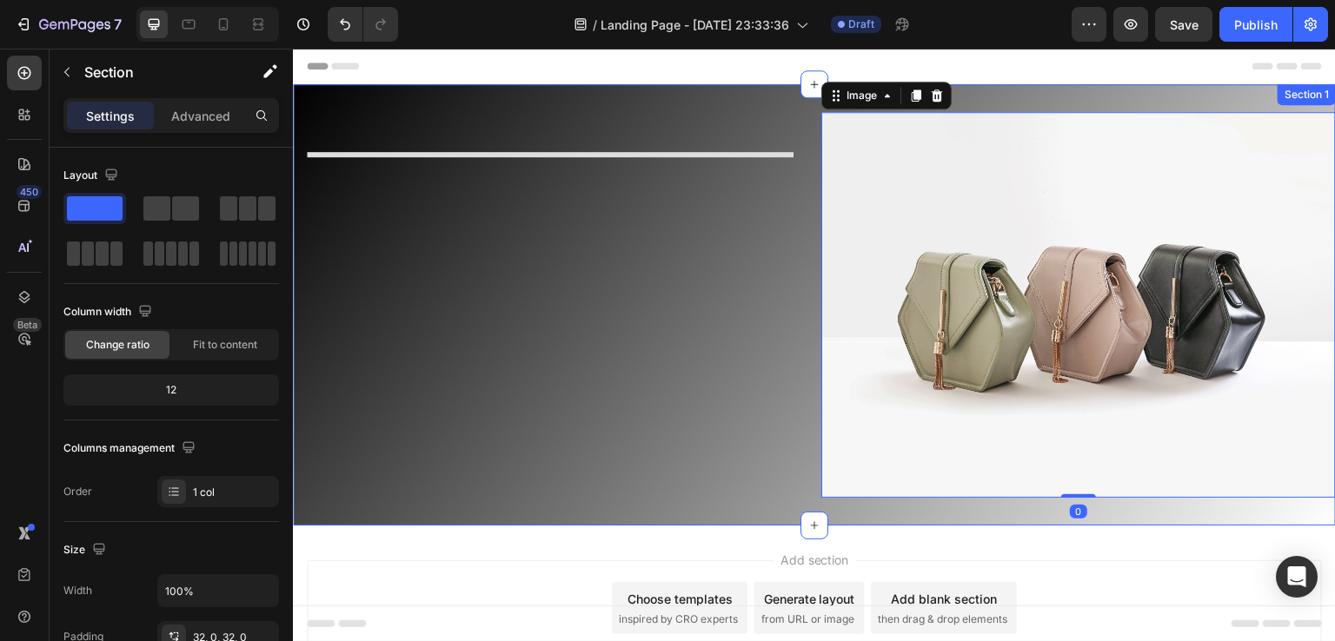
click at [960, 508] on div "Your heading text goes here Heading Row Image 0 Row Section 1" at bounding box center [814, 305] width 1043 height 442
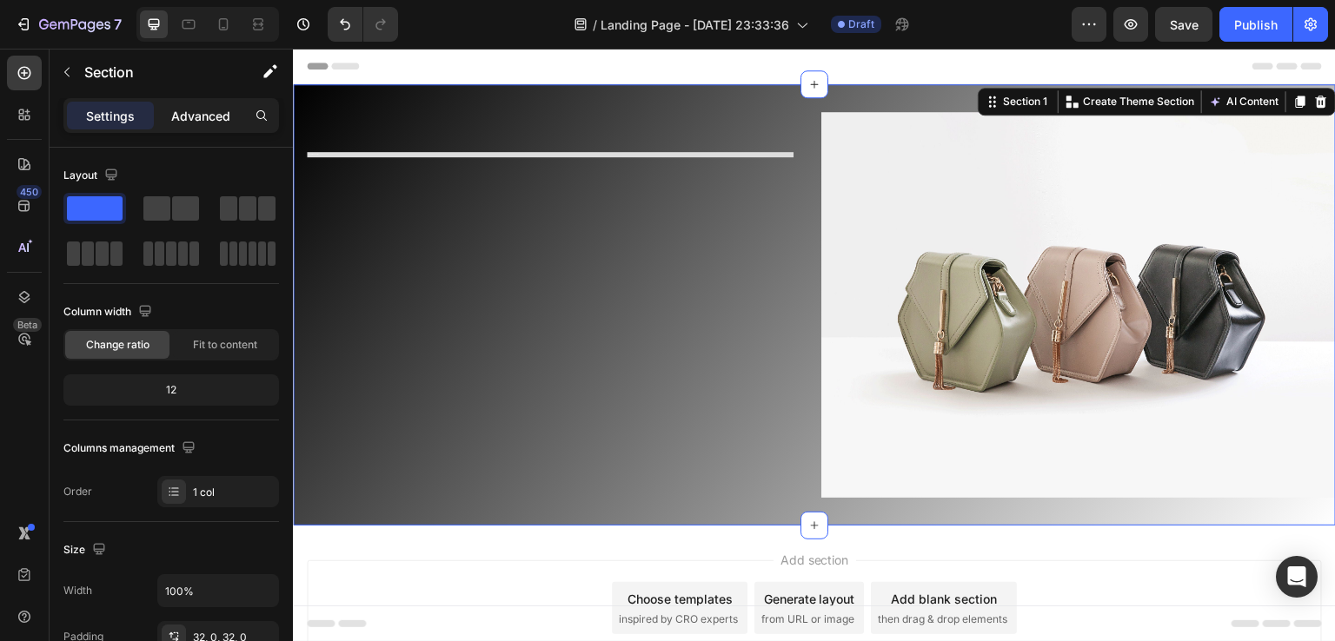
click at [186, 103] on div "Advanced" at bounding box center [200, 116] width 87 height 28
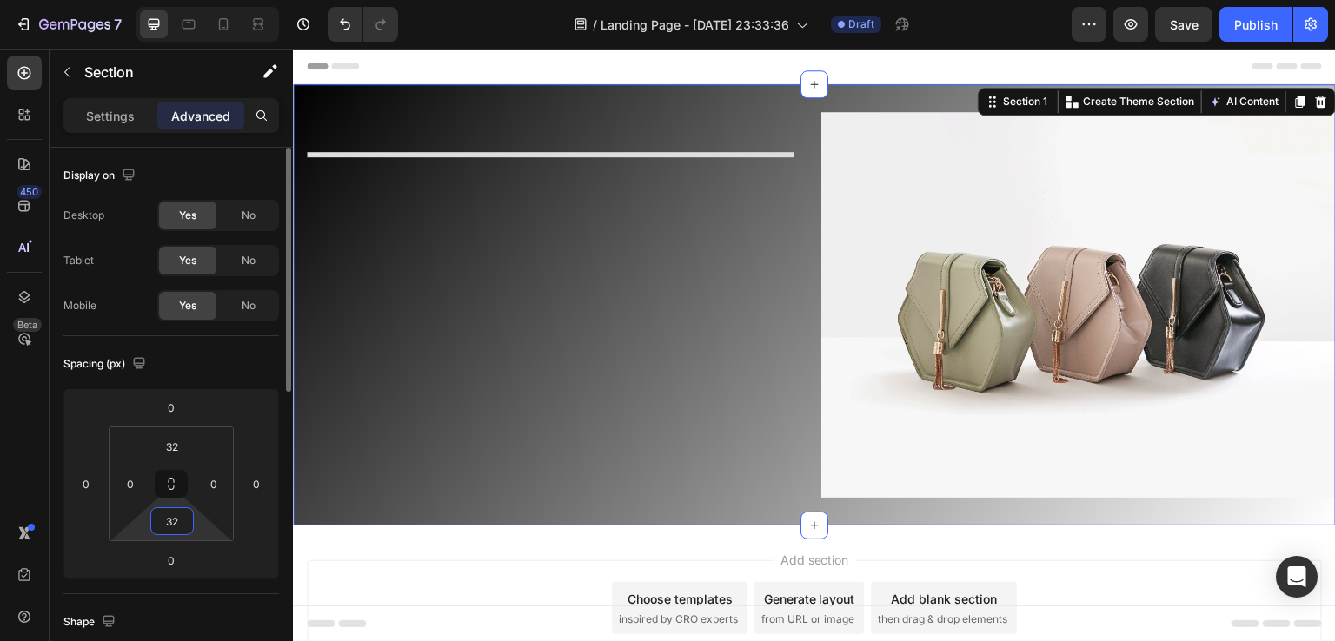
click at [188, 531] on input "32" at bounding box center [172, 521] width 35 height 26
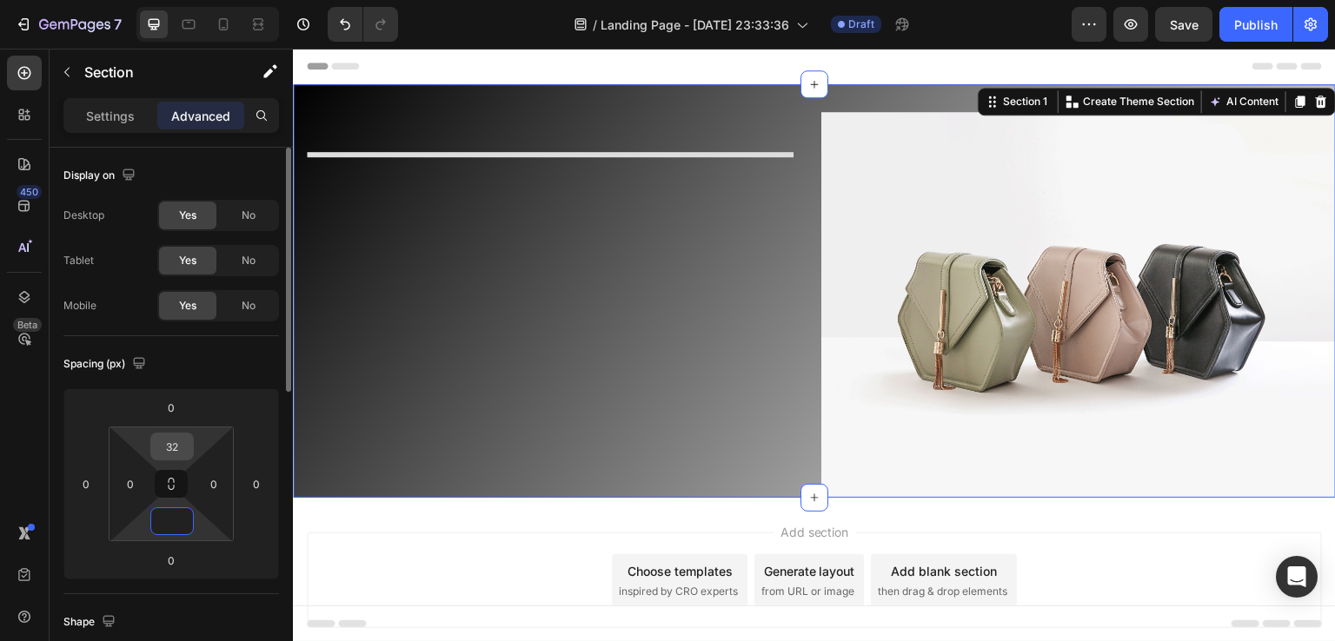
type input "2"
click at [184, 440] on input "32" at bounding box center [172, 447] width 35 height 26
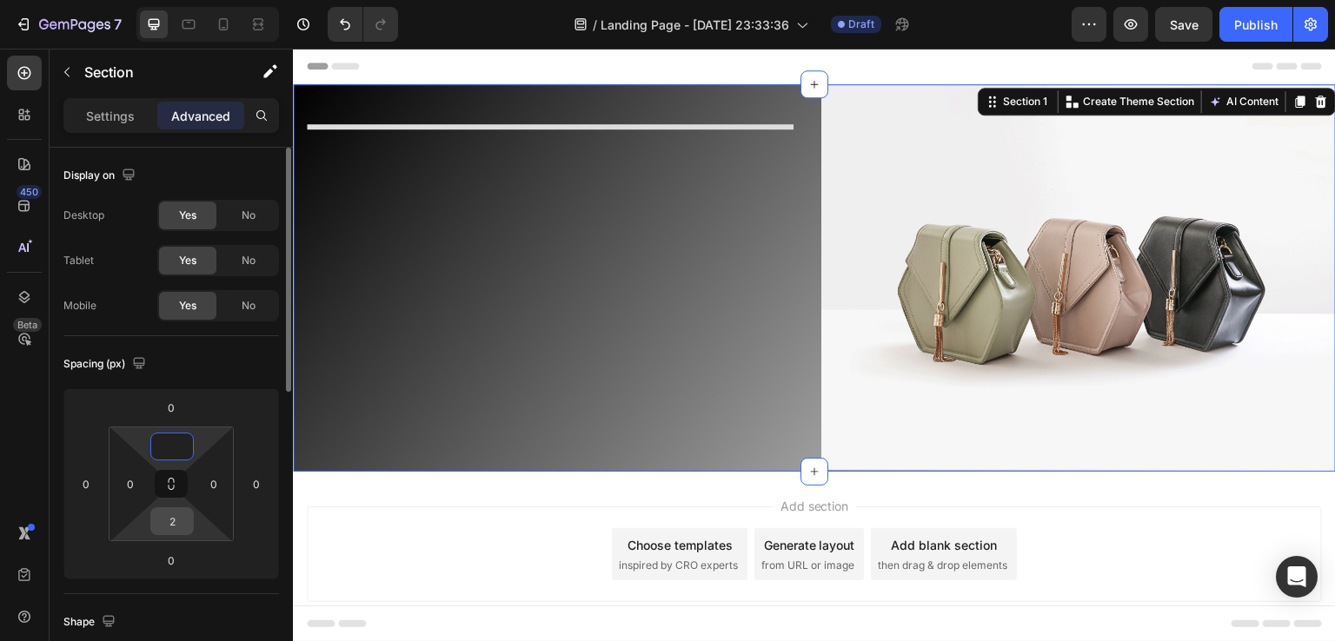
type input "2"
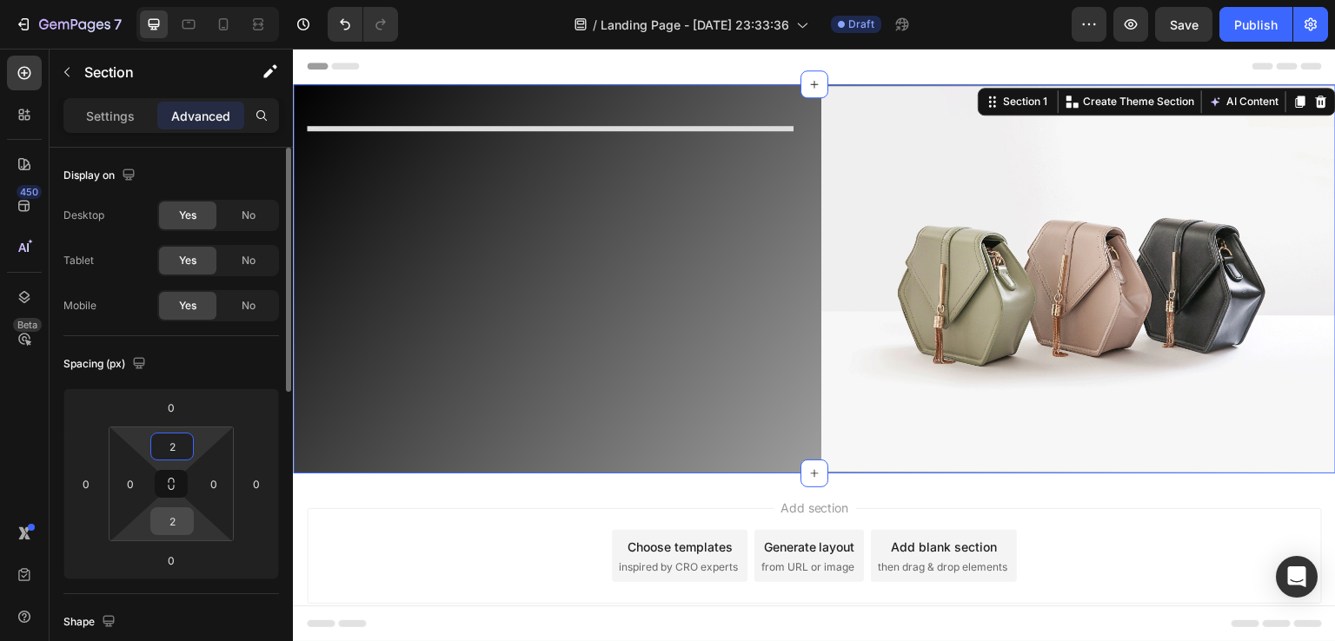
click at [176, 512] on input "2" at bounding box center [172, 521] width 35 height 26
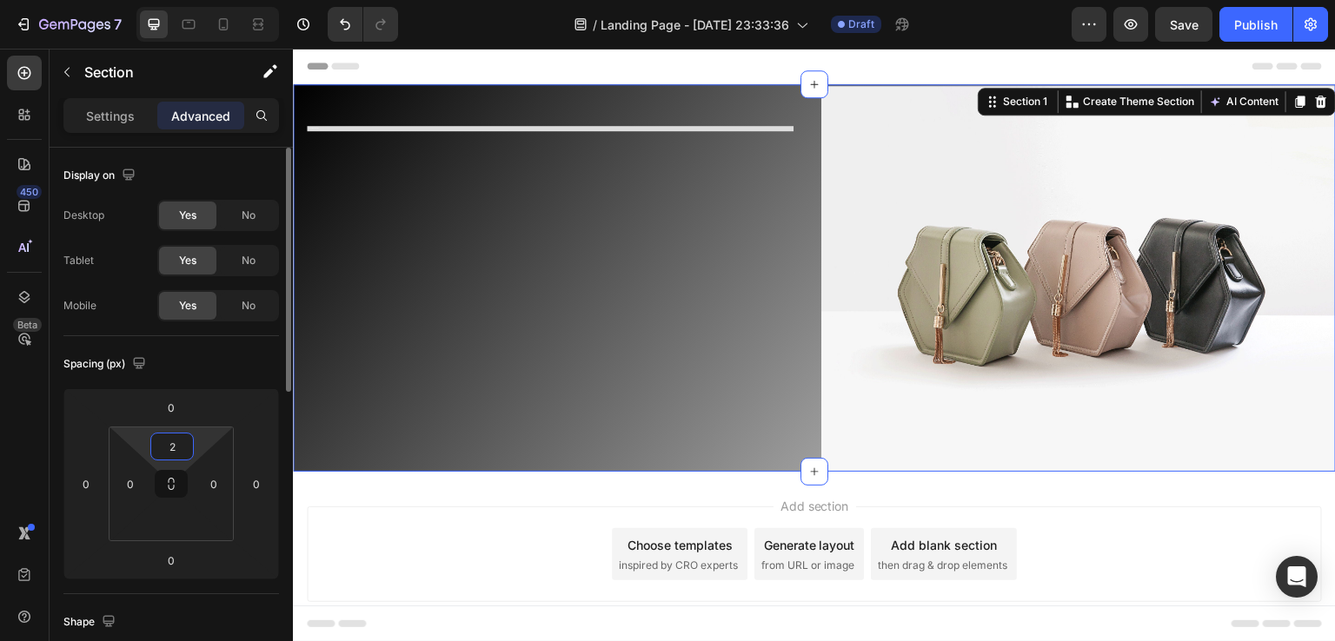
click at [181, 442] on input "2" at bounding box center [172, 447] width 35 height 26
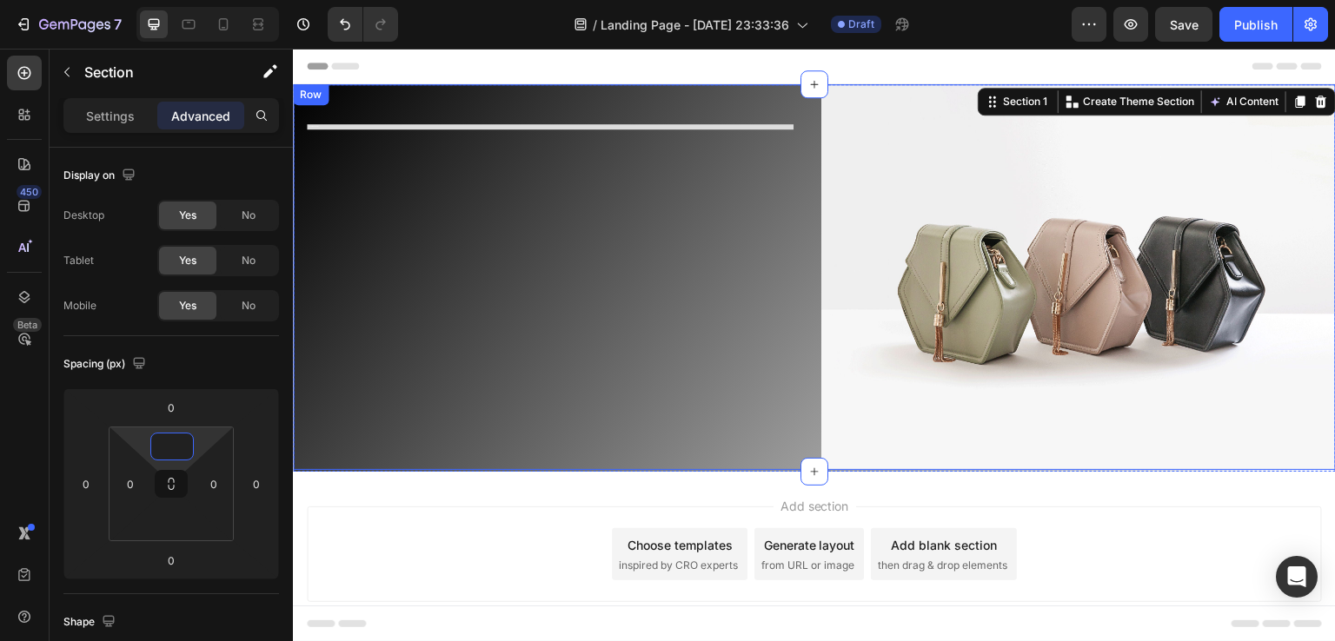
click at [334, 363] on div "Your heading text goes here Heading Row" at bounding box center [550, 277] width 515 height 386
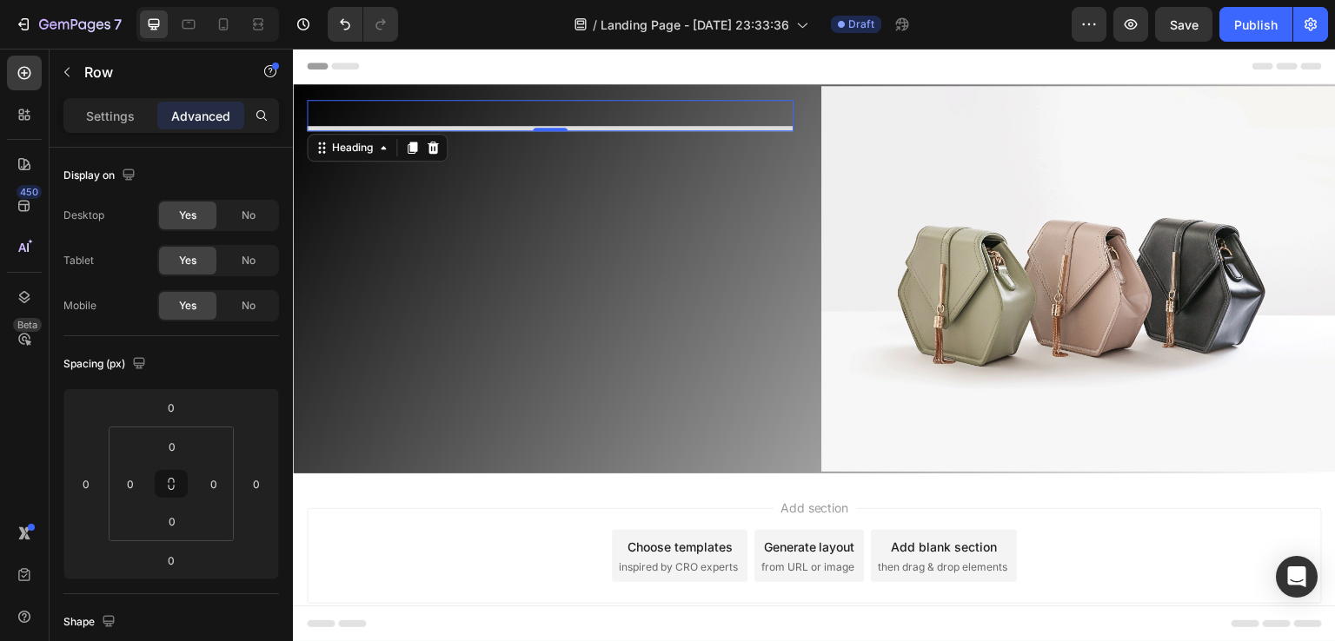
click at [465, 121] on div "Your heading text goes here Heading 0" at bounding box center [550, 115] width 487 height 31
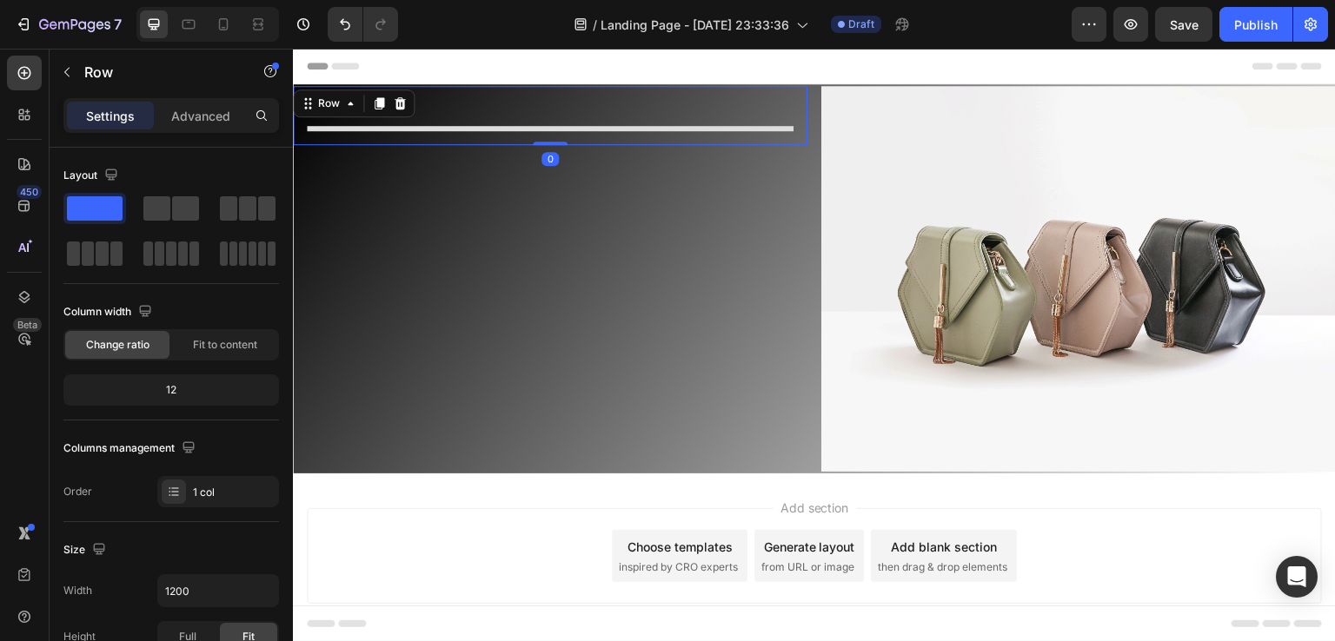
click at [478, 138] on div "Your heading text goes here Heading Row 0" at bounding box center [550, 115] width 515 height 59
click at [500, 133] on div "Your heading text goes here Heading Row 0" at bounding box center [550, 115] width 515 height 59
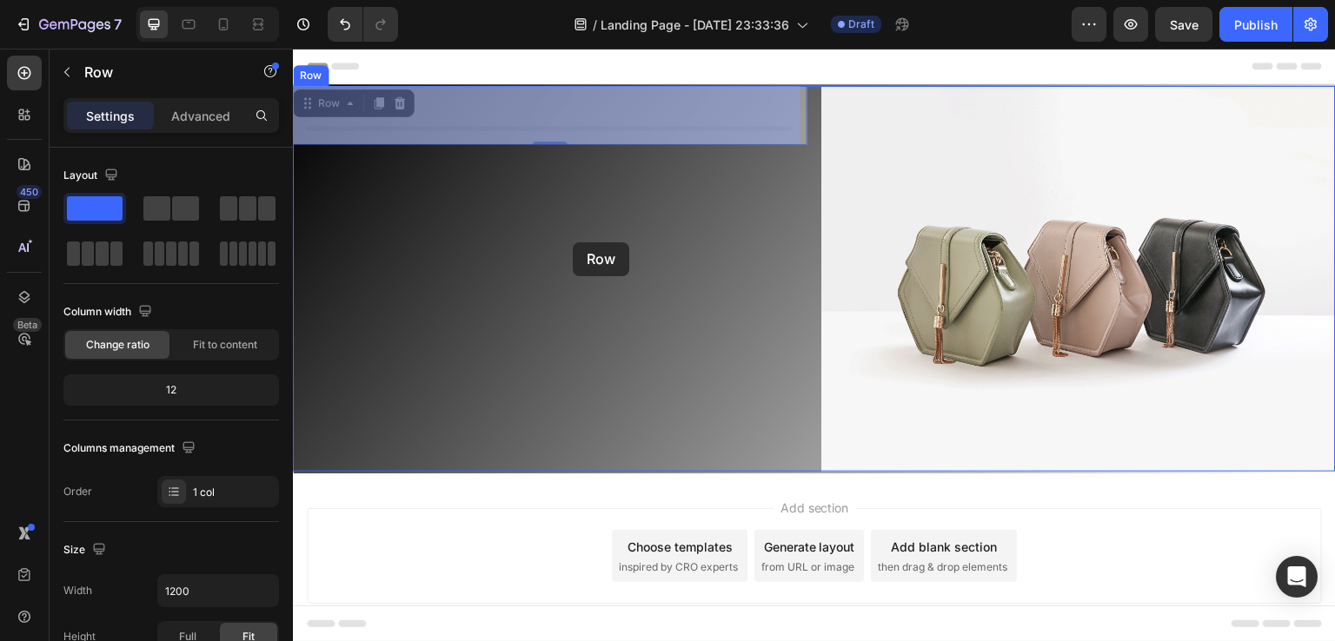
drag, startPoint x: 540, startPoint y: 139, endPoint x: 574, endPoint y: 244, distance: 110.8
click at [574, 244] on div "Header Your heading text goes here Heading Row 0 Your heading text goes here He…" at bounding box center [814, 368] width 1043 height 639
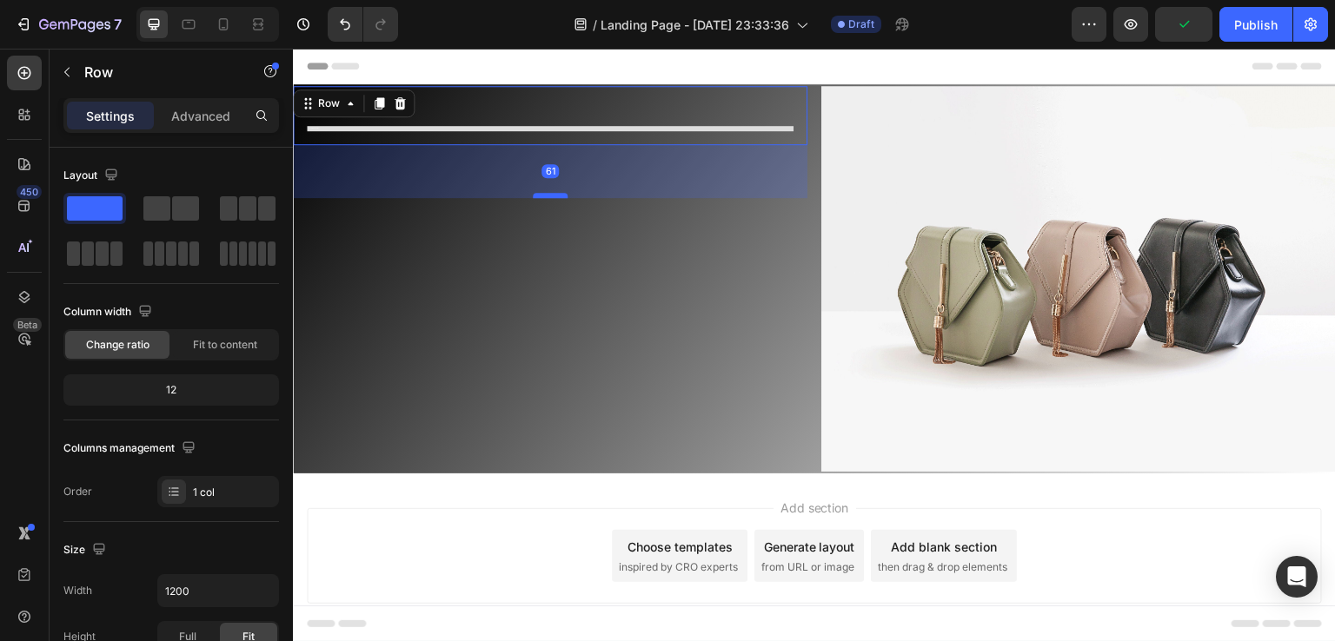
drag, startPoint x: 559, startPoint y: 141, endPoint x: 558, endPoint y: 196, distance: 55.6
click at [558, 196] on div at bounding box center [550, 195] width 35 height 5
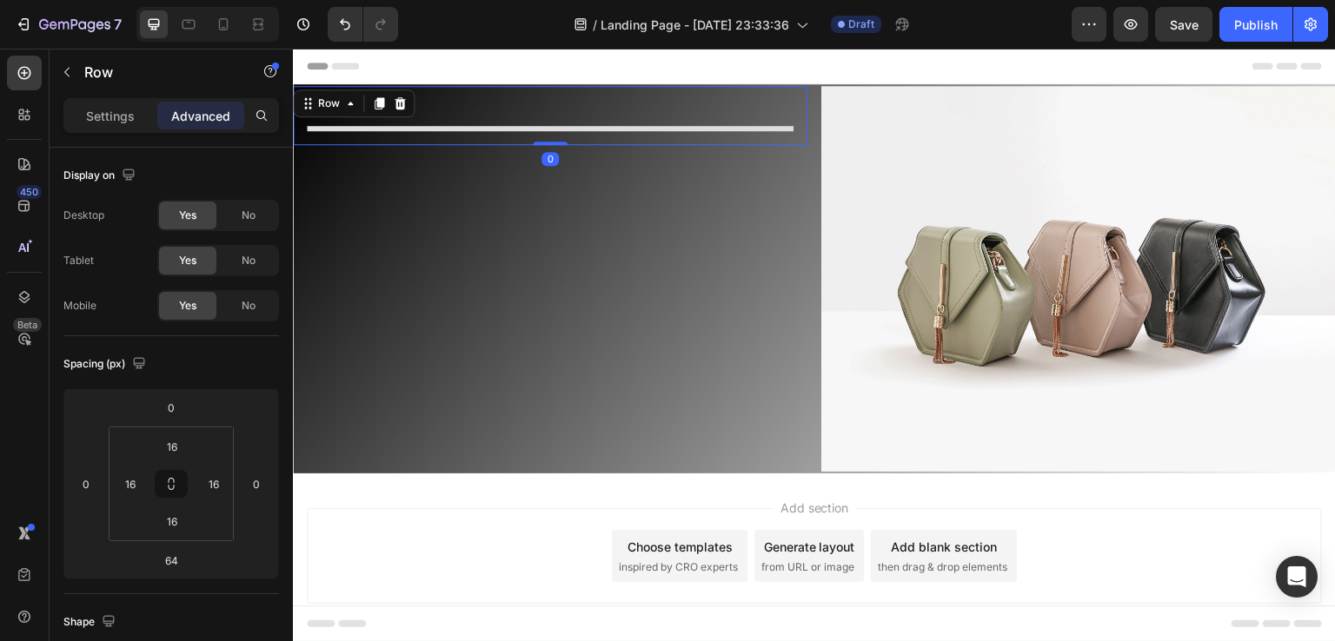
drag, startPoint x: 558, startPoint y: 196, endPoint x: 557, endPoint y: 117, distance: 79.1
click at [557, 117] on div "Your heading text goes here Heading Row 0" at bounding box center [550, 115] width 515 height 59
click at [322, 18] on div at bounding box center [359, 24] width 77 height 35
click at [346, 25] on icon "Undo/Redo" at bounding box center [344, 24] width 17 height 17
type input "64"
